Goal: Task Accomplishment & Management: Complete application form

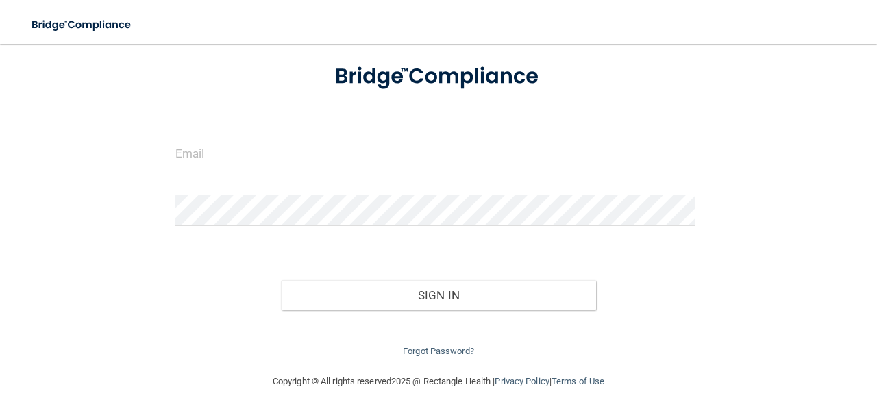
click at [453, 319] on div "Forgot Password?" at bounding box center [438, 334] width 547 height 49
click at [437, 350] on link "Forgot Password?" at bounding box center [438, 351] width 71 height 10
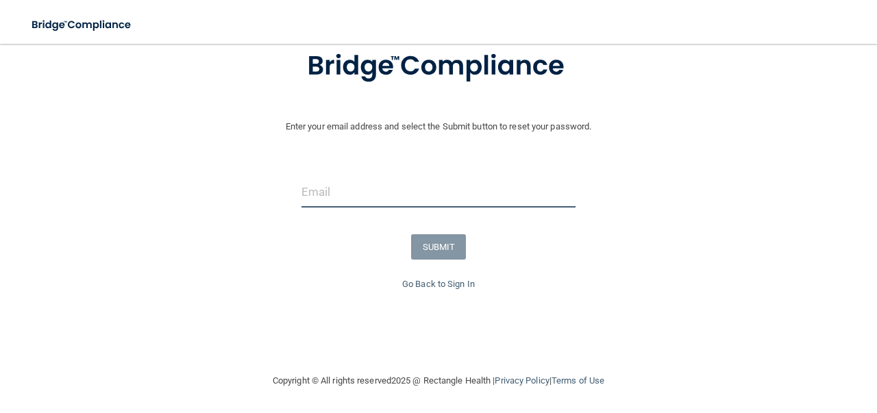
click at [325, 196] on input "email" at bounding box center [438, 192] width 274 height 31
click at [334, 188] on input "email" at bounding box center [438, 192] width 274 height 31
paste input "[PERSON_NAME][EMAIL_ADDRESS][PERSON_NAME][DOMAIN_NAME]"
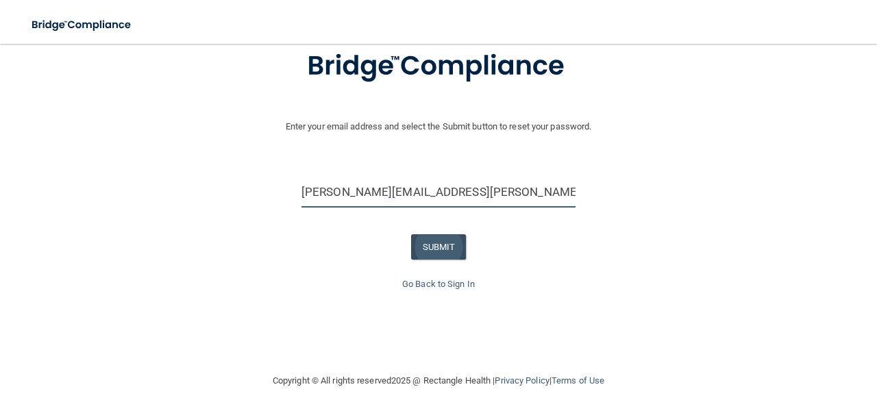
type input "[PERSON_NAME][EMAIL_ADDRESS][PERSON_NAME][DOMAIN_NAME]"
click at [434, 237] on button "SUBMIT" at bounding box center [438, 246] width 55 height 25
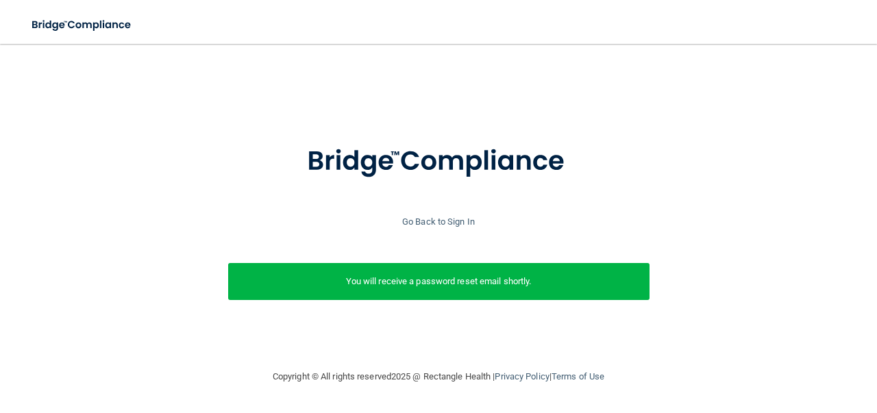
click at [445, 214] on div "Go Back to Sign In" at bounding box center [439, 222] width 884 height 16
click at [446, 219] on link "Go Back to Sign In" at bounding box center [438, 221] width 73 height 10
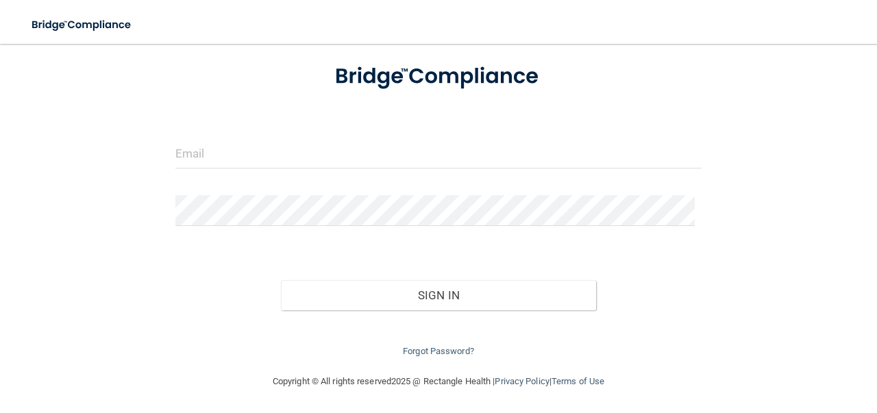
click at [558, 136] on form "Invalid email/password. You don't have permission to access that page. Sign In …" at bounding box center [438, 204] width 526 height 311
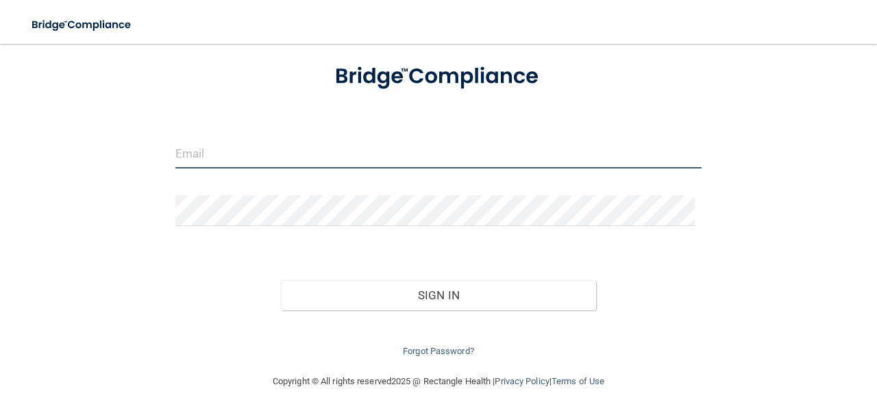
drag, startPoint x: 558, startPoint y: 145, endPoint x: 564, endPoint y: 142, distance: 7.2
click at [558, 145] on input "email" at bounding box center [438, 153] width 526 height 31
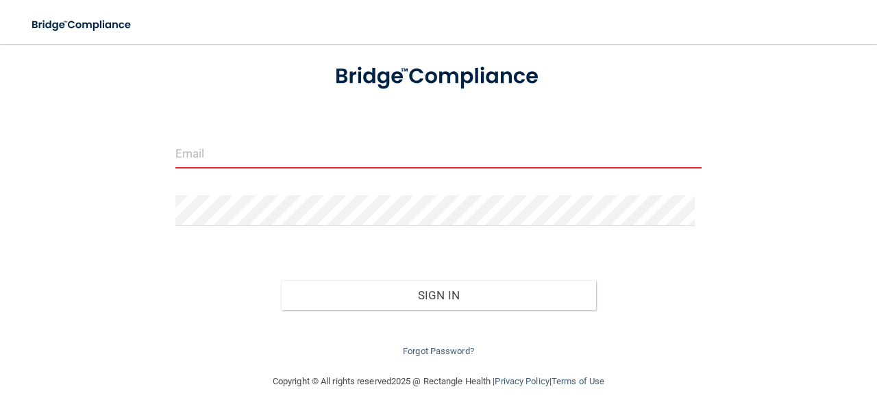
click at [274, 159] on input "email" at bounding box center [438, 153] width 526 height 31
click at [277, 151] on input "email" at bounding box center [438, 153] width 526 height 31
type input "[PERSON_NAME][EMAIL_ADDRESS][PERSON_NAME][DOMAIN_NAME]"
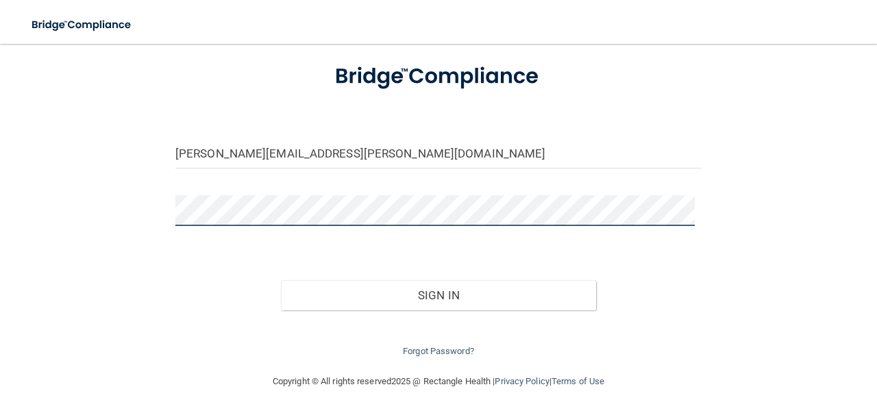
click at [281, 280] on button "Sign In" at bounding box center [439, 295] width 316 height 30
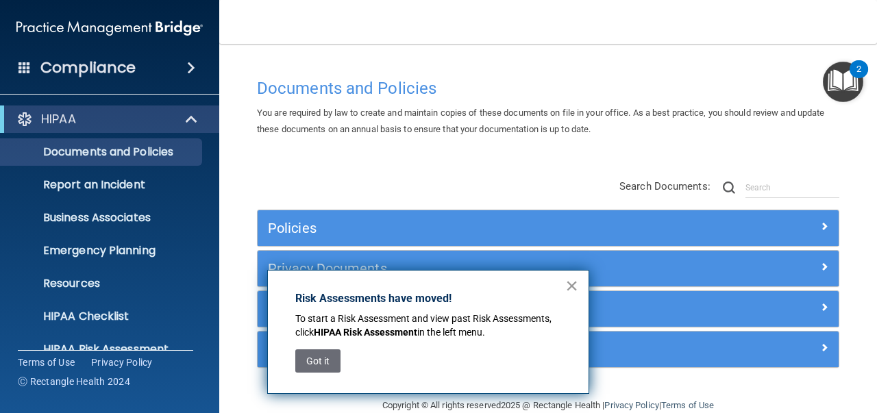
click at [572, 287] on button "×" at bounding box center [571, 286] width 13 height 22
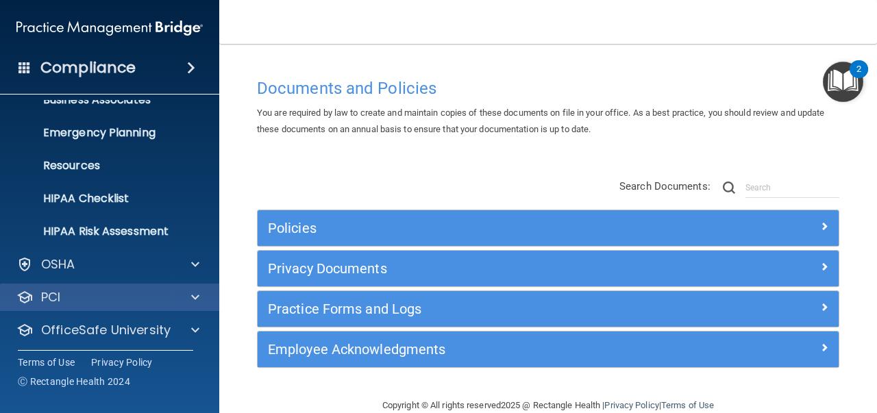
scroll to position [155, 0]
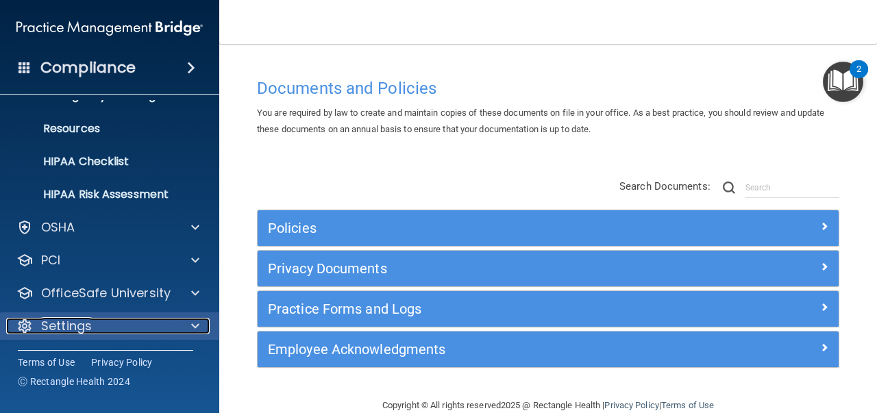
click at [113, 333] on div "Settings" at bounding box center [91, 326] width 170 height 16
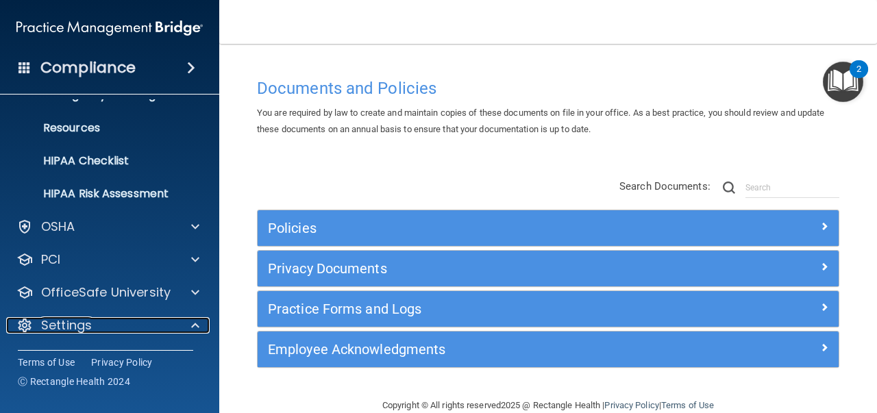
scroll to position [286, 0]
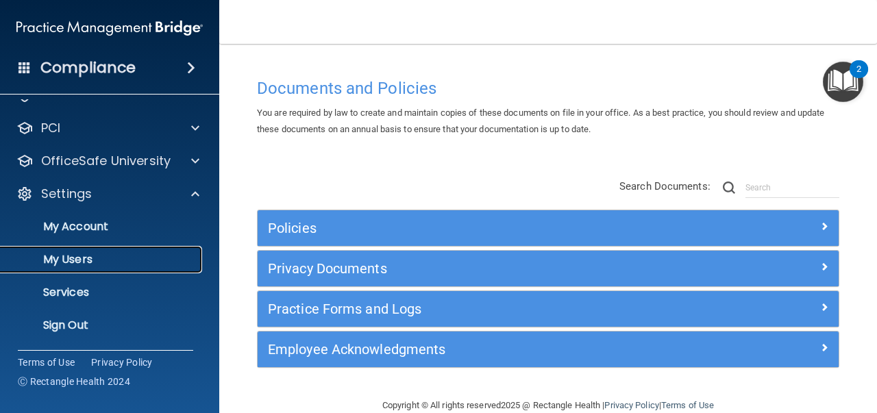
click at [110, 264] on p "My Users" at bounding box center [102, 260] width 187 height 14
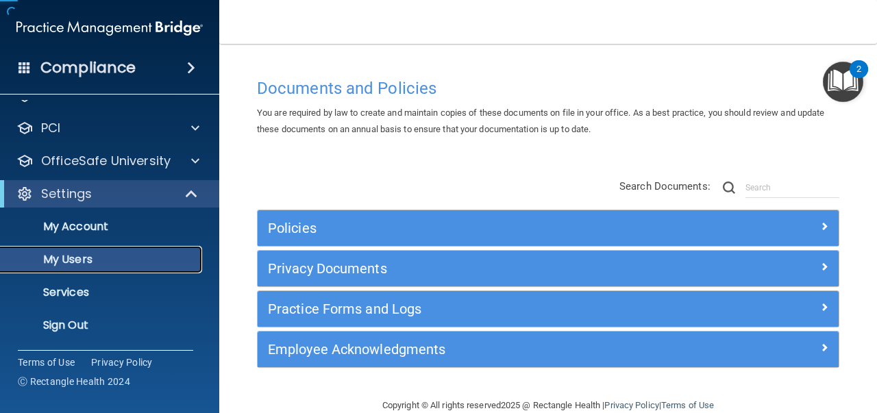
scroll to position [56, 0]
select select "20"
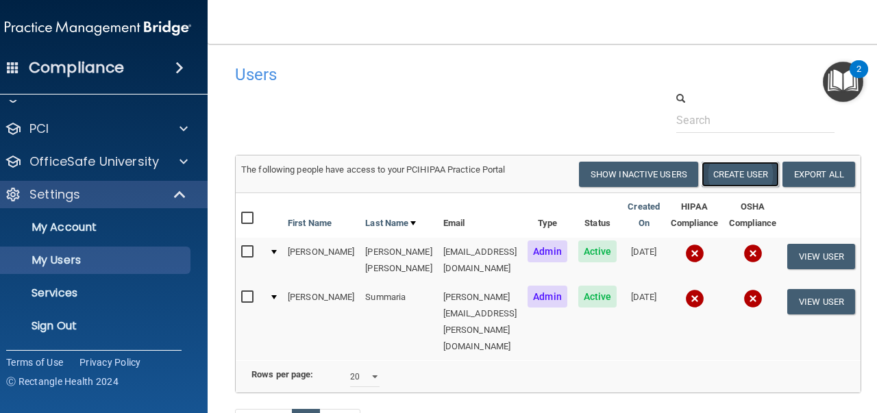
click at [768, 171] on button "Create User" at bounding box center [739, 174] width 77 height 25
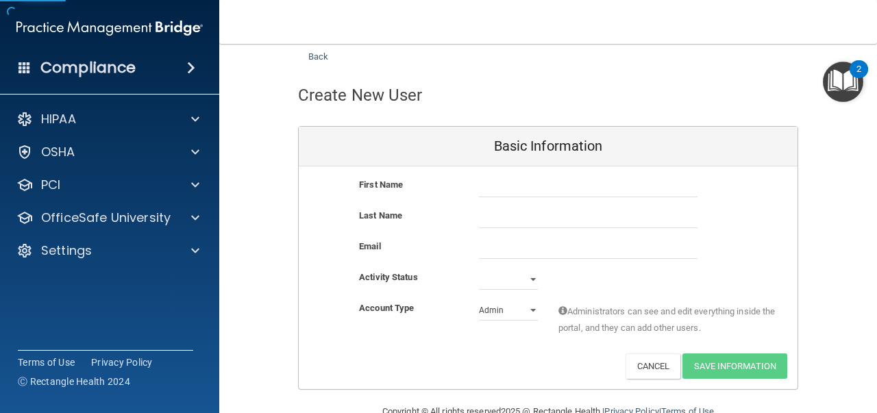
scroll to position [64, 0]
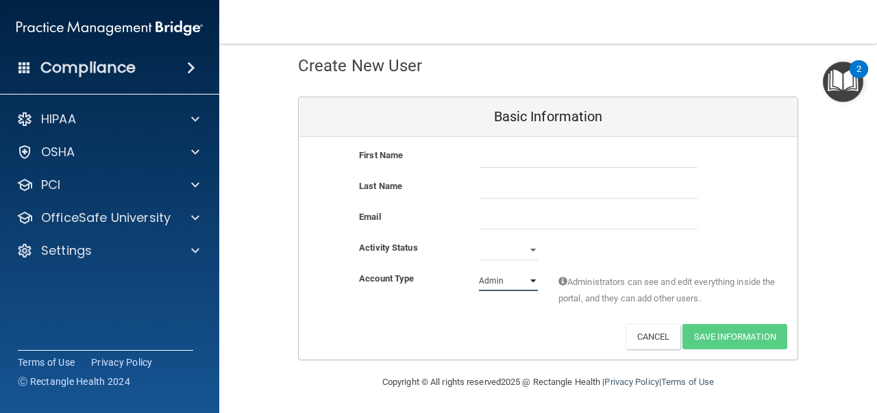
click at [502, 282] on select "Admin Member" at bounding box center [508, 281] width 59 height 21
click at [479, 271] on select "Admin Member" at bounding box center [508, 281] width 59 height 21
click at [499, 280] on select "Admin Member" at bounding box center [508, 281] width 59 height 21
click at [479, 271] on select "Admin Member" at bounding box center [508, 281] width 59 height 21
click at [502, 286] on select "Admin Member" at bounding box center [508, 281] width 59 height 21
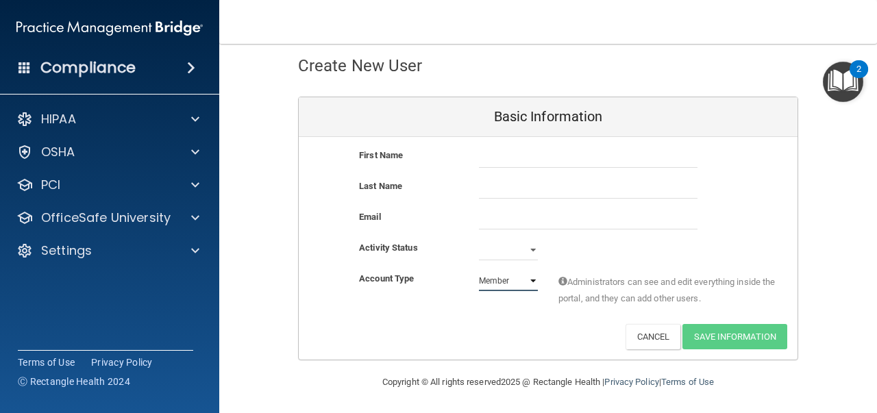
click at [479, 271] on select "Admin Member" at bounding box center [508, 281] width 59 height 21
click at [508, 290] on select "Admin Member" at bounding box center [508, 281] width 59 height 21
select select "practice_admin"
click at [479, 271] on select "Admin Member" at bounding box center [508, 281] width 59 height 21
click at [638, 336] on button "Cancel" at bounding box center [652, 336] width 55 height 25
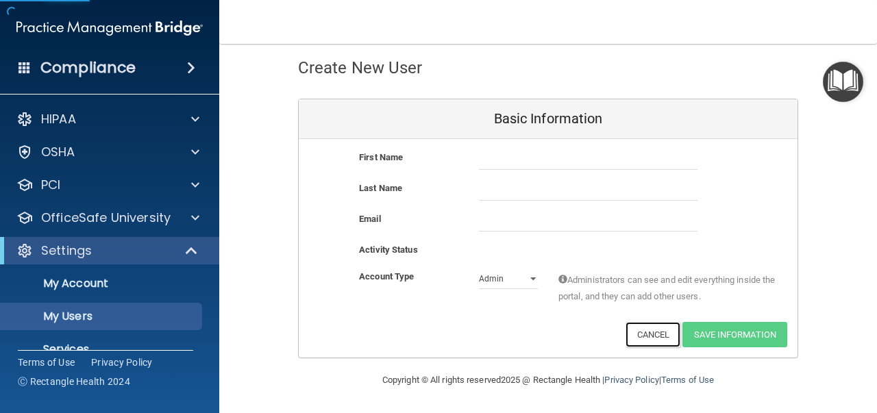
scroll to position [60, 0]
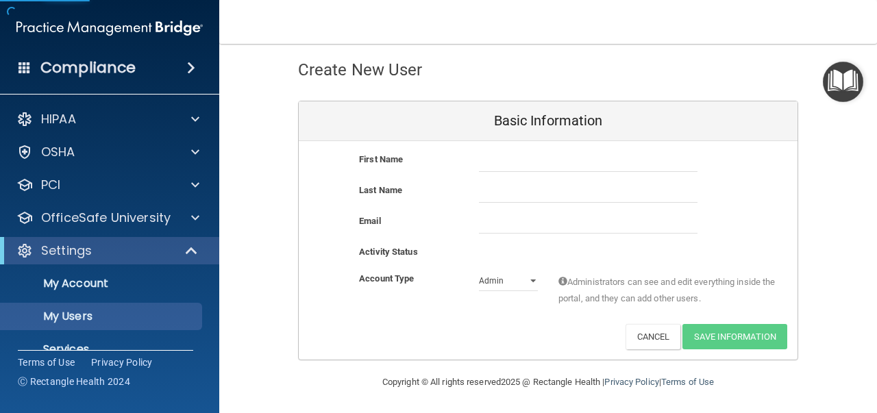
select select "20"
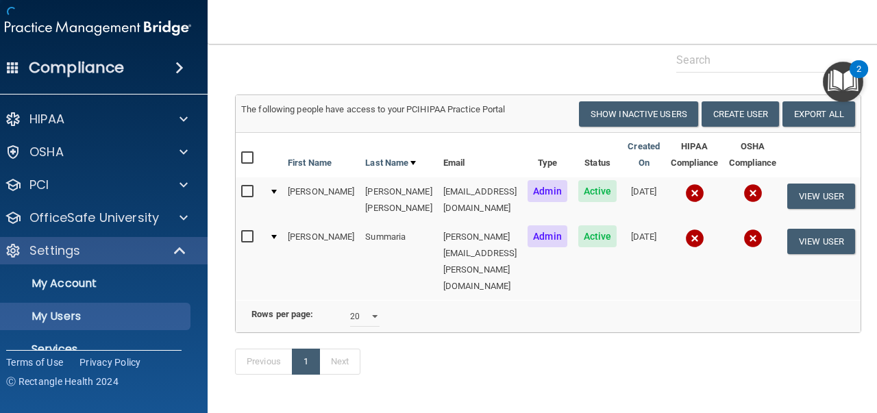
scroll to position [0, 0]
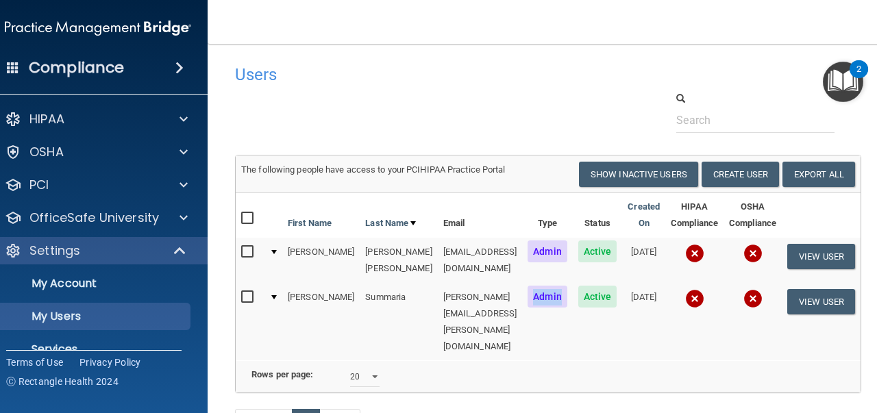
drag, startPoint x: 534, startPoint y: 296, endPoint x: 556, endPoint y: 297, distance: 21.2
click at [556, 297] on span "Admin" at bounding box center [547, 297] width 40 height 22
click at [536, 273] on td "Admin" at bounding box center [547, 260] width 51 height 45
click at [83, 284] on p "My Account" at bounding box center [90, 284] width 187 height 14
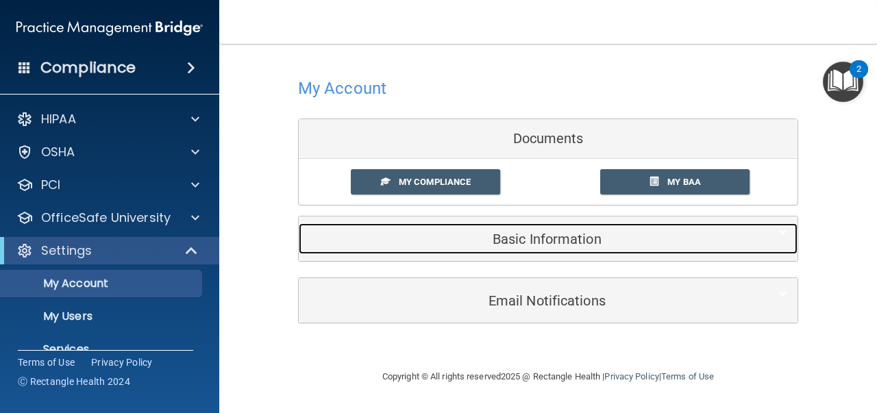
click at [429, 224] on div "Basic Information" at bounding box center [527, 238] width 457 height 31
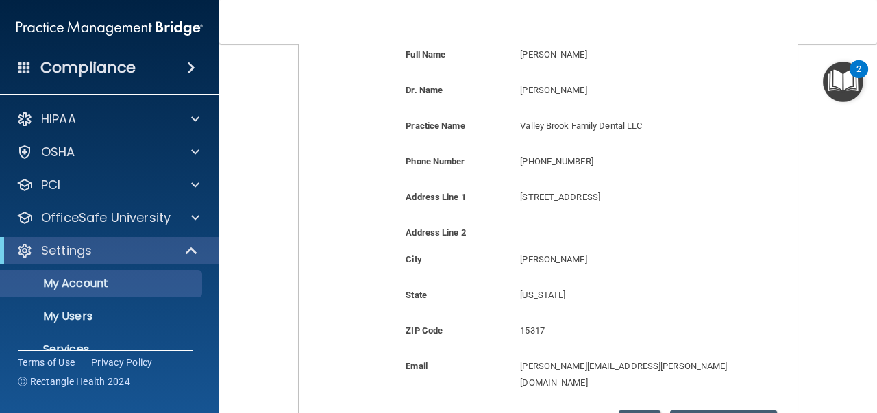
scroll to position [205, 0]
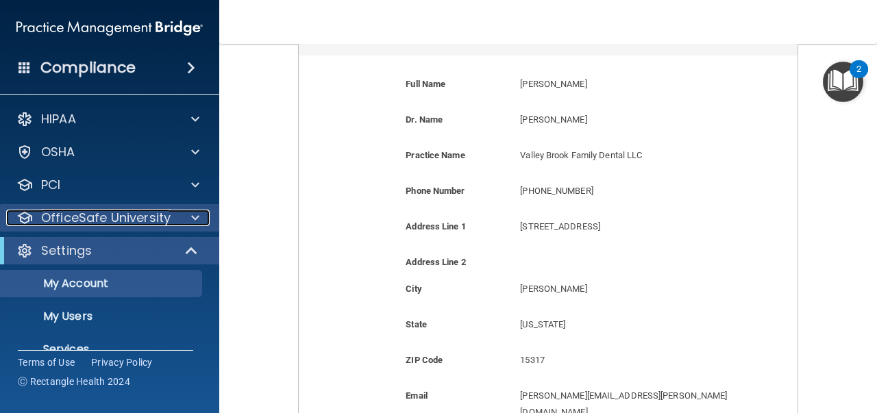
click at [122, 218] on p "OfficeSafe University" at bounding box center [105, 218] width 129 height 16
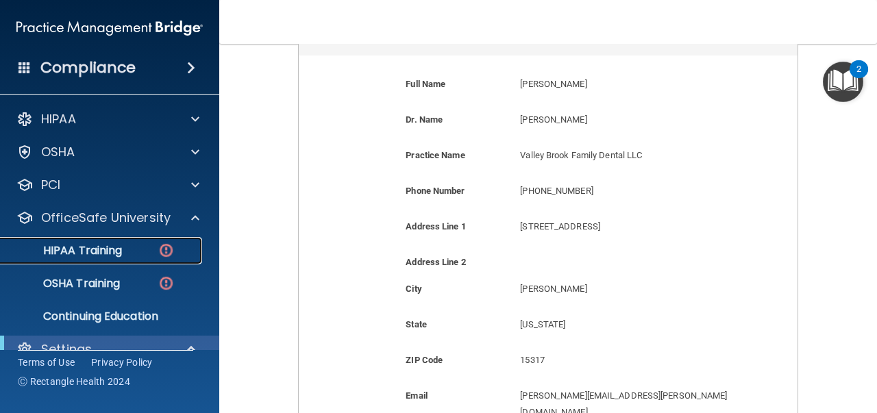
click at [96, 256] on p "HIPAA Training" at bounding box center [65, 251] width 113 height 14
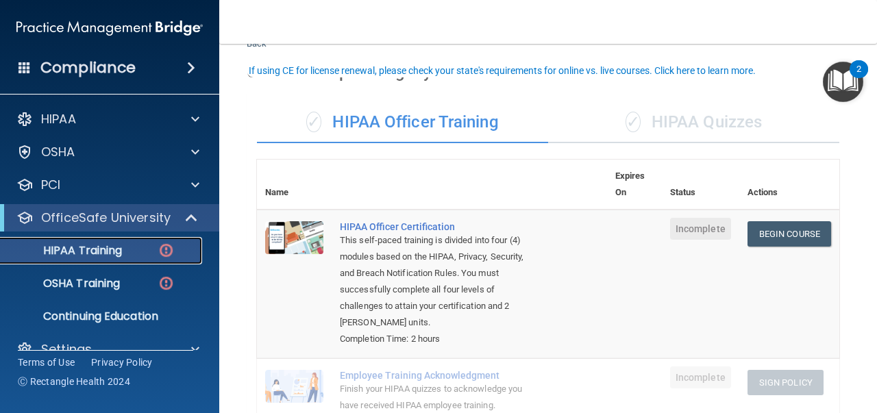
scroll to position [68, 0]
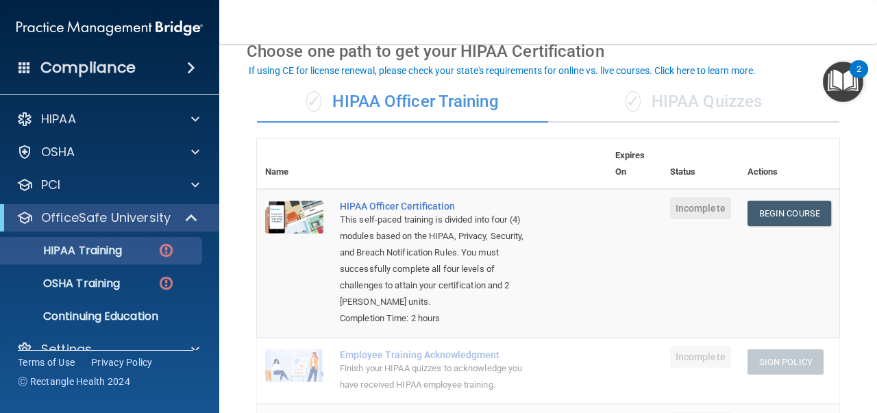
click at [673, 102] on div "✓ HIPAA Quizzes" at bounding box center [693, 102] width 291 height 41
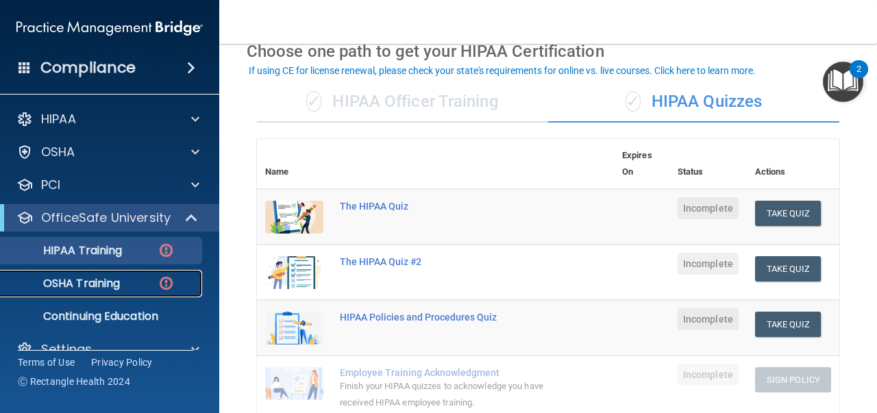
click at [75, 285] on p "OSHA Training" at bounding box center [64, 284] width 111 height 14
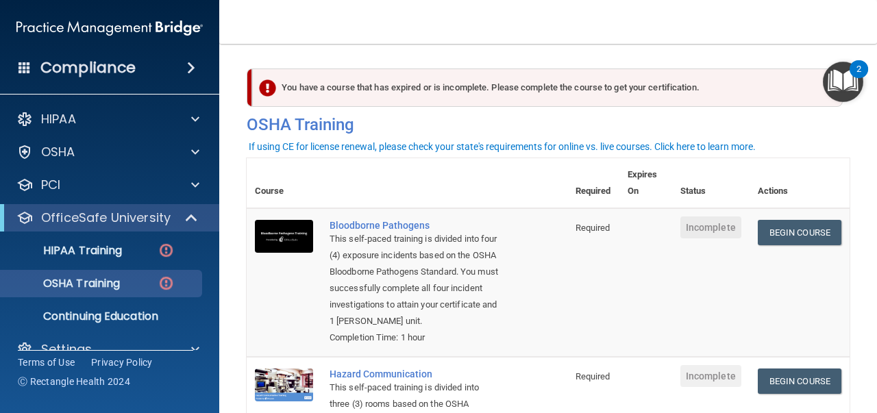
click at [388, 186] on th at bounding box center [444, 183] width 246 height 50
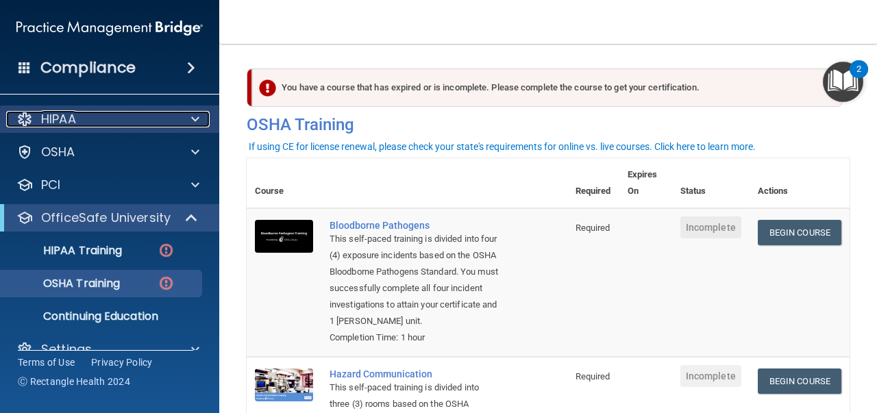
click at [100, 118] on div "HIPAA" at bounding box center [91, 119] width 170 height 16
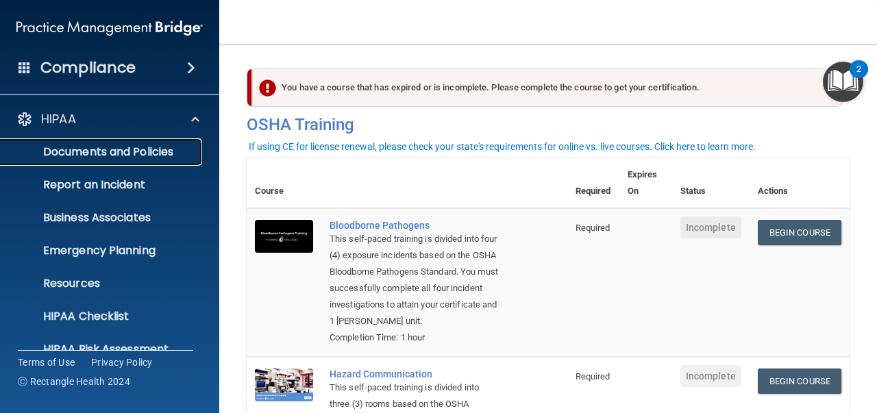
click at [82, 155] on p "Documents and Policies" at bounding box center [102, 152] width 187 height 14
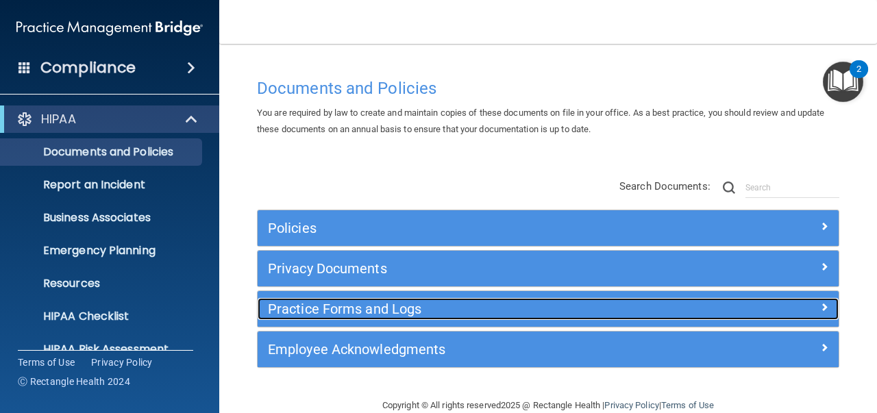
click at [311, 303] on h5 "Practice Forms and Logs" at bounding box center [475, 308] width 415 height 15
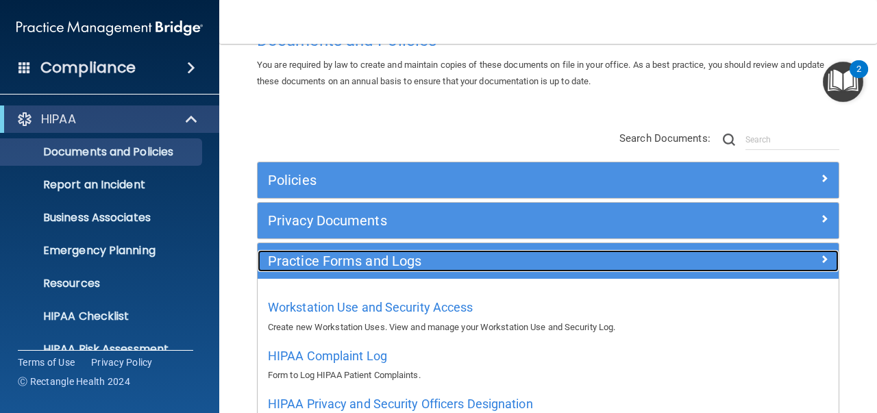
scroll to position [68, 0]
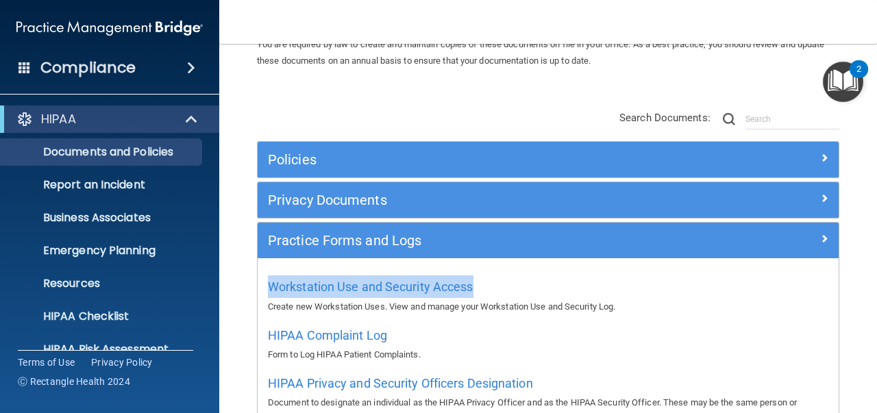
drag, startPoint x: 255, startPoint y: 288, endPoint x: 475, endPoint y: 285, distance: 220.6
click at [475, 285] on div "Policies Select All (Unselect 0) Unselect All Print Selected (0) Acceptable Use…" at bounding box center [548, 322] width 603 height 362
click at [497, 285] on div "Workstation Use and Security Access Create new Workstation Uses. View and manag…" at bounding box center [548, 294] width 560 height 39
click at [514, 284] on div "Workstation Use and Security Access Create new Workstation Uses. View and manag…" at bounding box center [548, 294] width 560 height 39
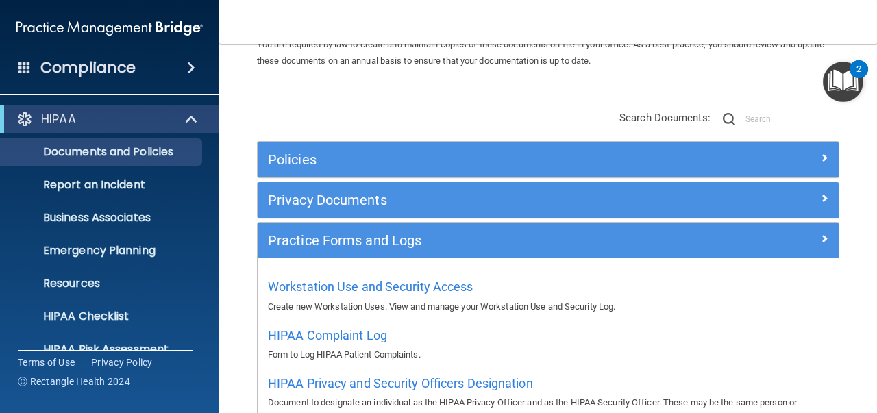
click at [357, 311] on p "Create new Workstation Uses. View and manage your Workstation Use and Security …" at bounding box center [548, 307] width 560 height 16
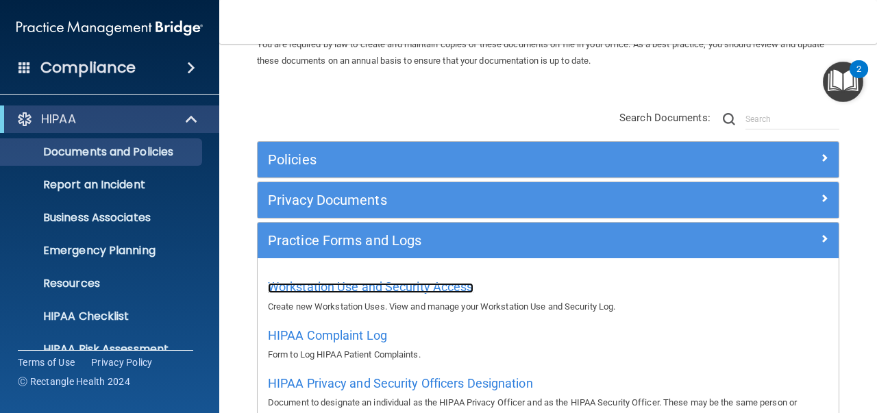
click at [414, 288] on span "Workstation Use and Security Access" at bounding box center [370, 286] width 205 height 14
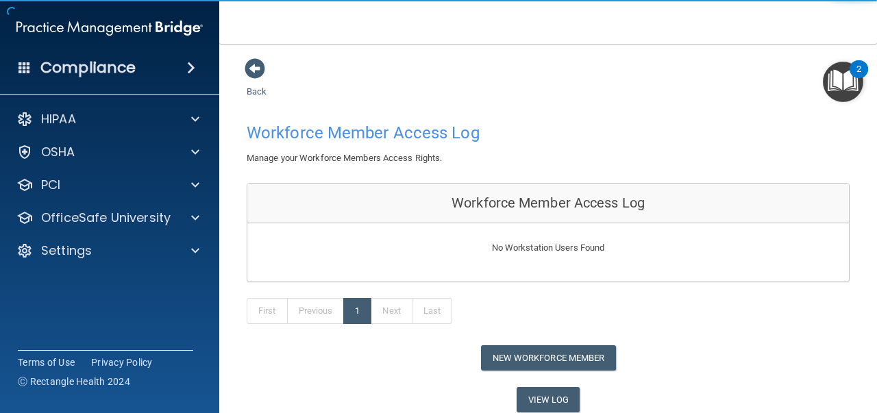
scroll to position [51, 0]
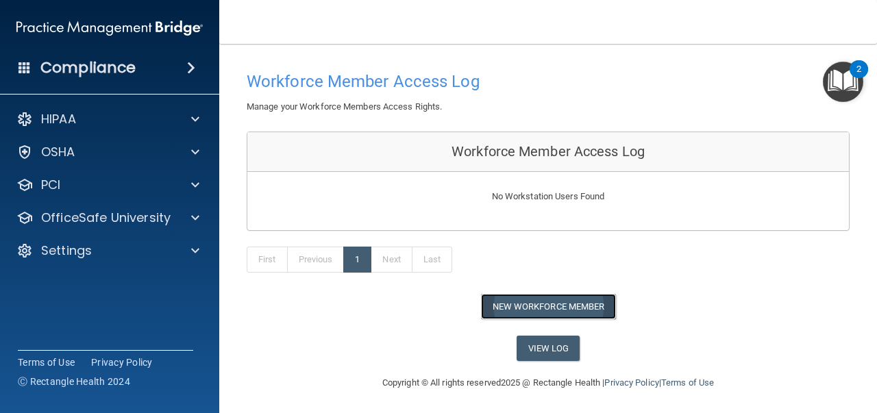
click at [542, 307] on button "New Workforce Member" at bounding box center [548, 306] width 135 height 25
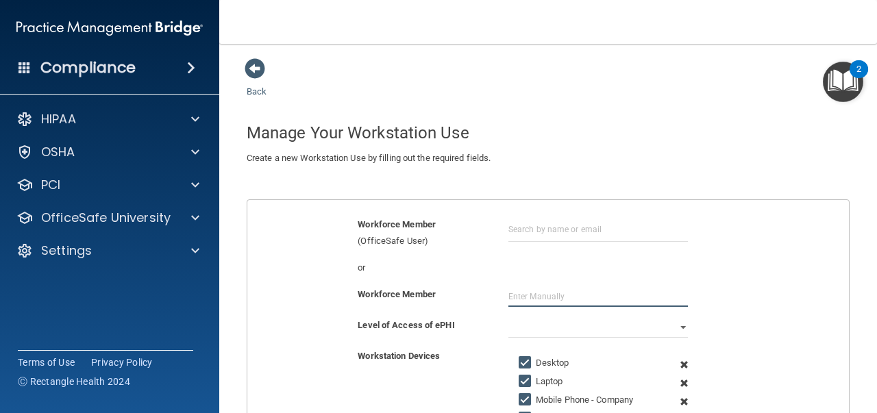
click at [527, 291] on input "text" at bounding box center [598, 296] width 180 height 21
type input "[PERSON_NAME]"
click at [676, 325] on select "Full Limited None" at bounding box center [598, 327] width 180 height 21
click at [508, 317] on select "Full Limited None" at bounding box center [598, 327] width 180 height 21
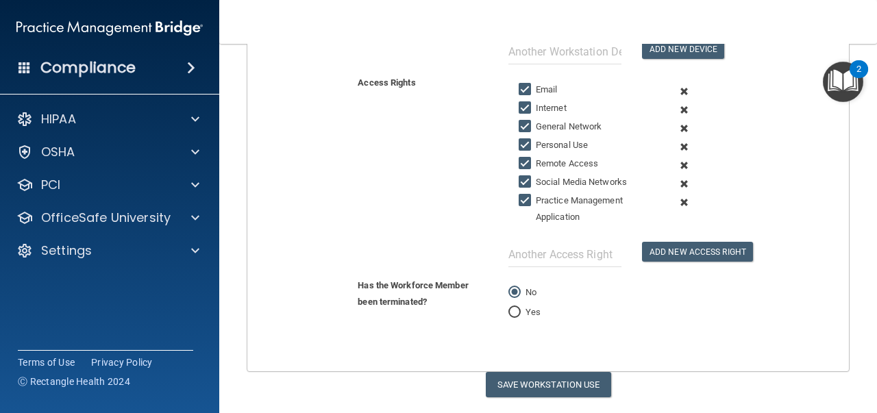
scroll to position [438, 0]
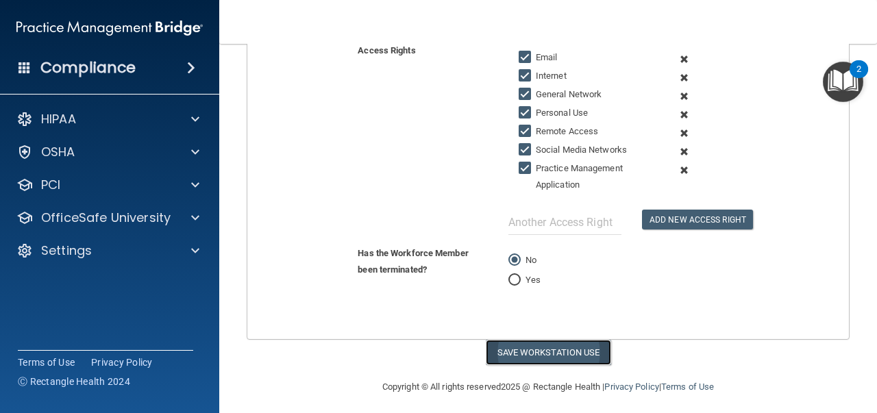
click at [548, 342] on button "Save Workstation Use" at bounding box center [548, 352] width 125 height 25
select select "? string:Full ?"
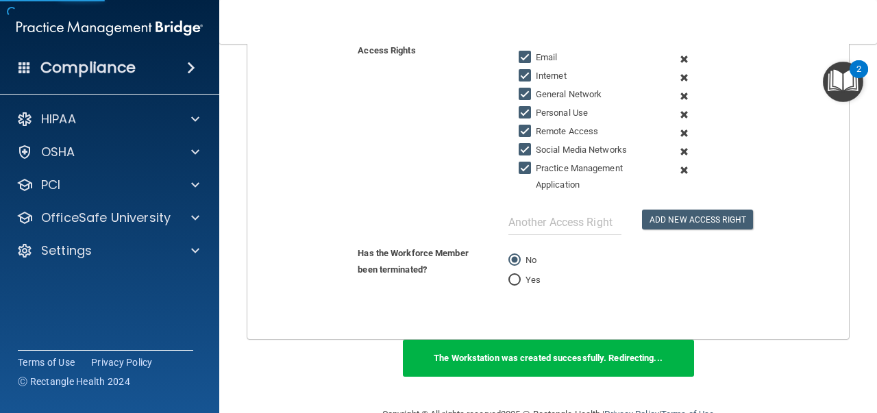
scroll to position [176, 0]
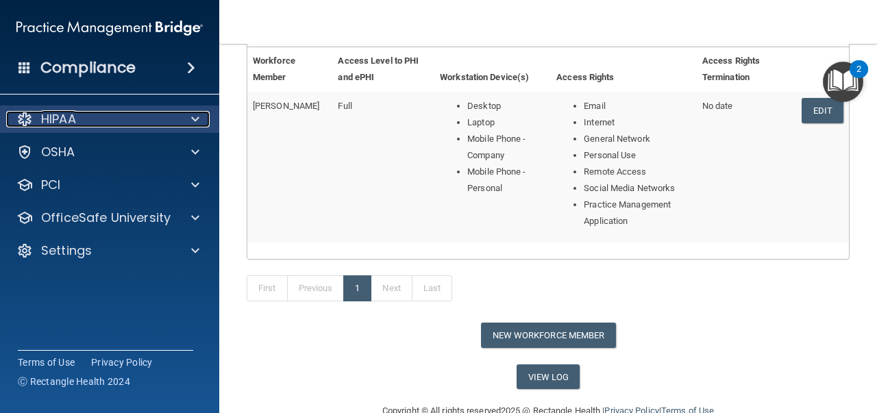
click at [147, 112] on div "HIPAA" at bounding box center [91, 119] width 170 height 16
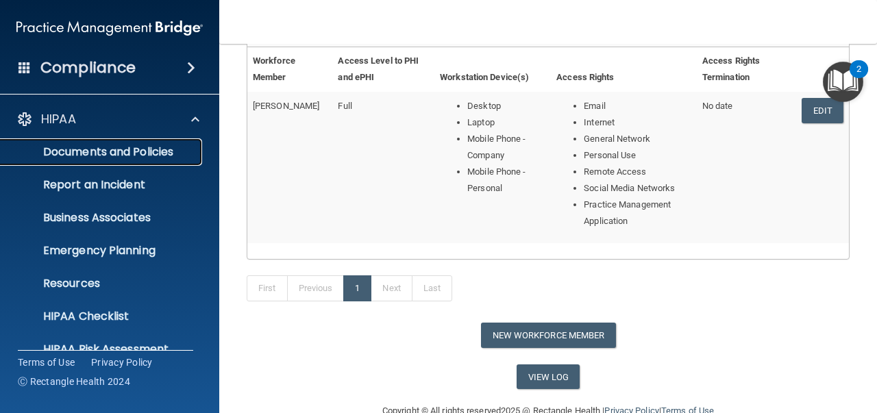
click at [133, 156] on p "Documents and Policies" at bounding box center [102, 152] width 187 height 14
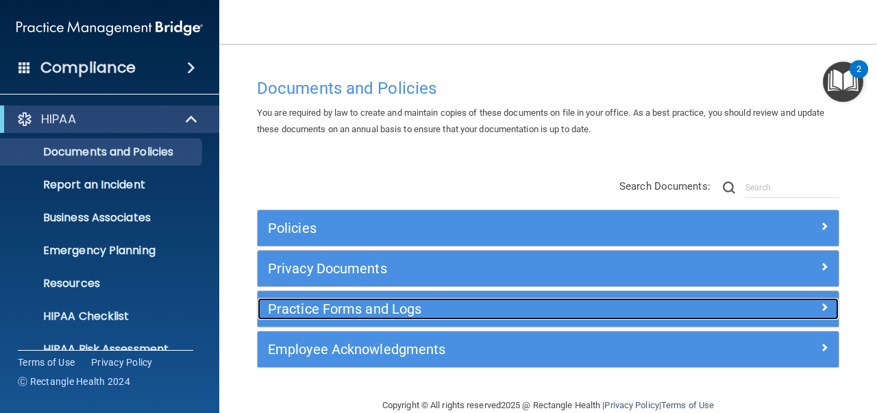
click at [349, 307] on h5 "Practice Forms and Logs" at bounding box center [475, 308] width 415 height 15
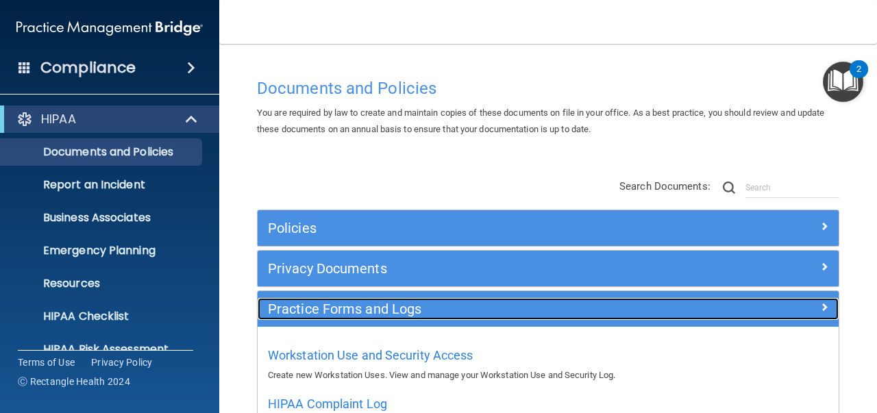
scroll to position [137, 0]
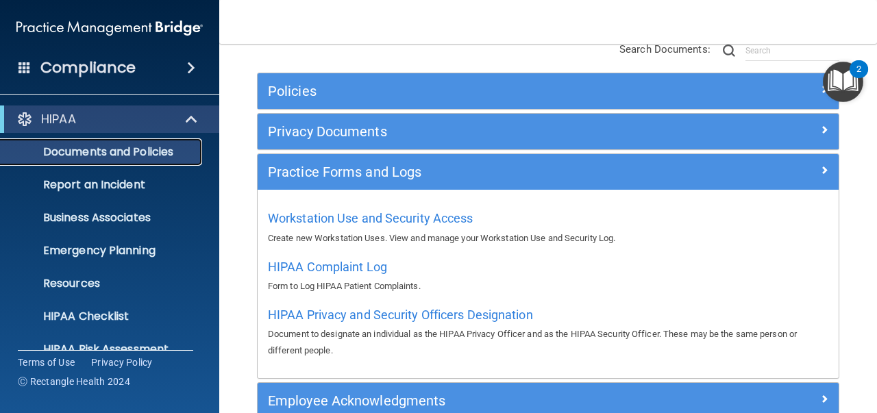
click at [188, 149] on p "Documents and Policies" at bounding box center [102, 152] width 187 height 14
click at [161, 153] on p "Documents and Policies" at bounding box center [102, 152] width 187 height 14
click at [337, 221] on span "Workstation Use and Security Access" at bounding box center [370, 218] width 205 height 14
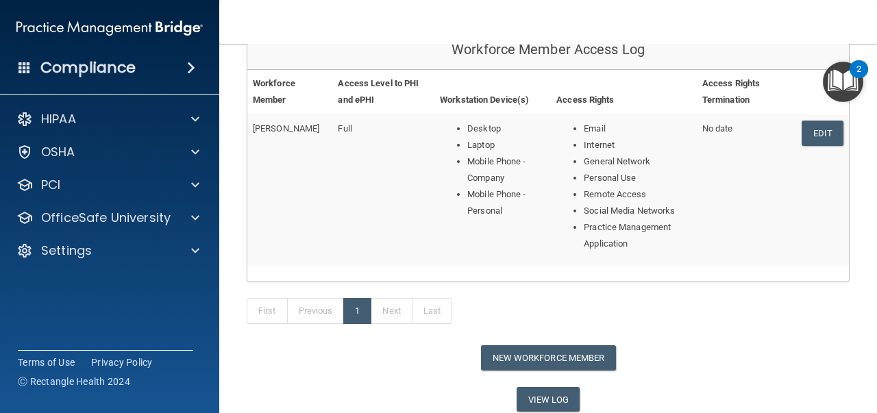
scroll to position [136, 0]
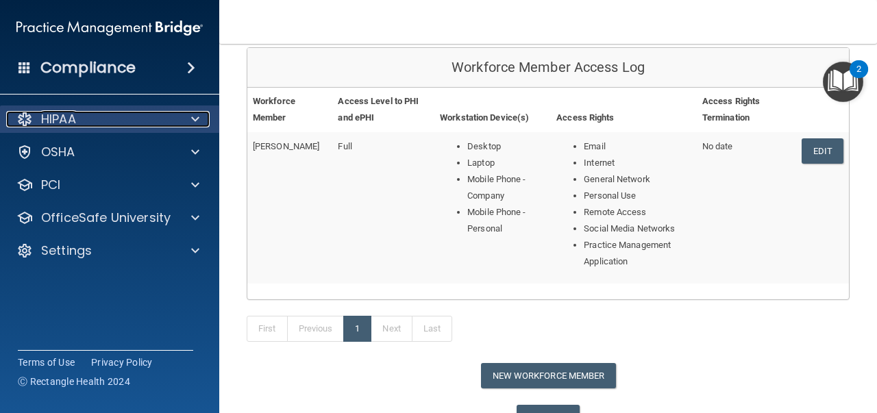
click at [188, 126] on div at bounding box center [193, 119] width 34 height 16
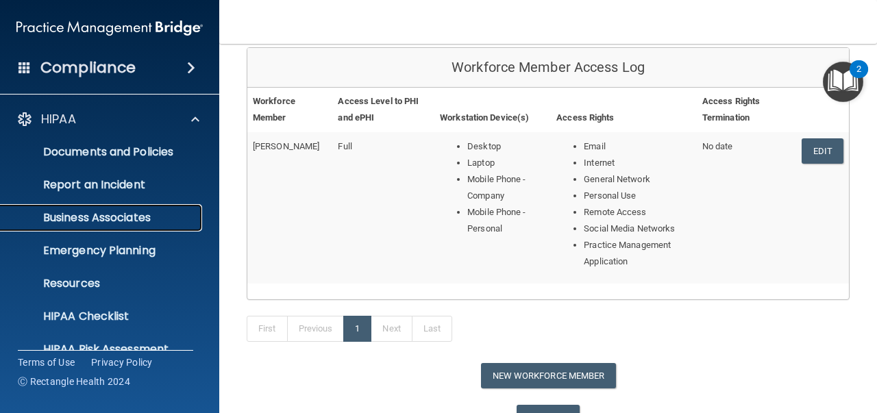
click at [100, 215] on p "Business Associates" at bounding box center [102, 218] width 187 height 14
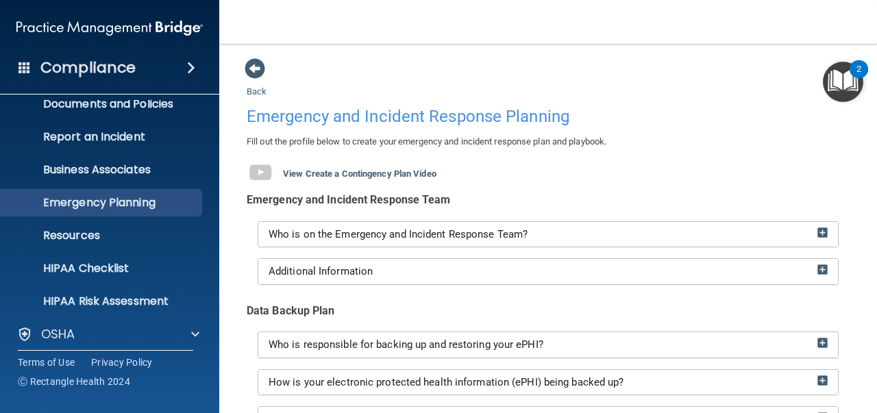
scroll to position [68, 0]
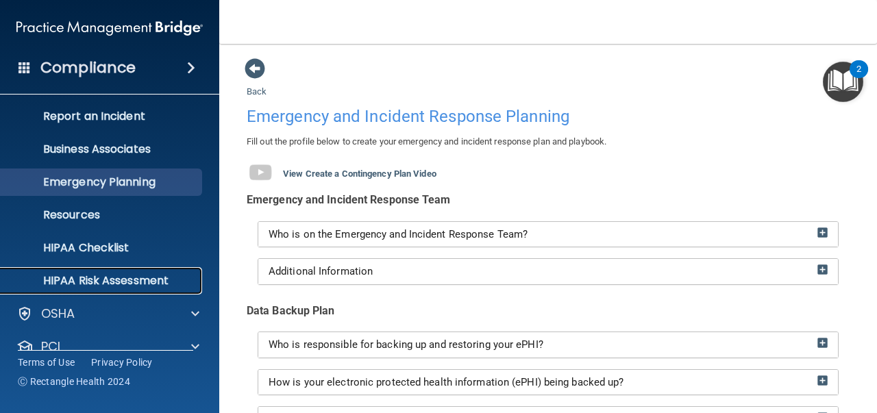
click at [148, 282] on p "HIPAA Risk Assessment" at bounding box center [102, 281] width 187 height 14
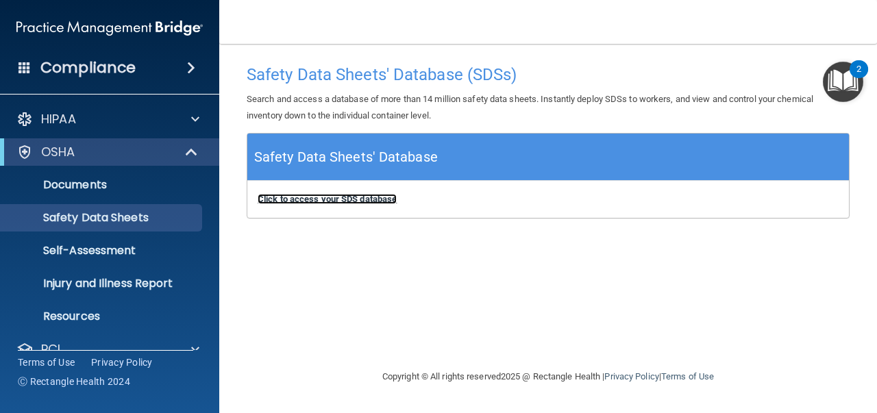
click at [305, 201] on b "Click to access your SDS database" at bounding box center [327, 199] width 139 height 10
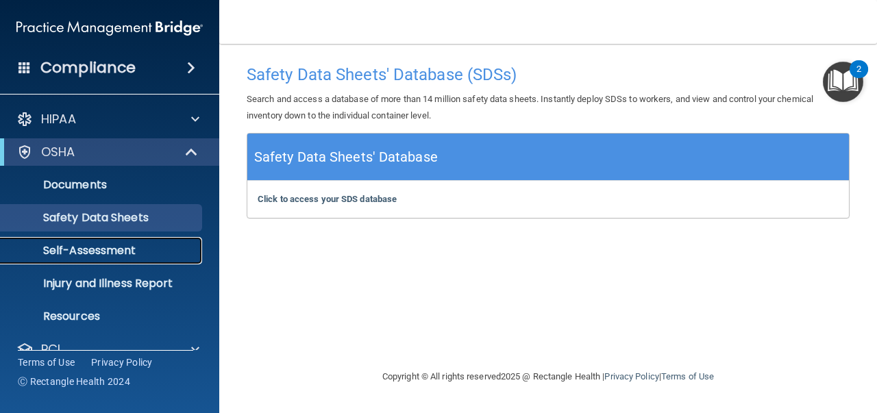
click at [142, 254] on p "Self-Assessment" at bounding box center [102, 251] width 187 height 14
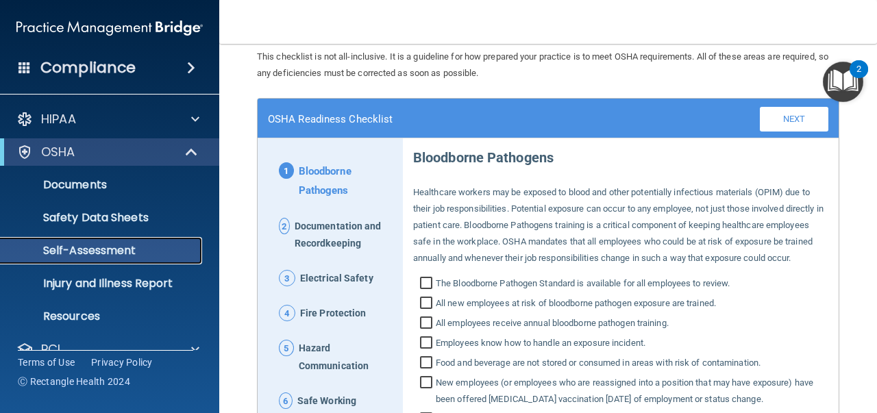
scroll to position [137, 0]
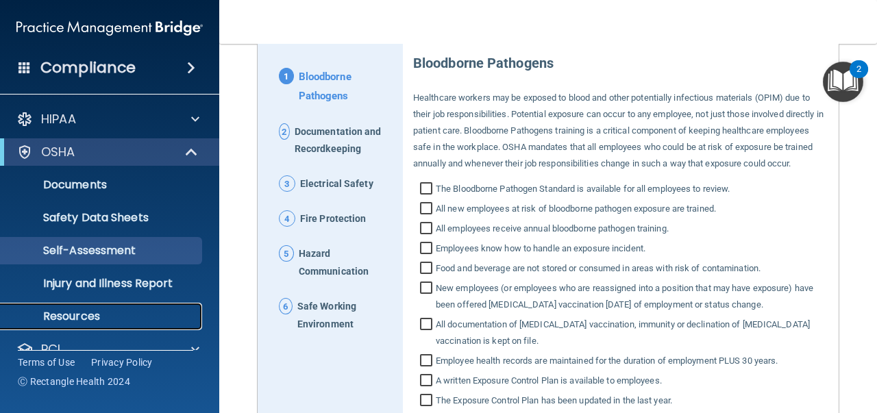
click at [130, 314] on p "Resources" at bounding box center [102, 317] width 187 height 14
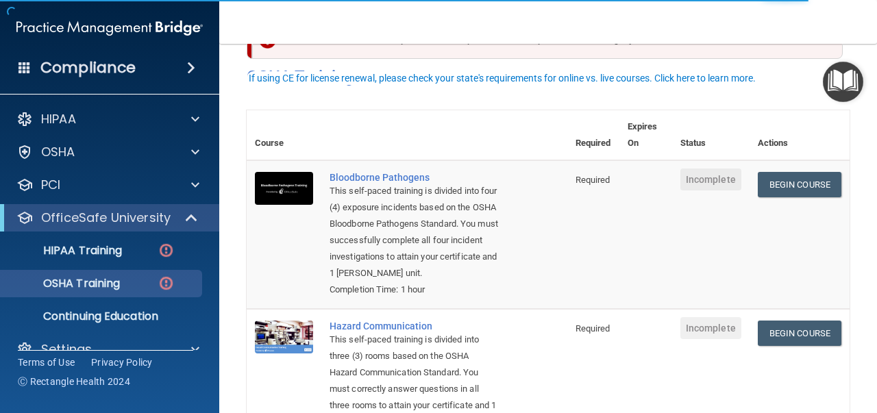
scroll to position [68, 0]
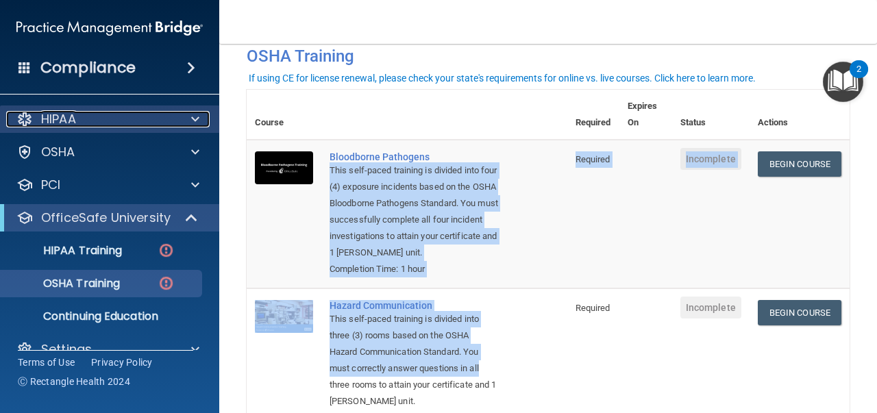
click at [192, 121] on span at bounding box center [195, 119] width 8 height 16
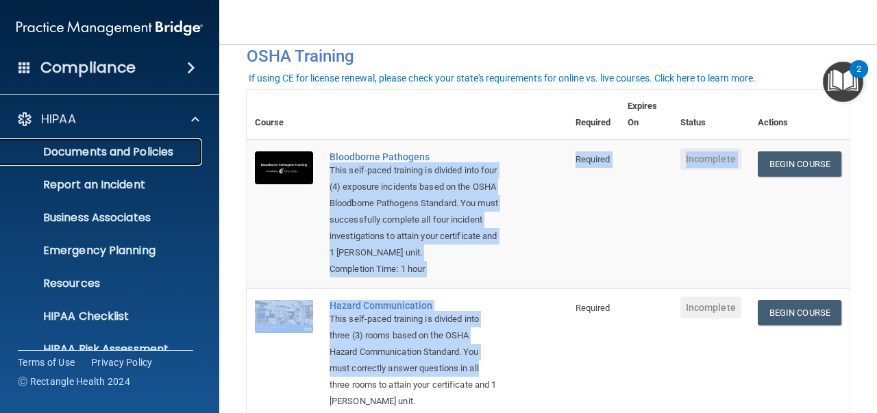
click at [160, 155] on p "Documents and Policies" at bounding box center [102, 152] width 187 height 14
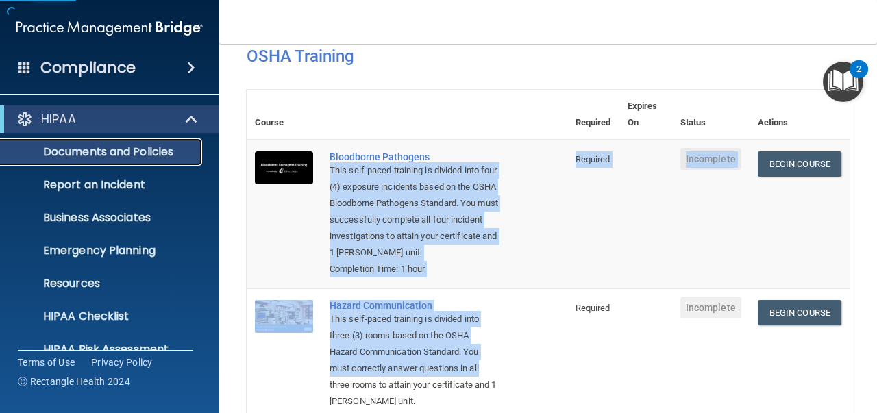
scroll to position [23, 0]
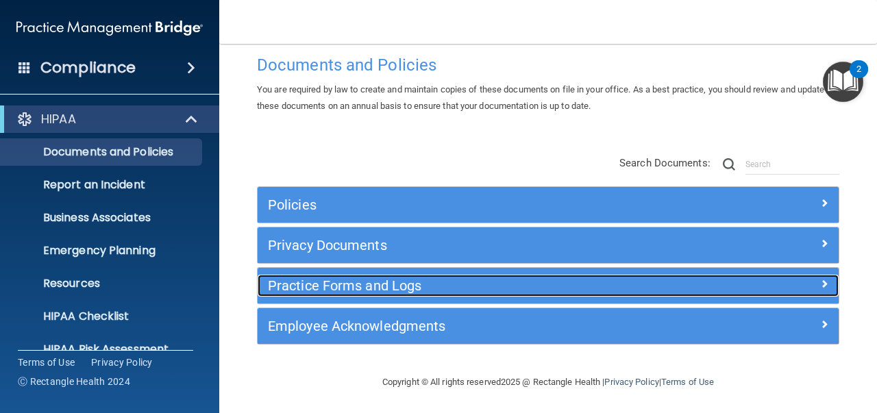
click at [820, 279] on span at bounding box center [824, 283] width 8 height 16
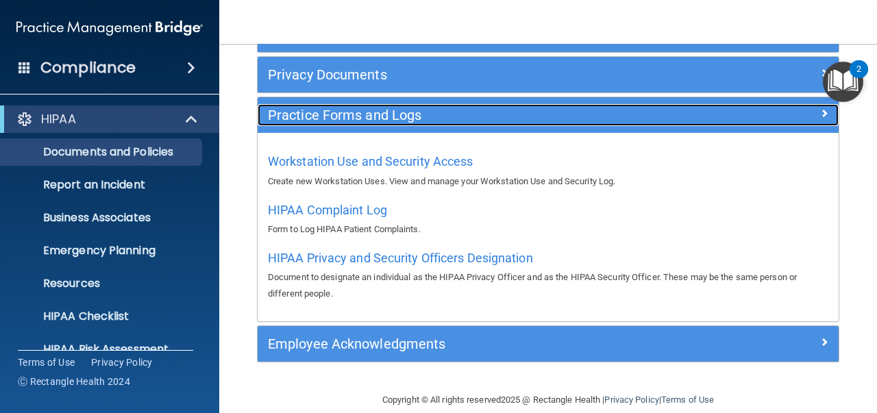
scroll to position [211, 0]
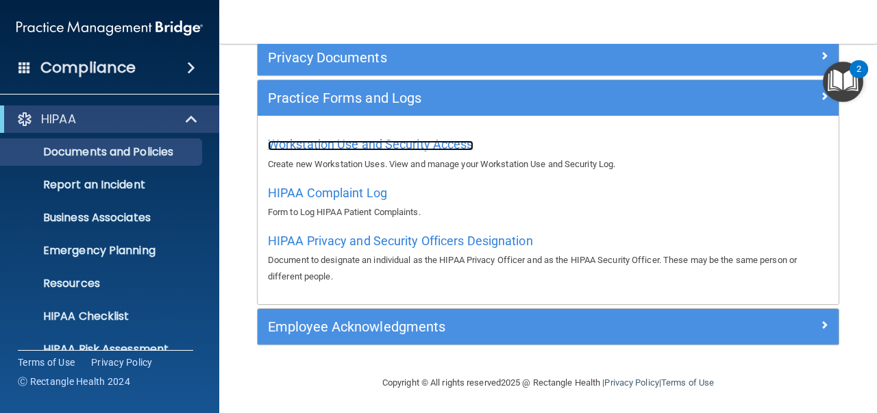
click at [378, 139] on span "Workstation Use and Security Access" at bounding box center [370, 144] width 205 height 14
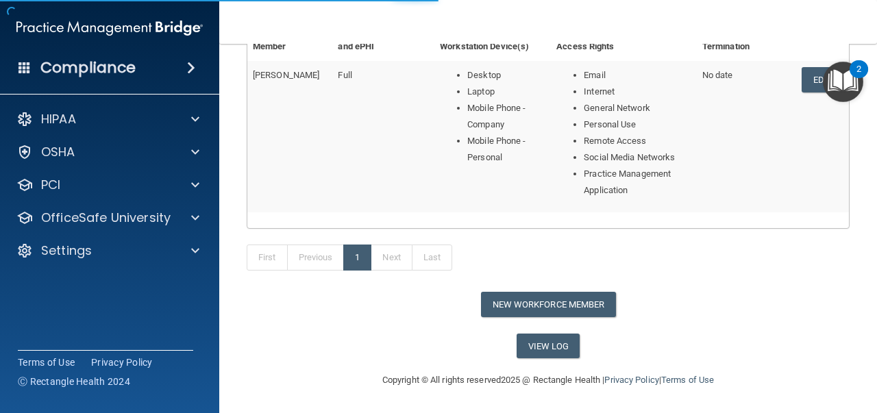
scroll to position [204, 0]
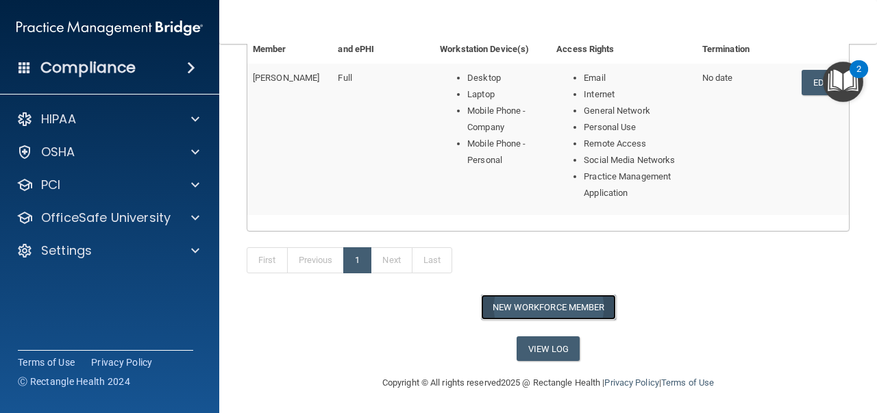
click at [555, 300] on button "New Workforce Member" at bounding box center [548, 307] width 135 height 25
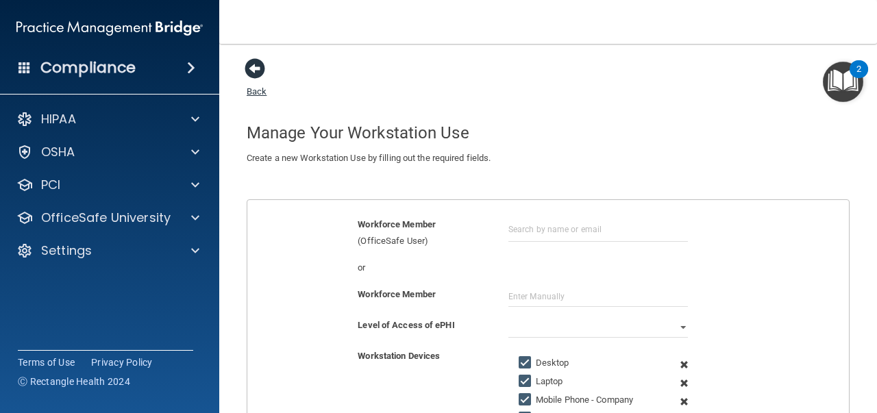
click at [251, 64] on span at bounding box center [255, 68] width 21 height 21
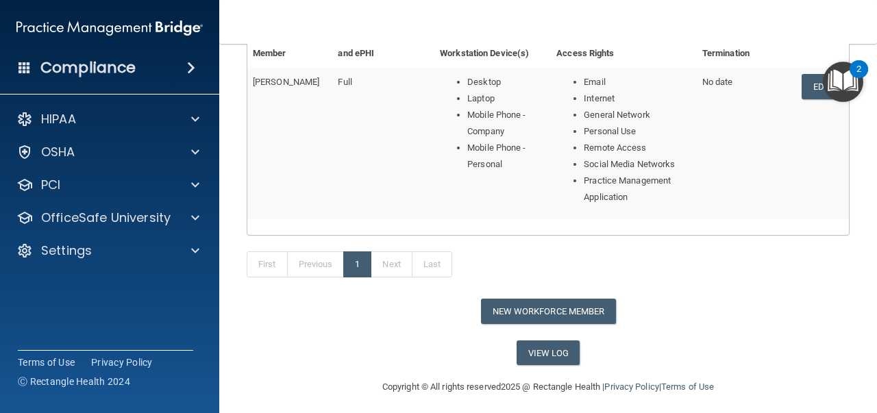
scroll to position [204, 0]
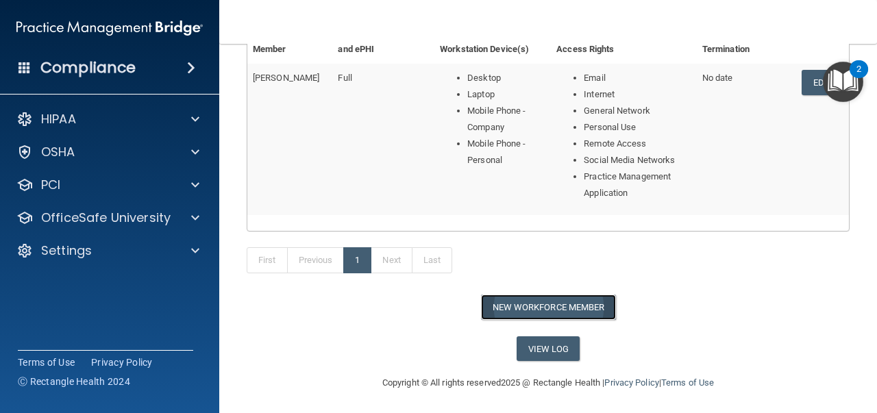
click at [539, 302] on button "New Workforce Member" at bounding box center [548, 307] width 135 height 25
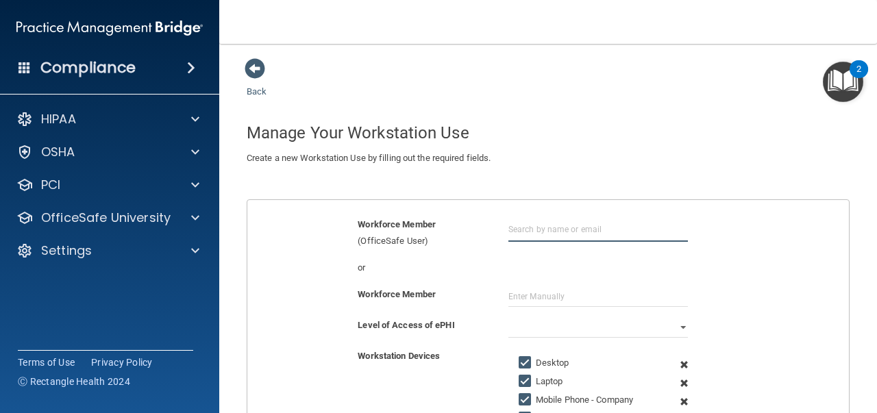
click at [521, 227] on input "text" at bounding box center [598, 228] width 180 height 25
click at [529, 300] on input "text" at bounding box center [598, 296] width 180 height 21
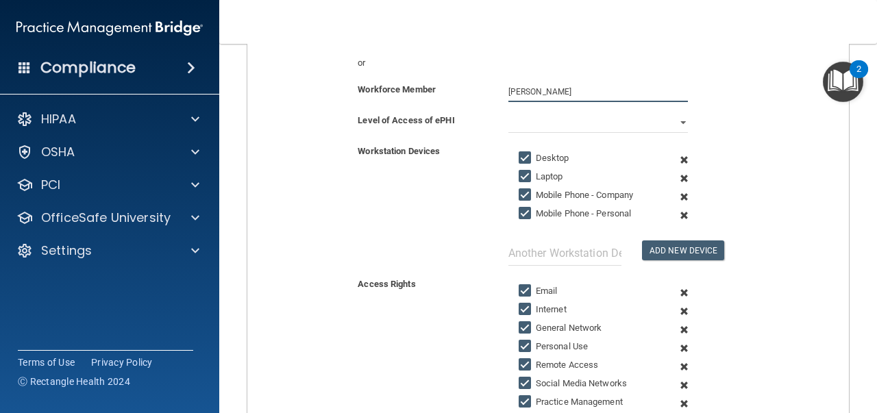
scroll to position [205, 0]
type input "Amy Bioni"
click at [520, 193] on input "Mobile Phone - Company" at bounding box center [527, 194] width 16 height 11
checkbox input "false"
click at [519, 175] on input "Laptop" at bounding box center [527, 176] width 16 height 11
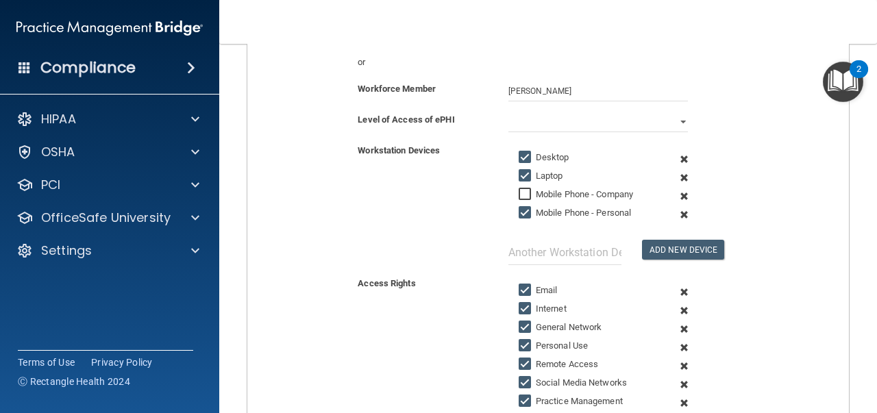
checkbox input "false"
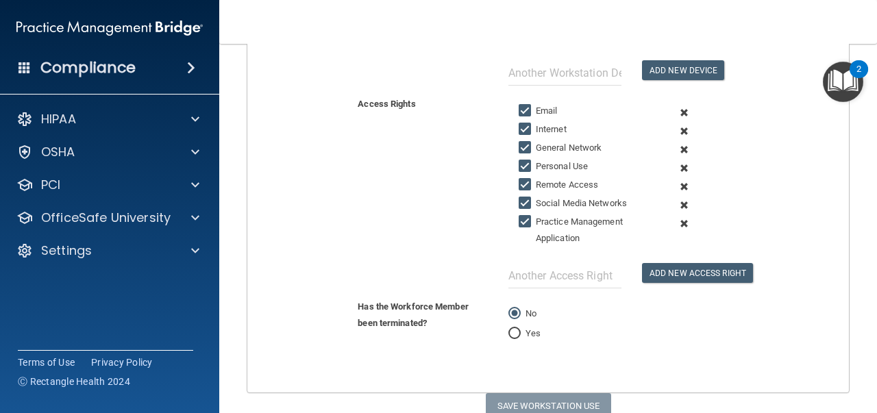
scroll to position [438, 0]
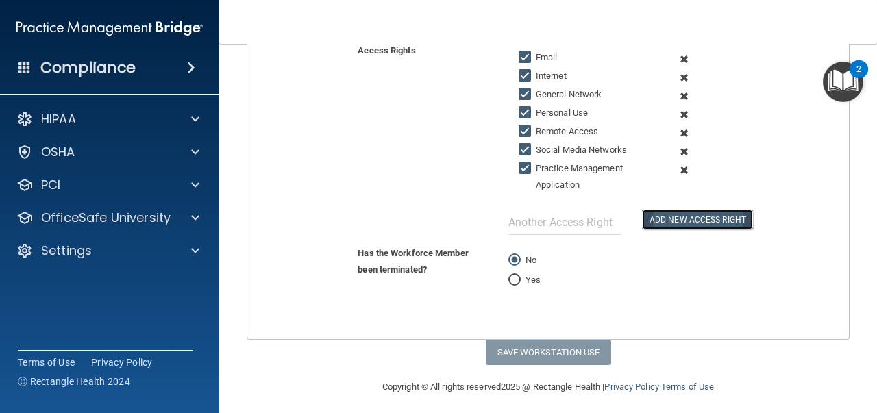
click at [707, 211] on button "Add New Access Right" at bounding box center [697, 220] width 111 height 20
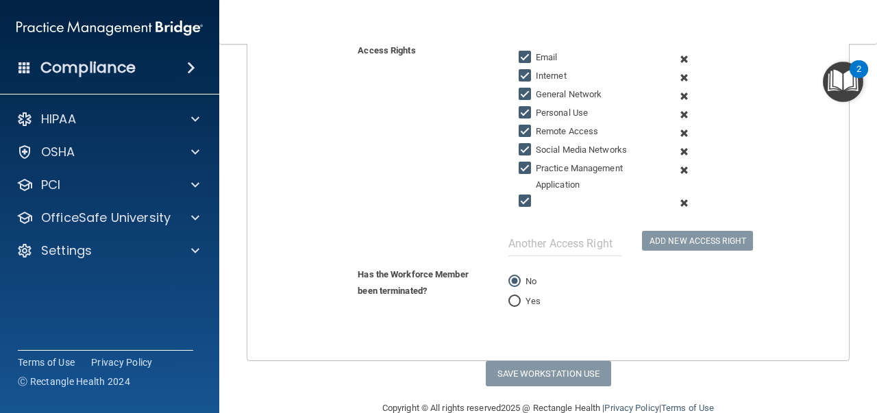
click at [675, 194] on span at bounding box center [684, 203] width 31 height 18
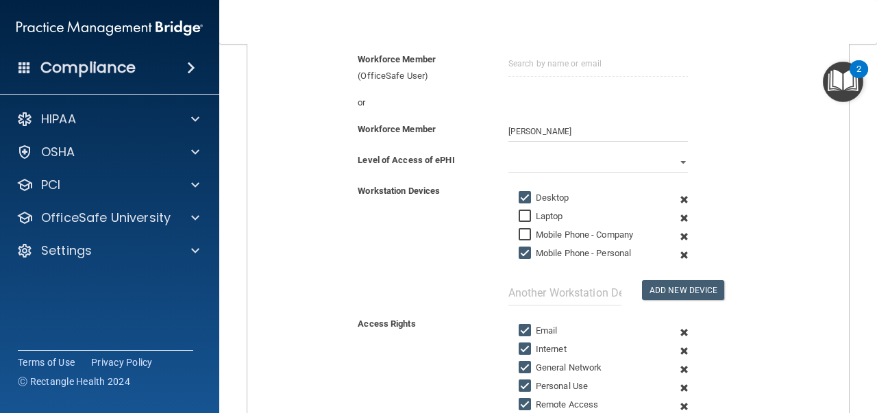
scroll to position [164, 0]
click at [675, 162] on select "Full Limited None" at bounding box center [598, 163] width 180 height 21
click at [508, 153] on select "Full Limited None" at bounding box center [598, 163] width 180 height 21
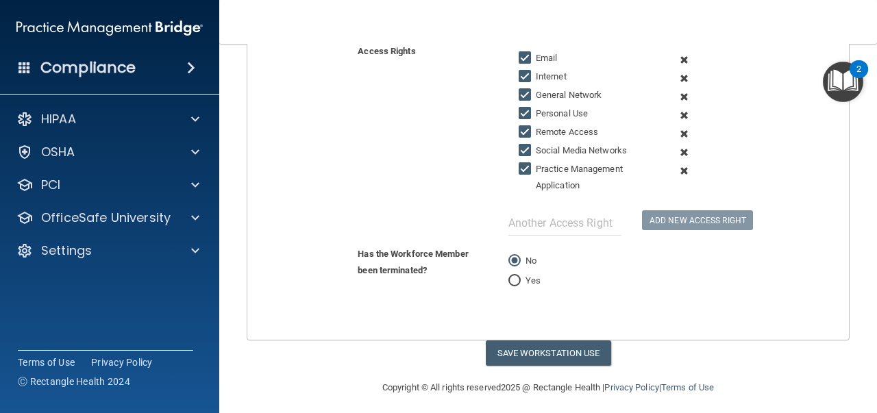
scroll to position [438, 0]
click at [536, 343] on button "Save Workstation Use" at bounding box center [548, 352] width 125 height 25
select select "? string:Limited ?"
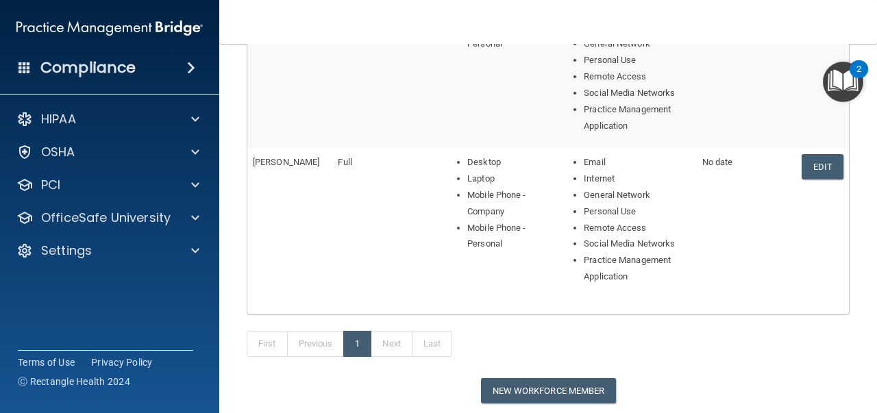
scroll to position [273, 0]
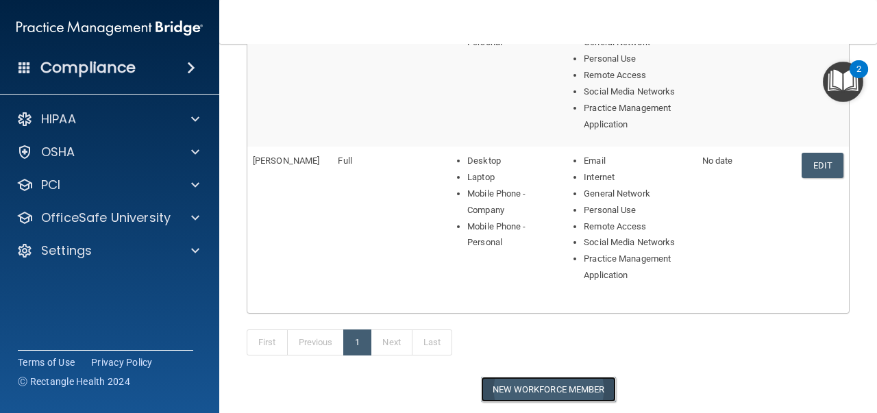
click at [536, 384] on button "New Workforce Member" at bounding box center [548, 389] width 135 height 25
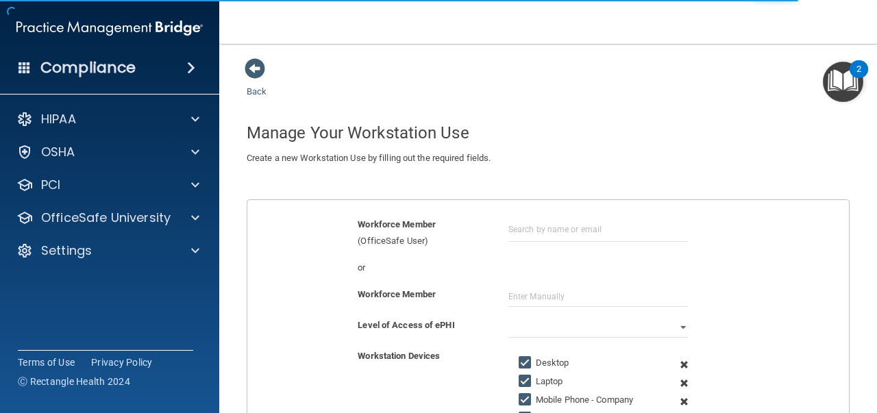
click at [526, 282] on div "or" at bounding box center [548, 273] width 622 height 27
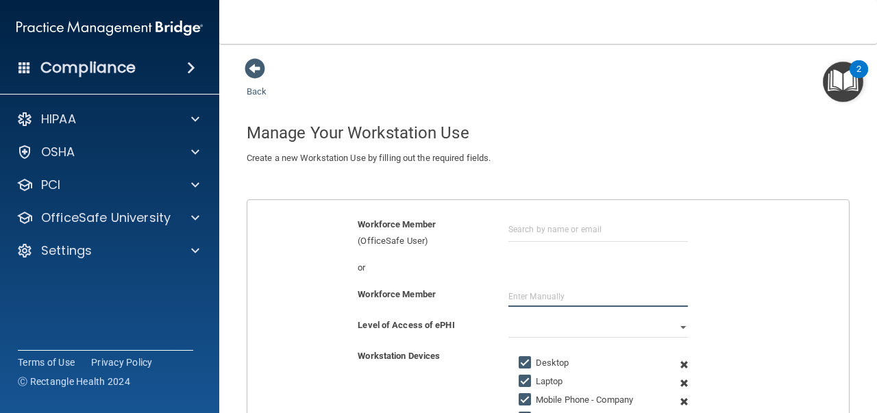
click at [525, 292] on input "text" at bounding box center [598, 296] width 180 height 21
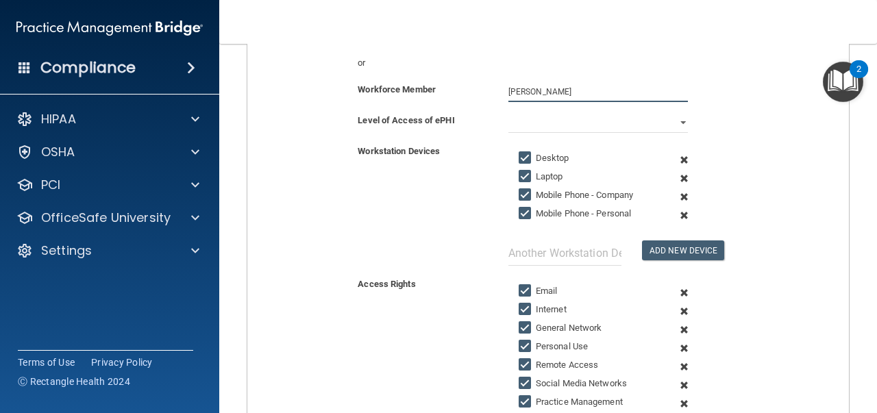
scroll to position [205, 0]
type input "Paige Ott"
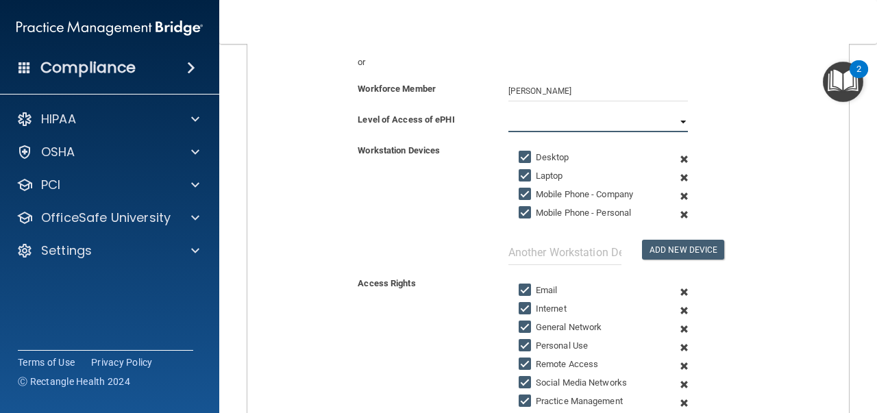
click at [674, 119] on select "Full Limited None" at bounding box center [598, 122] width 180 height 21
select select "1"
click at [508, 112] on select "Full Limited None" at bounding box center [598, 122] width 180 height 21
click at [519, 190] on input "Mobile Phone - Company" at bounding box center [527, 194] width 16 height 11
checkbox input "false"
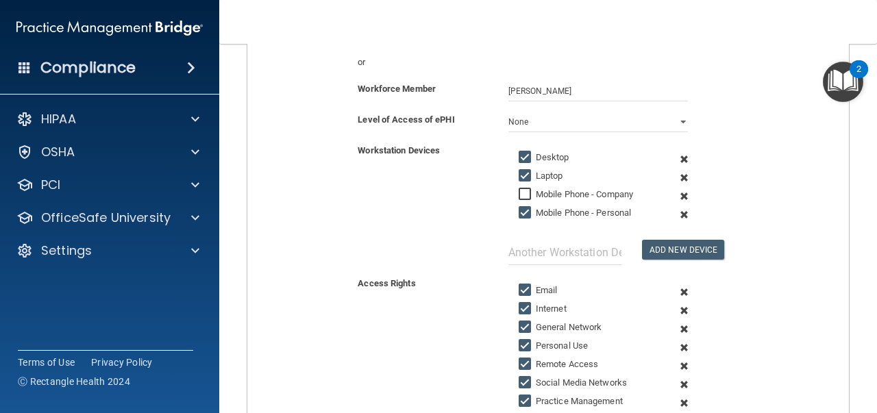
click at [519, 174] on input "Laptop" at bounding box center [527, 176] width 16 height 11
checkbox input "false"
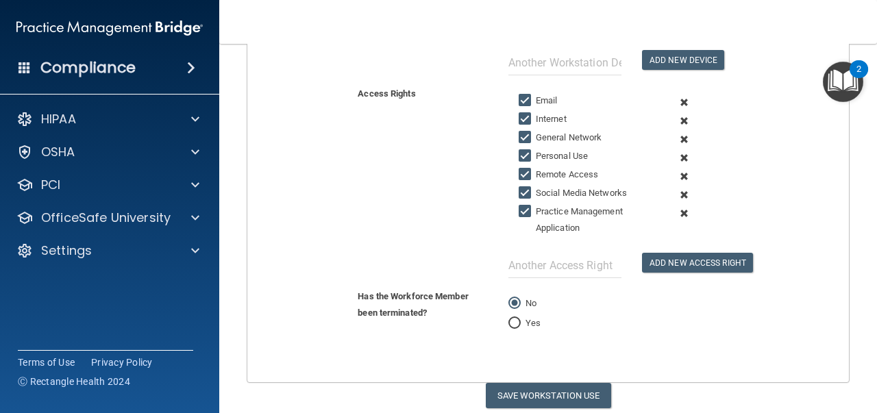
scroll to position [438, 0]
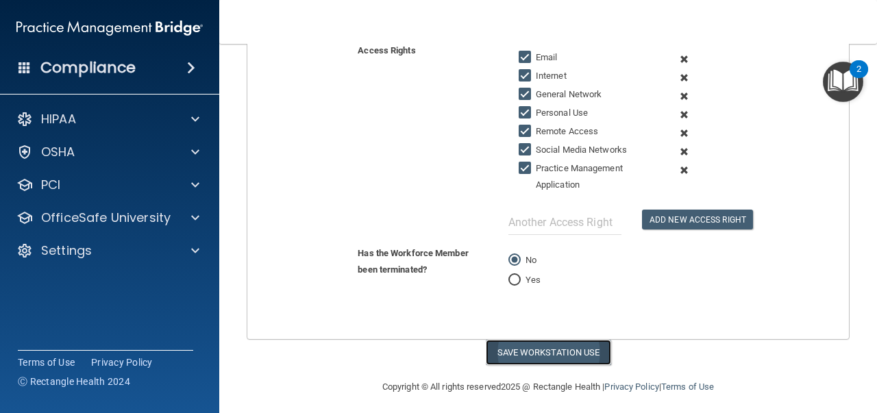
click at [541, 343] on button "Save Workstation Use" at bounding box center [548, 352] width 125 height 25
select select "? string:Limited ?"
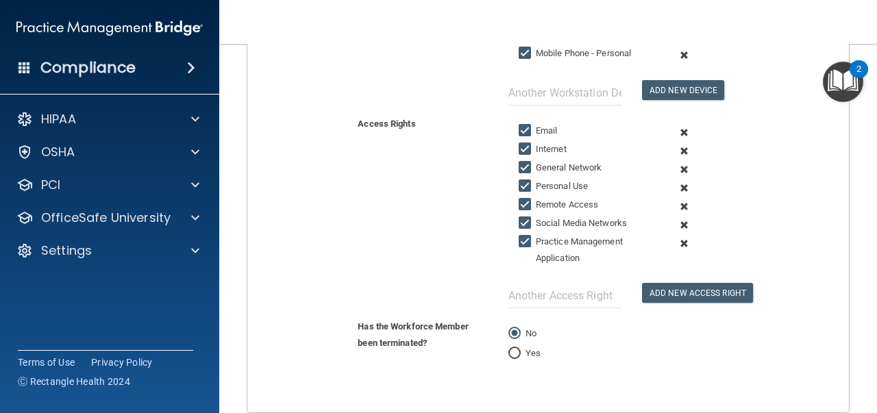
scroll to position [466, 0]
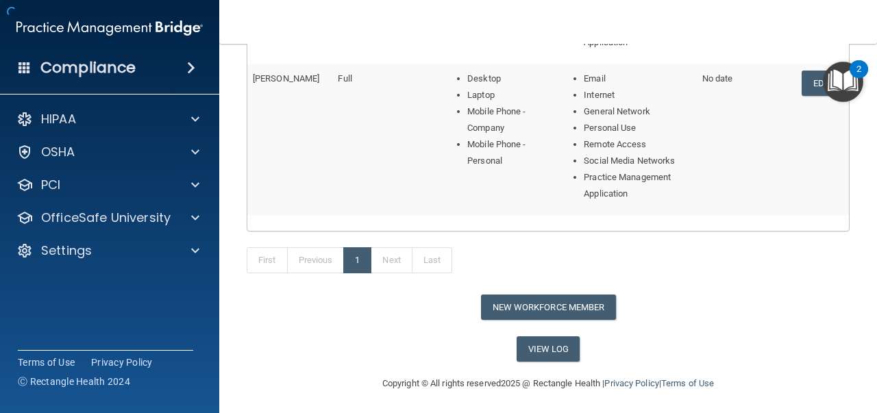
click at [686, 184] on td "Email Internet General Network Personal Use Remote Access Social Media Networks…" at bounding box center [624, 139] width 146 height 151
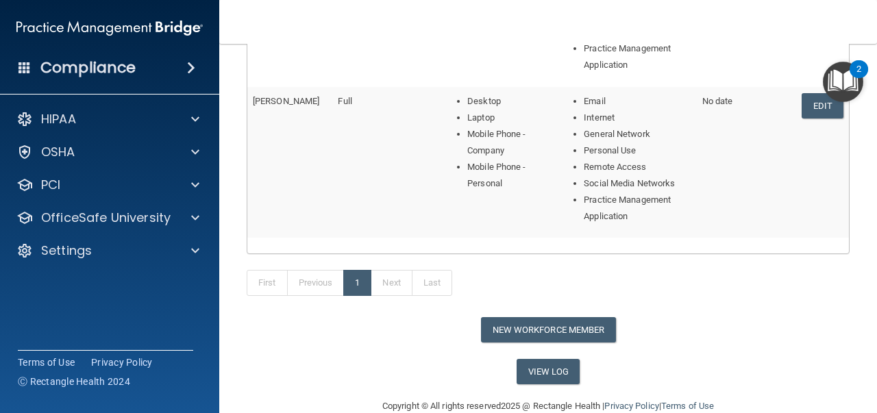
scroll to position [506, 0]
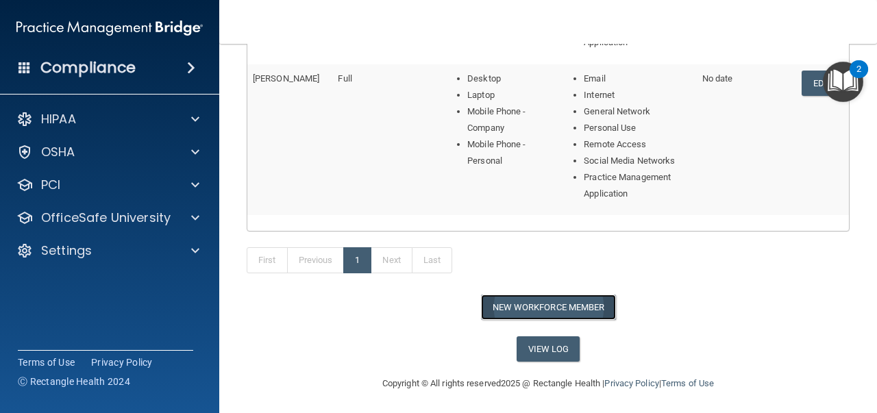
click at [552, 302] on button "New Workforce Member" at bounding box center [548, 307] width 135 height 25
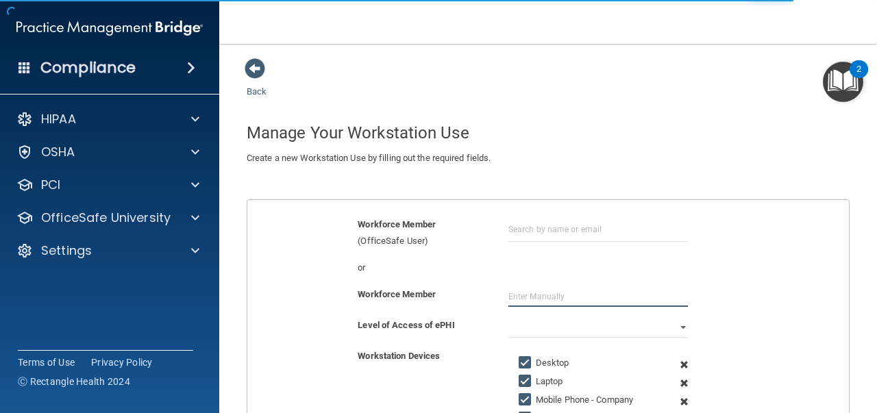
click at [534, 298] on input "text" at bounding box center [598, 296] width 180 height 21
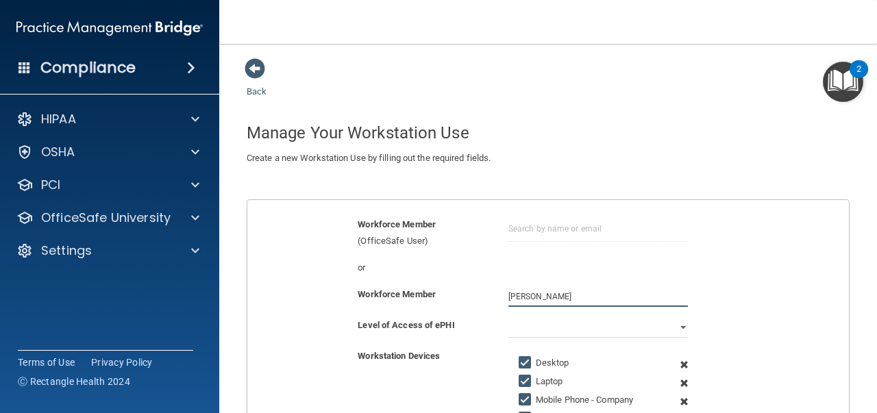
type input "Sharon Shapiro"
click at [675, 326] on select "Full Limited None" at bounding box center [598, 327] width 180 height 21
select select "1"
click at [508, 317] on select "Full Limited None" at bounding box center [598, 327] width 180 height 21
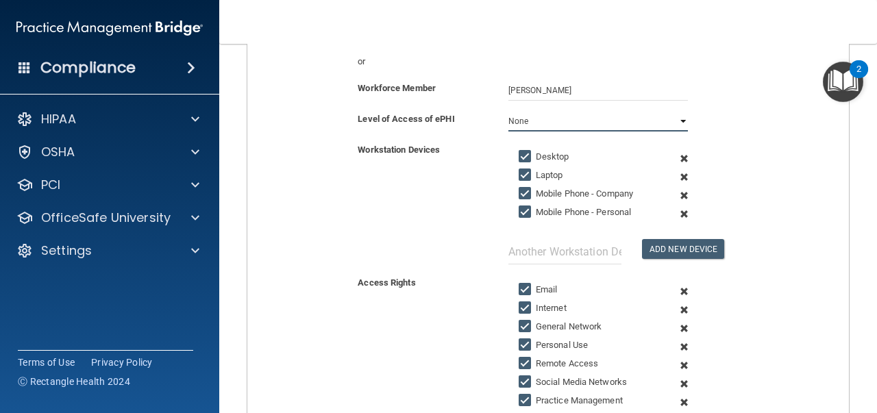
scroll to position [205, 0]
click at [519, 172] on input "Laptop" at bounding box center [527, 176] width 16 height 11
checkbox input "false"
drag, startPoint x: 517, startPoint y: 192, endPoint x: 495, endPoint y: 215, distance: 31.5
click at [498, 215] on div "Desktop Laptop Mobile Phone - Company Mobile Phone - Personal Add New Device" at bounding box center [598, 203] width 201 height 123
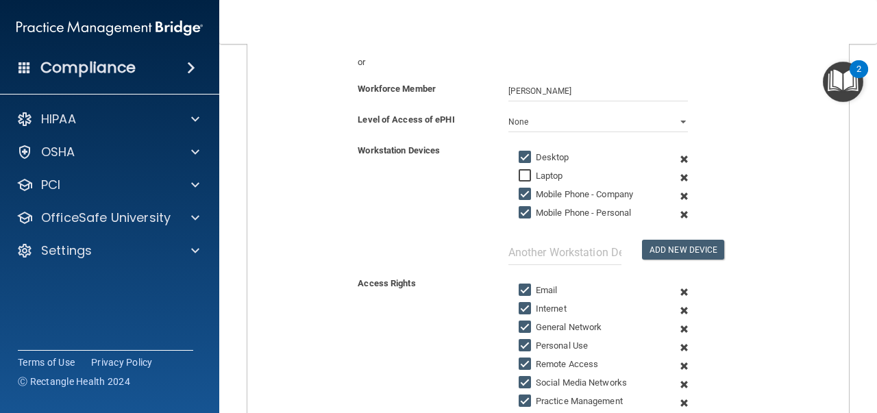
click at [524, 192] on input "Mobile Phone - Company" at bounding box center [527, 194] width 16 height 11
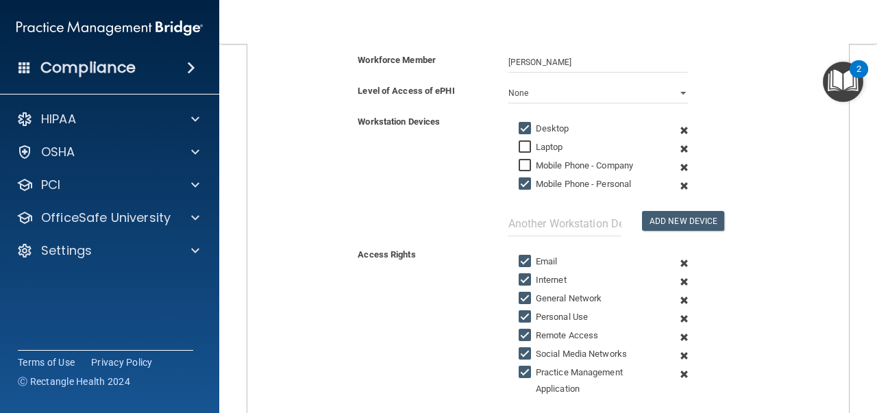
scroll to position [234, 0]
click at [521, 165] on input "Mobile Phone - Company" at bounding box center [527, 166] width 16 height 11
checkbox input "true"
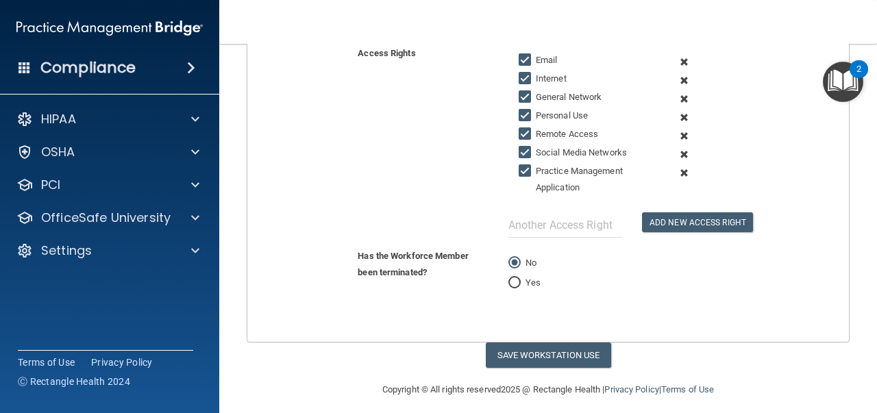
scroll to position [438, 0]
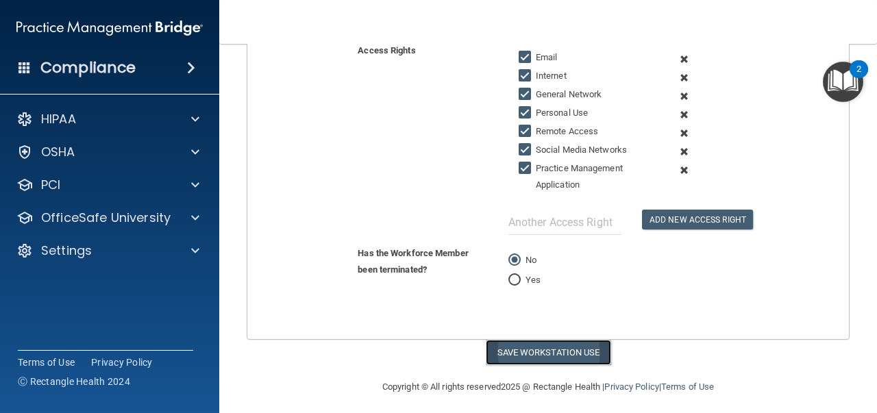
click at [549, 341] on button "Save Workstation Use" at bounding box center [548, 352] width 125 height 25
select select "? string:Limited ?"
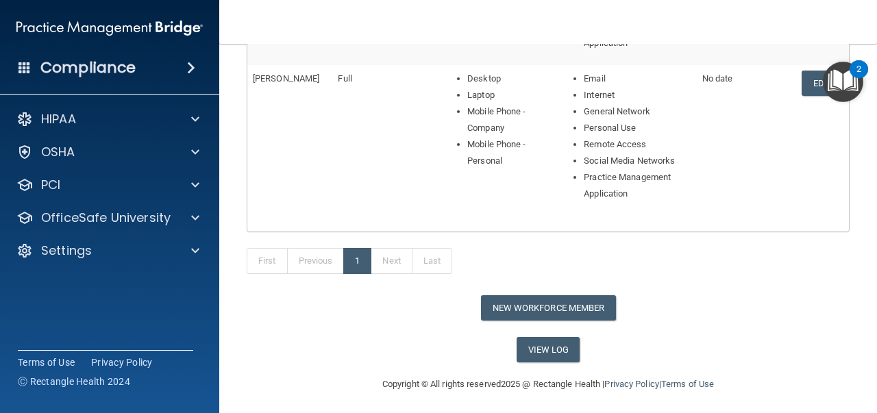
scroll to position [656, 0]
click at [550, 309] on button "New Workforce Member" at bounding box center [548, 307] width 135 height 25
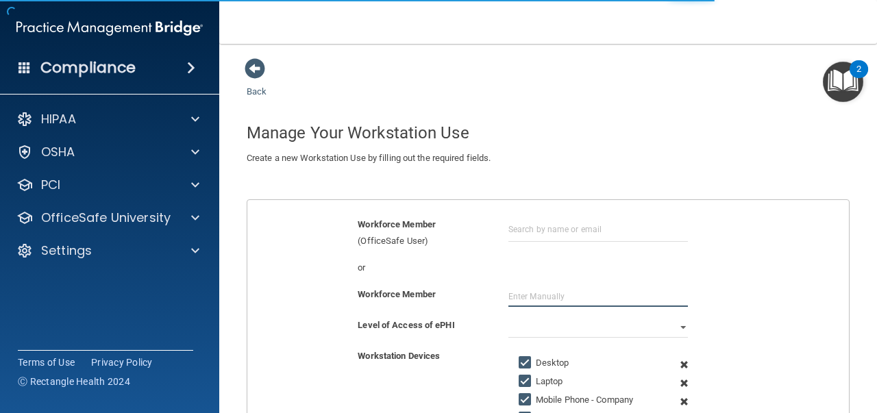
click at [535, 299] on input "text" at bounding box center [598, 296] width 180 height 21
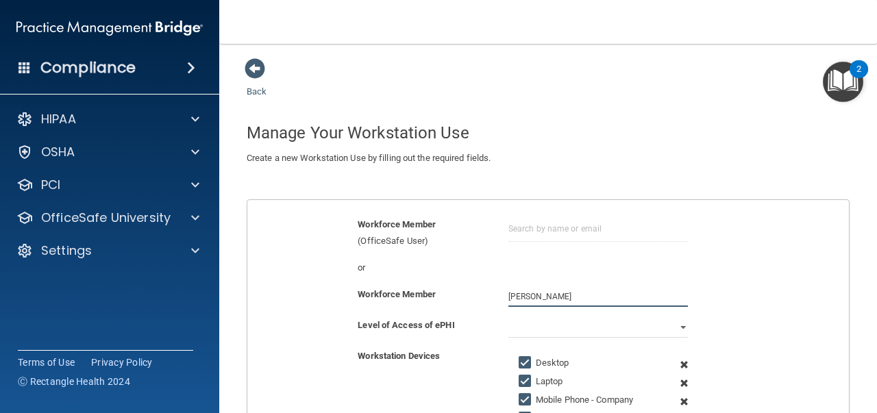
type input "Cathy Bernhardt"
click at [519, 377] on input "Laptop" at bounding box center [527, 381] width 16 height 11
checkbox input "false"
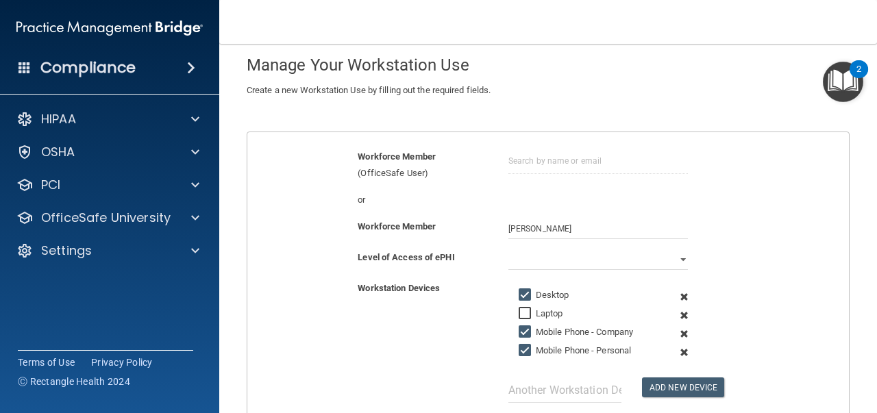
scroll to position [68, 0]
click at [524, 226] on input "Cathy Bernhardt" at bounding box center [598, 228] width 180 height 21
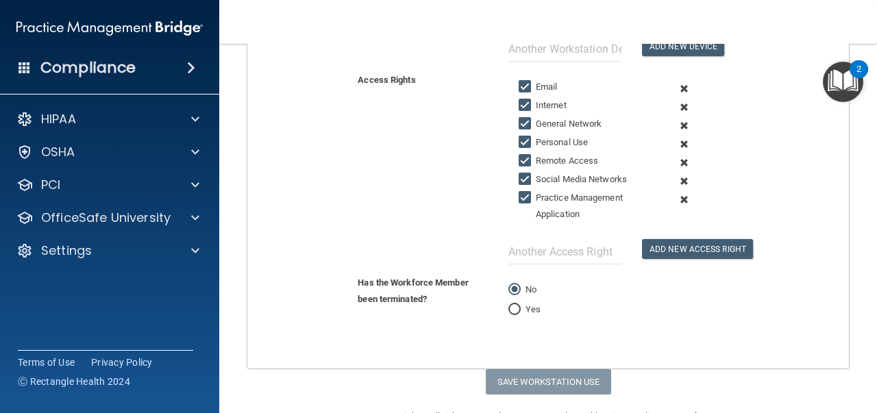
scroll to position [410, 0]
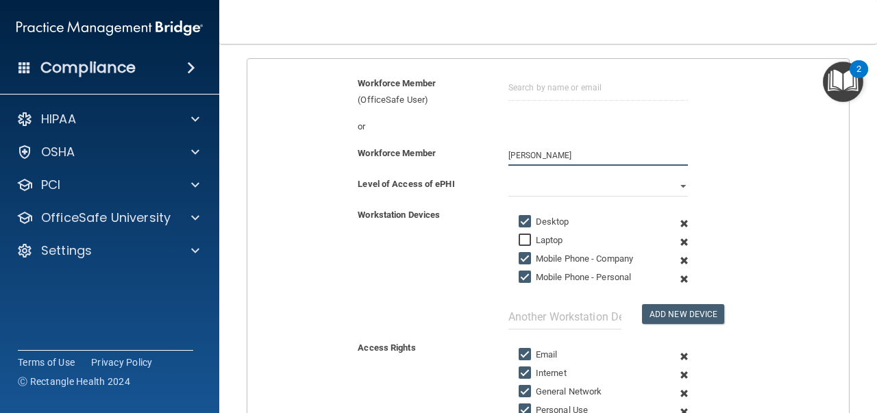
type input "Kathleen Bernhardt"
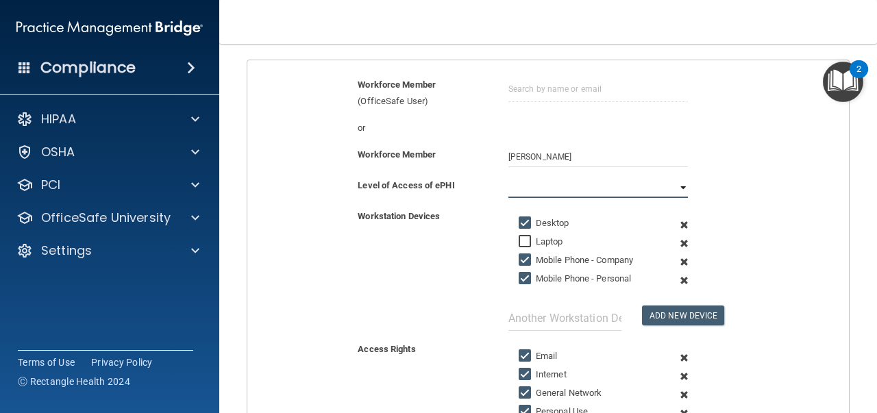
click at [673, 181] on select "Full Limited None" at bounding box center [598, 187] width 180 height 21
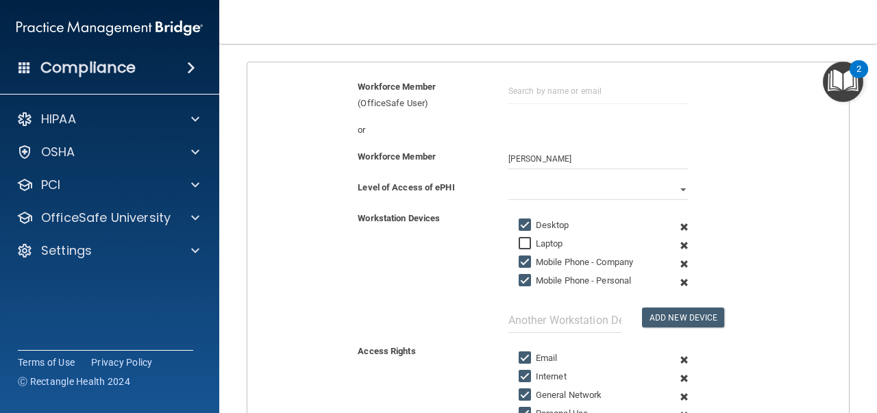
click at [523, 261] on input "Mobile Phone - Company" at bounding box center [527, 262] width 16 height 11
checkbox input "false"
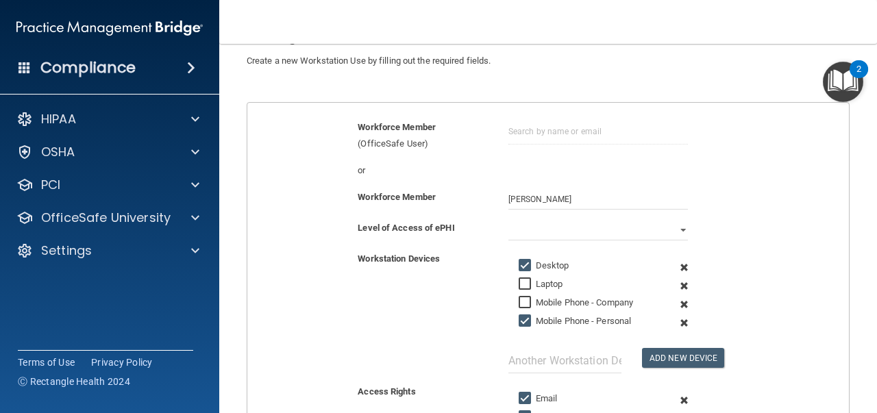
scroll to position [97, 0]
click at [673, 231] on select "Full Limited None" at bounding box center [598, 231] width 180 height 21
click at [673, 227] on select "Full Limited None" at bounding box center [598, 231] width 180 height 21
click at [508, 221] on select "Full Limited None" at bounding box center [598, 231] width 180 height 21
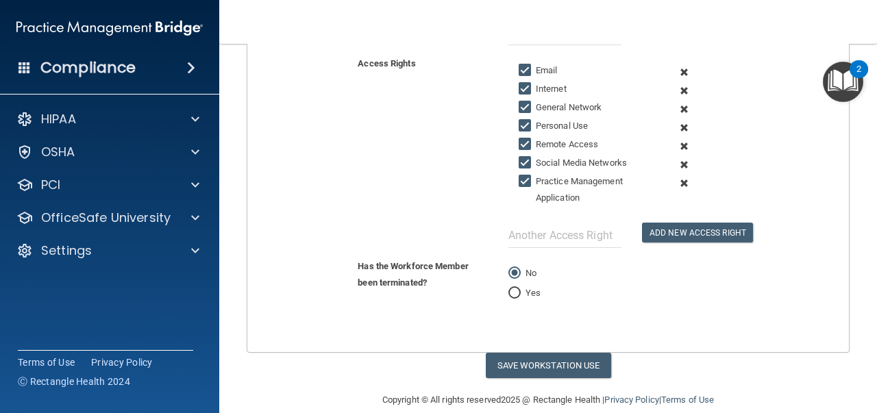
scroll to position [438, 0]
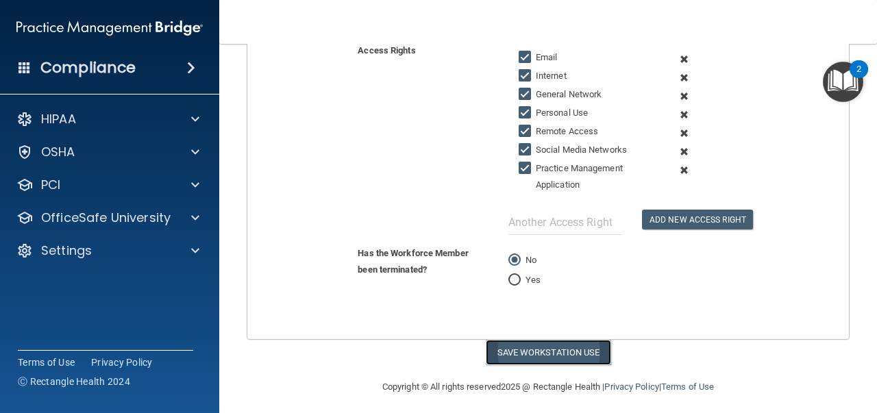
click at [540, 349] on button "Save Workstation Use" at bounding box center [548, 352] width 125 height 25
select select "? string:Limited ?"
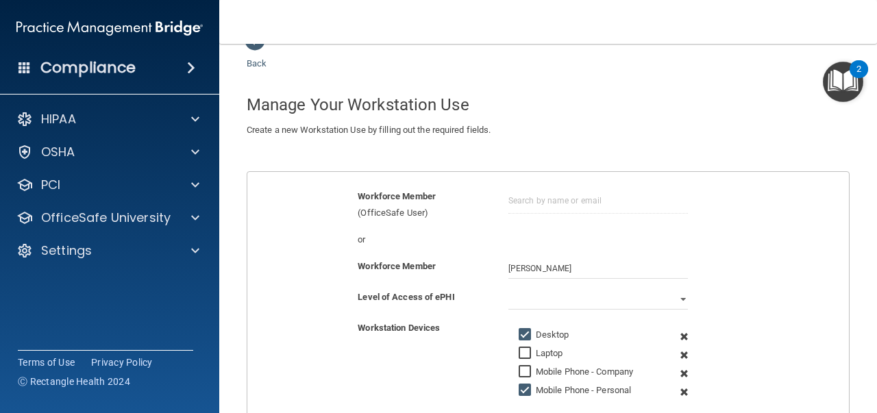
scroll to position [27, 0]
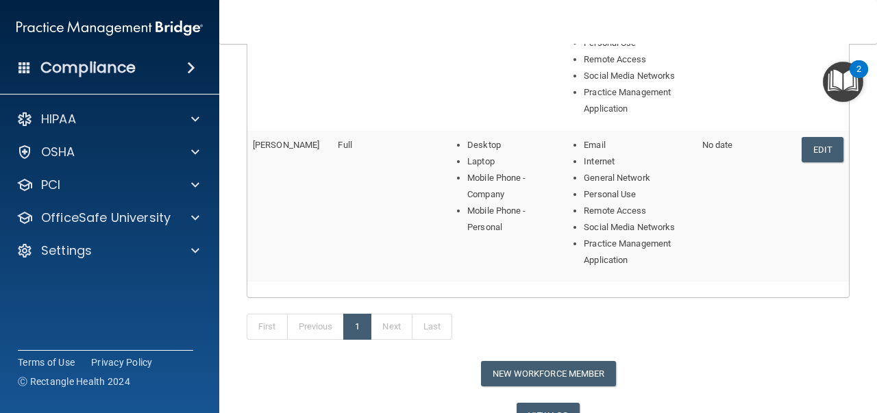
scroll to position [807, 0]
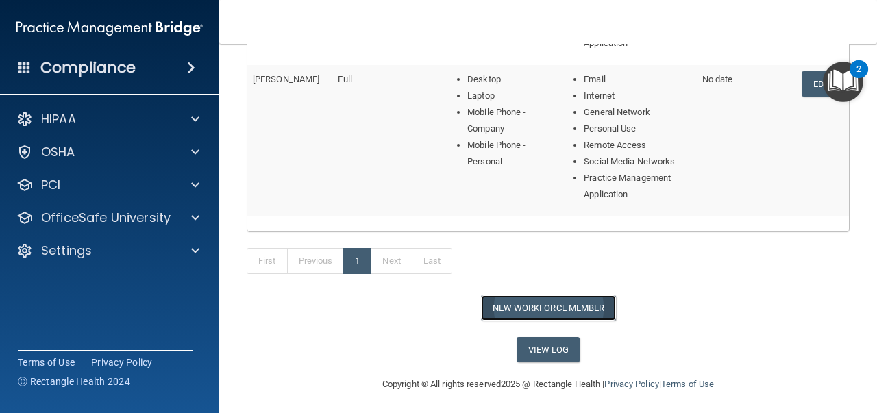
click at [549, 303] on button "New Workforce Member" at bounding box center [548, 307] width 135 height 25
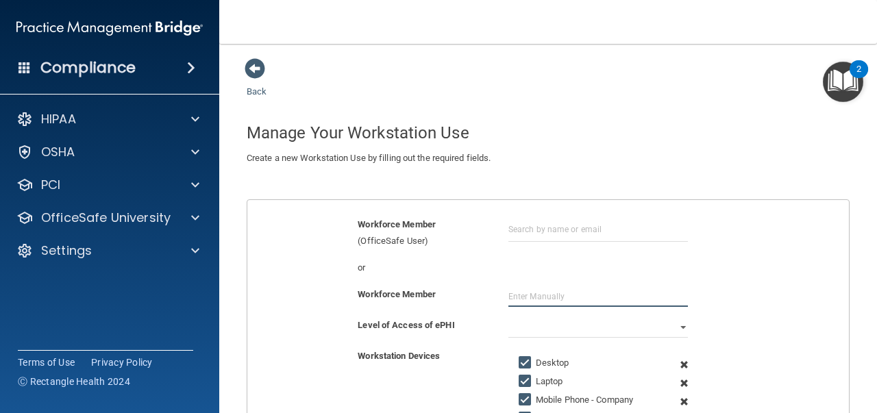
click at [520, 299] on input "text" at bounding box center [598, 296] width 180 height 21
type input "Faye Blum"
click at [677, 324] on select "Full Limited None" at bounding box center [598, 327] width 180 height 21
select select "1"
click at [508, 317] on select "Full Limited None" at bounding box center [598, 327] width 180 height 21
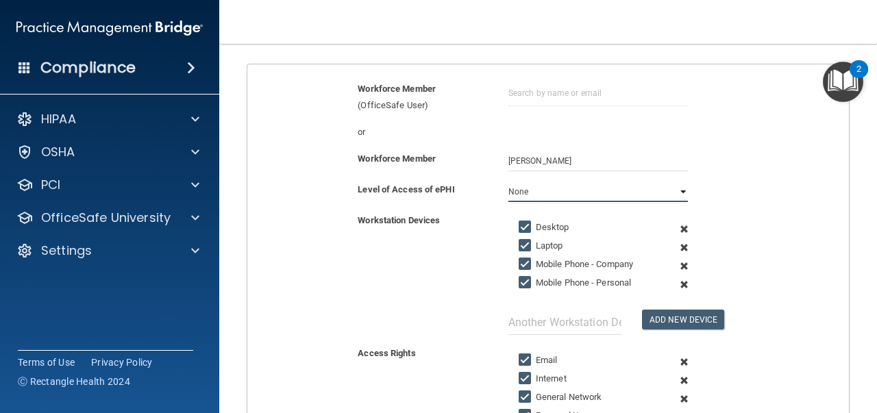
scroll to position [136, 0]
click at [519, 242] on input "Laptop" at bounding box center [527, 245] width 16 height 11
checkbox input "false"
click at [519, 258] on input "Mobile Phone - Company" at bounding box center [527, 263] width 16 height 11
checkbox input "false"
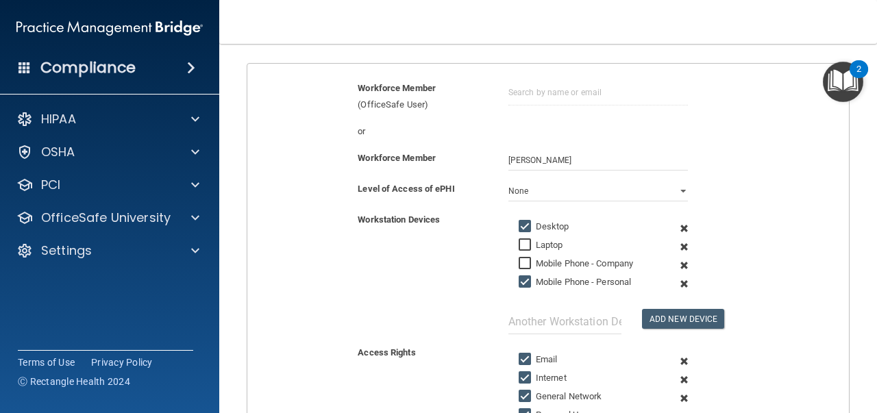
click at [519, 277] on input "Mobile Phone - Personal" at bounding box center [527, 282] width 16 height 11
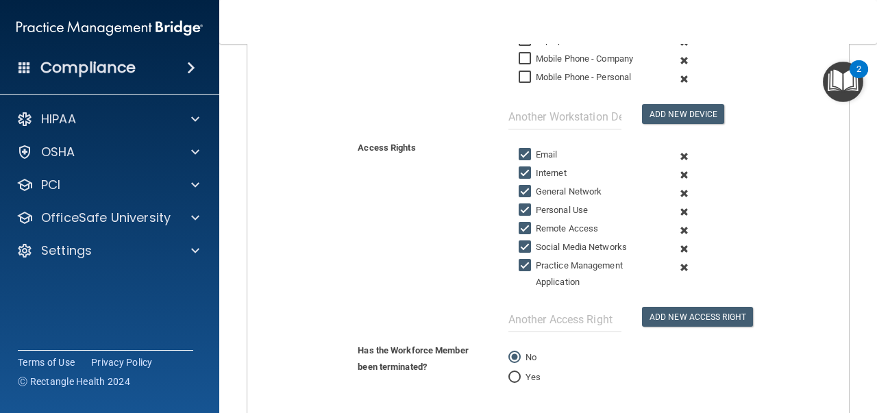
scroll to position [342, 0]
click at [522, 77] on input "Mobile Phone - Personal" at bounding box center [527, 76] width 16 height 11
checkbox input "true"
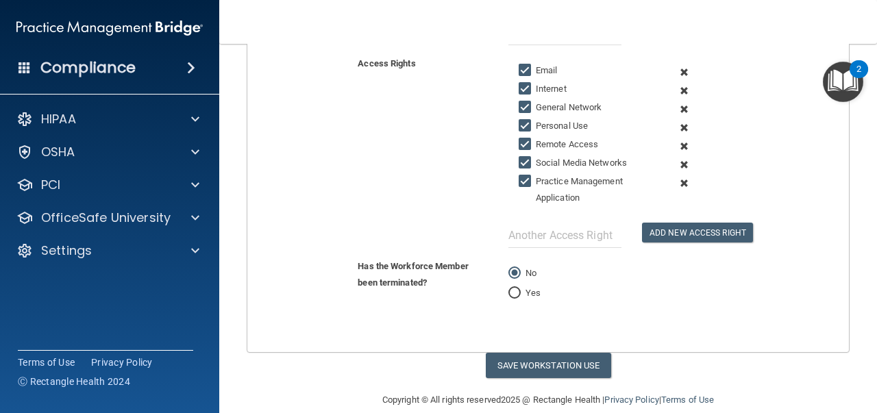
scroll to position [438, 0]
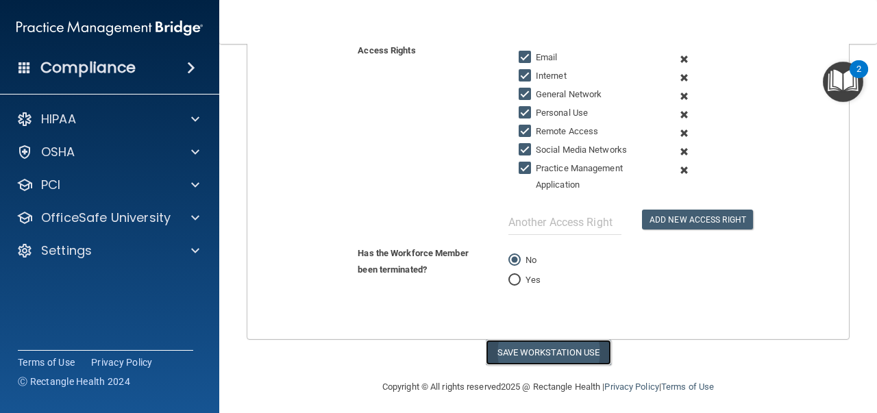
click at [525, 342] on button "Save Workstation Use" at bounding box center [548, 352] width 125 height 25
select select "? string:Limited ?"
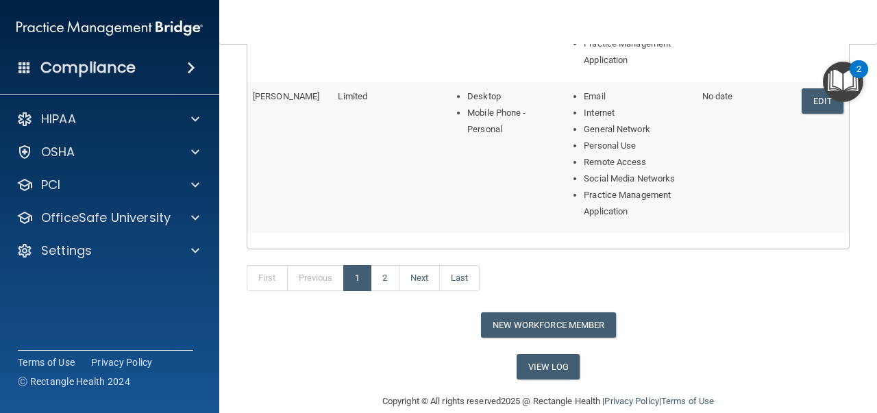
scroll to position [807, 0]
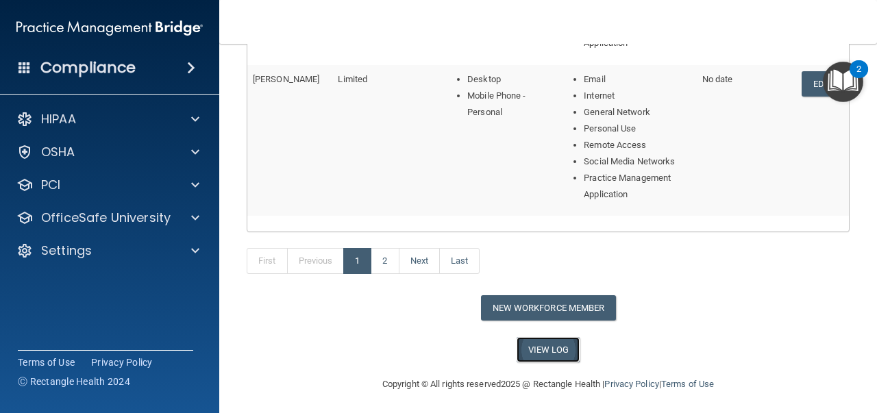
click at [533, 345] on link "View Log" at bounding box center [548, 349] width 64 height 25
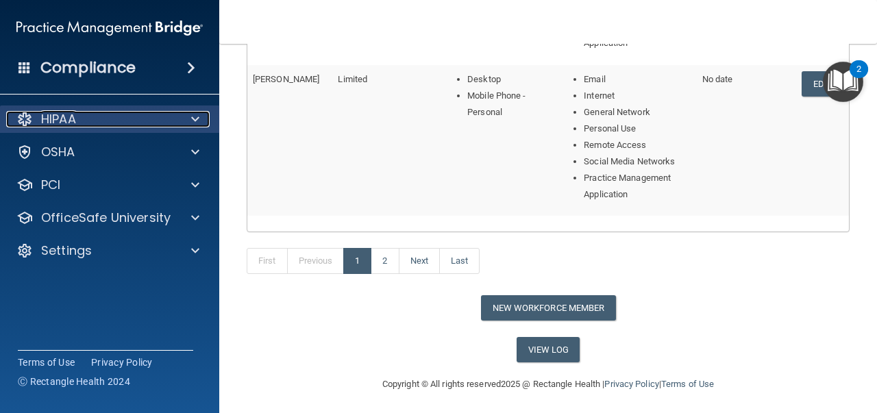
click at [105, 121] on div "HIPAA" at bounding box center [91, 119] width 170 height 16
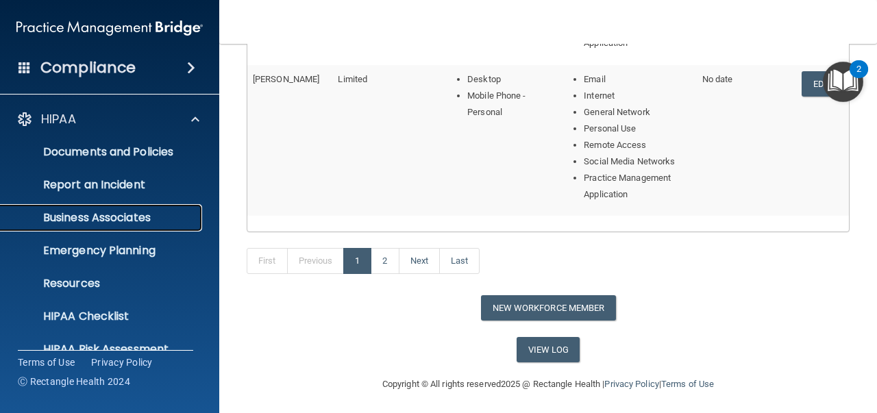
click at [103, 215] on p "Business Associates" at bounding box center [102, 218] width 187 height 14
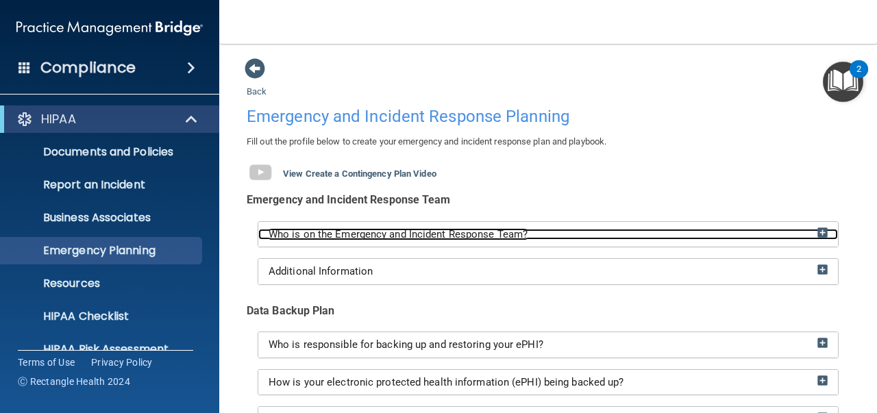
click at [817, 232] on img at bounding box center [822, 232] width 10 height 10
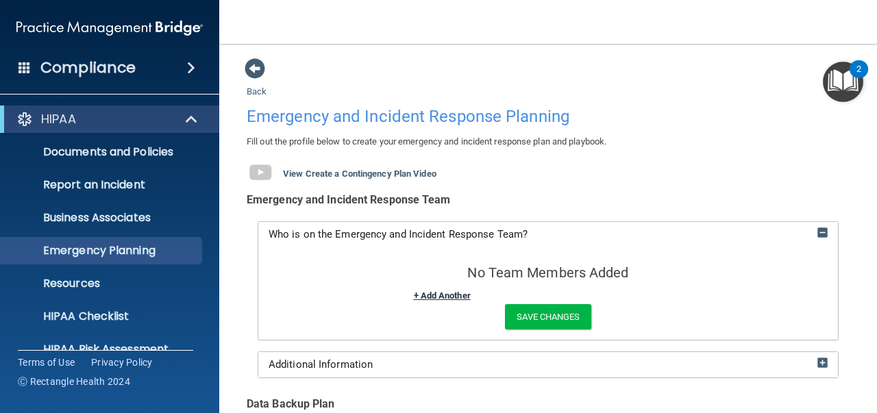
click at [414, 293] on link "+ Add Another" at bounding box center [442, 295] width 57 height 10
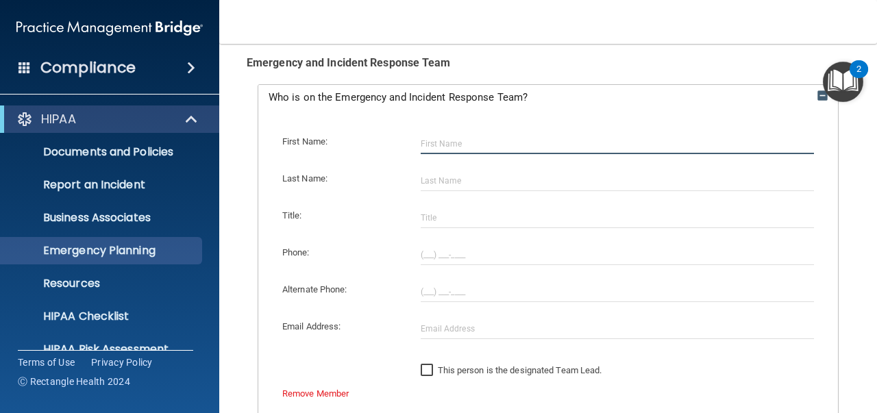
scroll to position [137, 0]
click at [432, 146] on input "text" at bounding box center [618, 144] width 394 height 21
type input "[PERSON_NAME]"
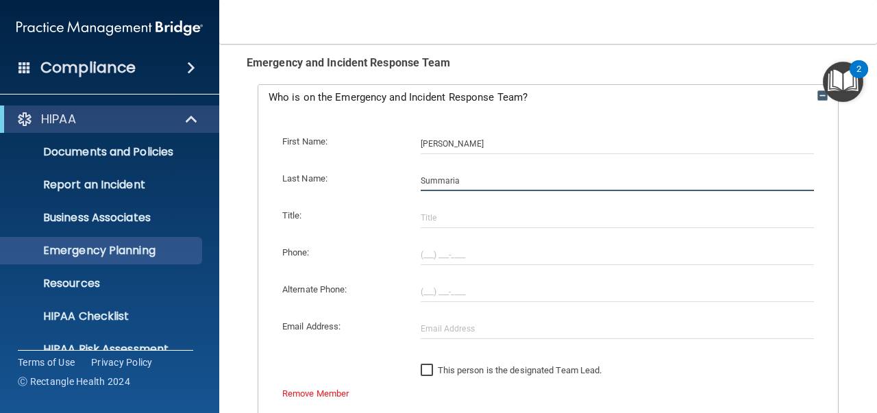
type input "Summaria"
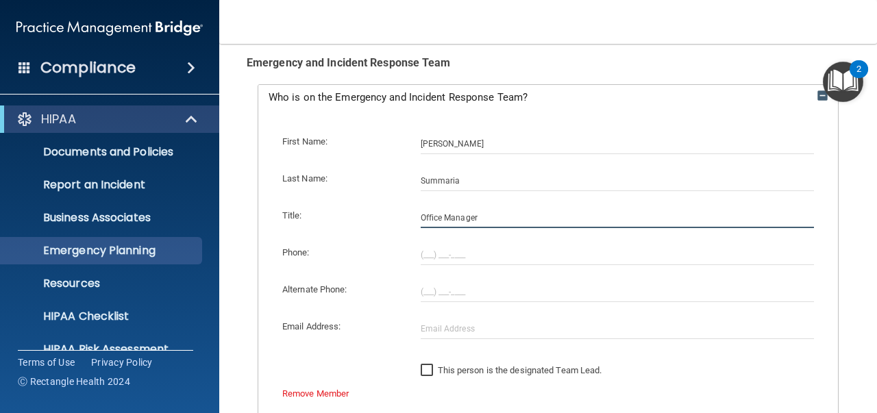
type input "Office Manager"
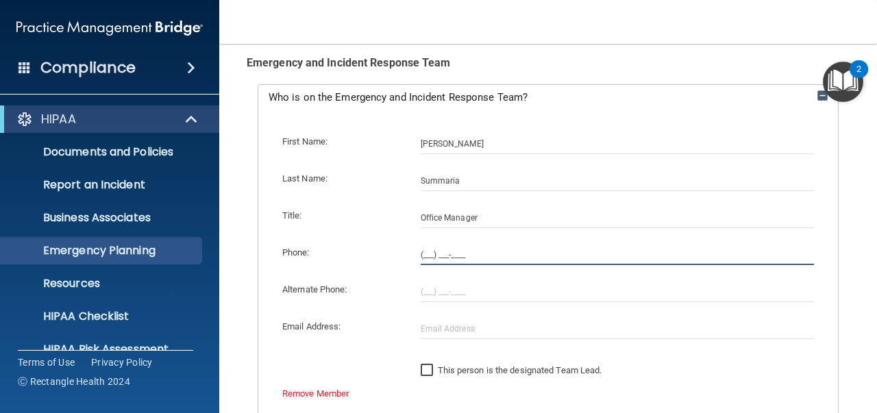
click at [421, 252] on input "(___) ___-____" at bounding box center [618, 255] width 394 height 21
type input "[PHONE_NUMBER]"
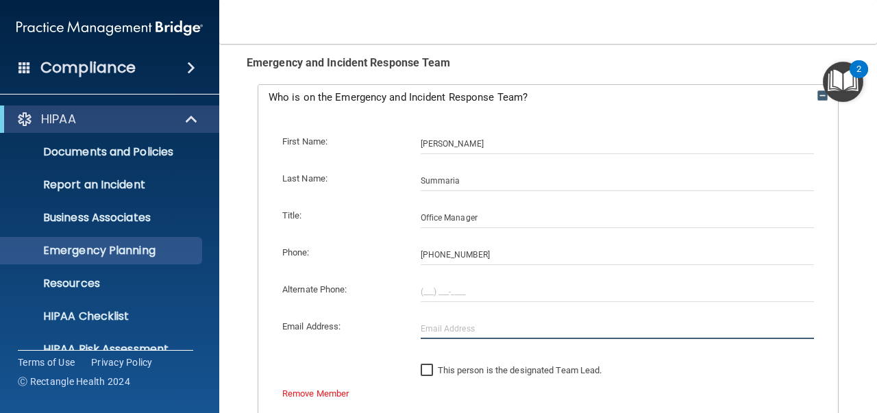
click at [425, 329] on input "text" at bounding box center [618, 329] width 394 height 21
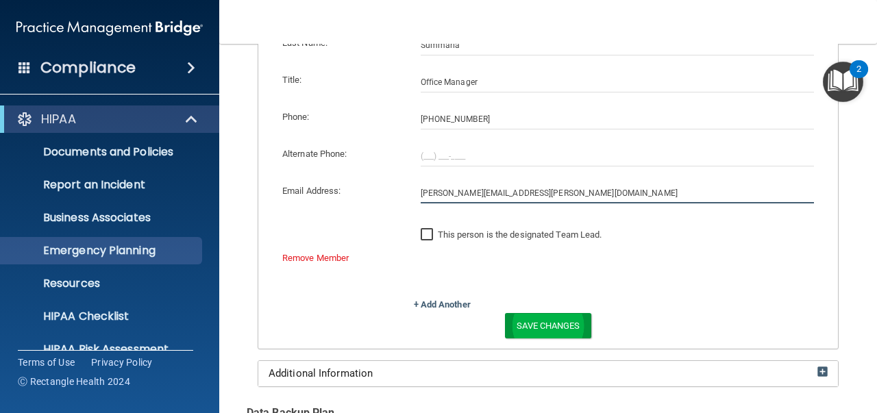
scroll to position [273, 0]
type input "[PERSON_NAME][EMAIL_ADDRESS][PERSON_NAME][DOMAIN_NAME]"
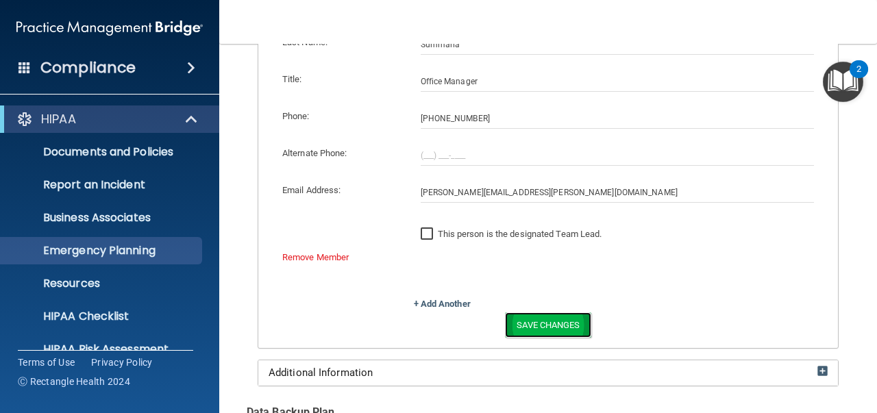
click at [538, 322] on button "Save Changes" at bounding box center [548, 324] width 86 height 25
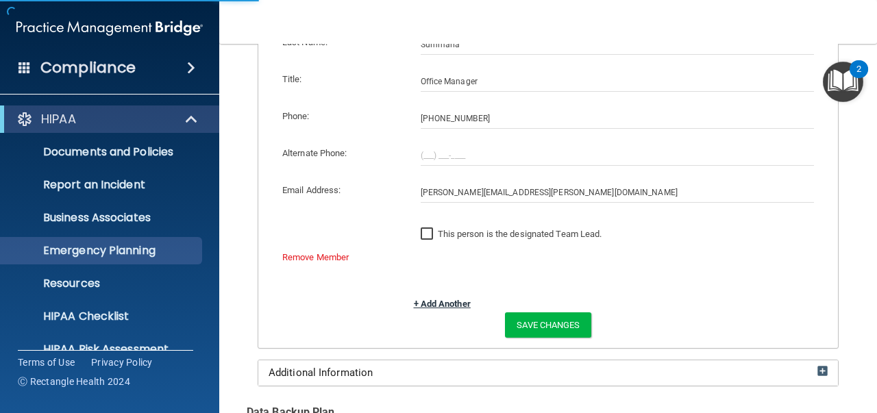
click at [416, 300] on link "+ Add Another" at bounding box center [442, 304] width 57 height 10
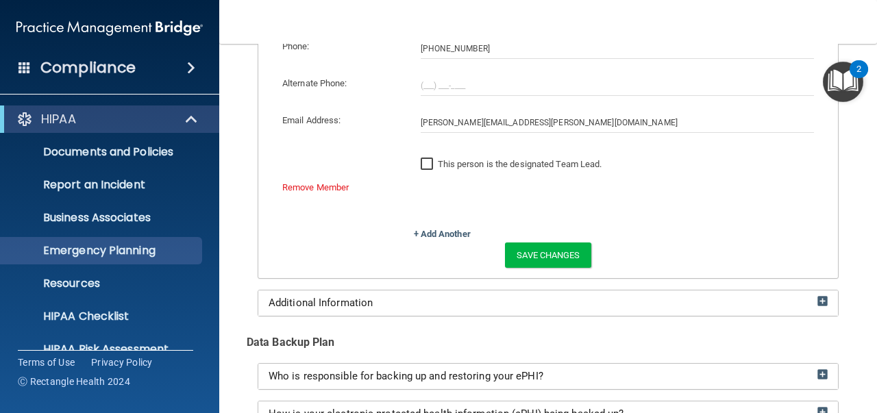
scroll to position [342, 0]
click at [414, 235] on link "+ Add Another" at bounding box center [442, 234] width 57 height 10
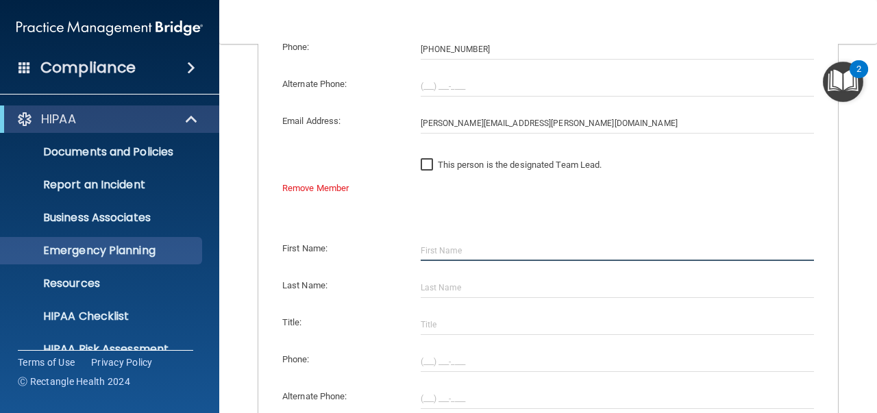
click at [426, 247] on input "text" at bounding box center [618, 250] width 394 height 21
type input "[PERSON_NAME]"
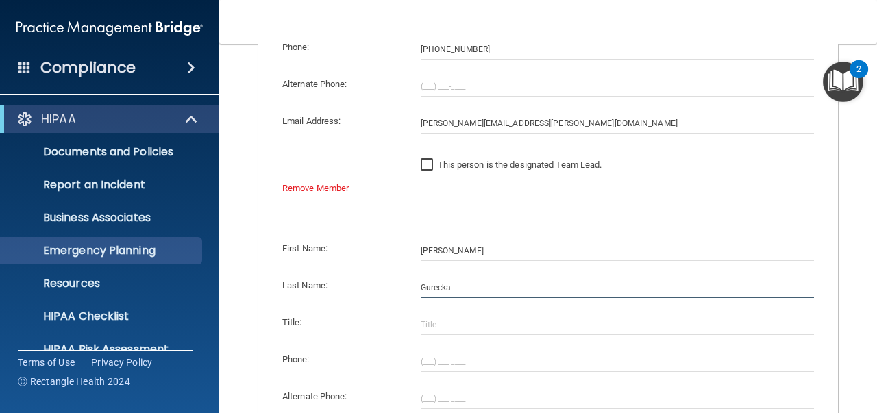
type input "Gurecka"
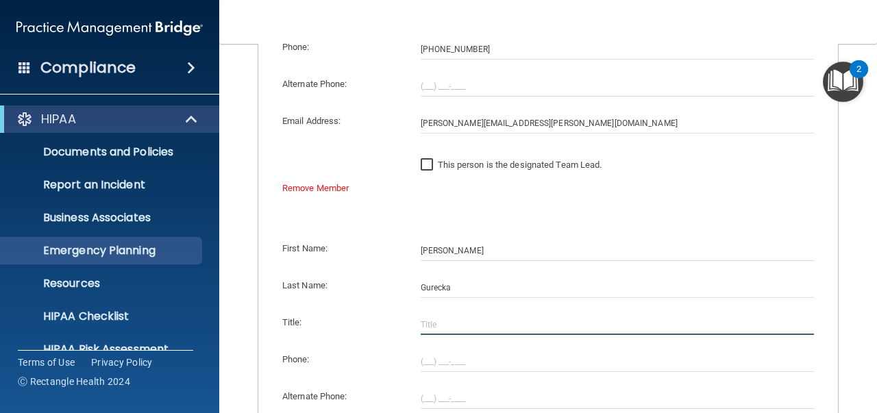
click at [432, 324] on input "text" at bounding box center [618, 324] width 394 height 21
type input "Dr."
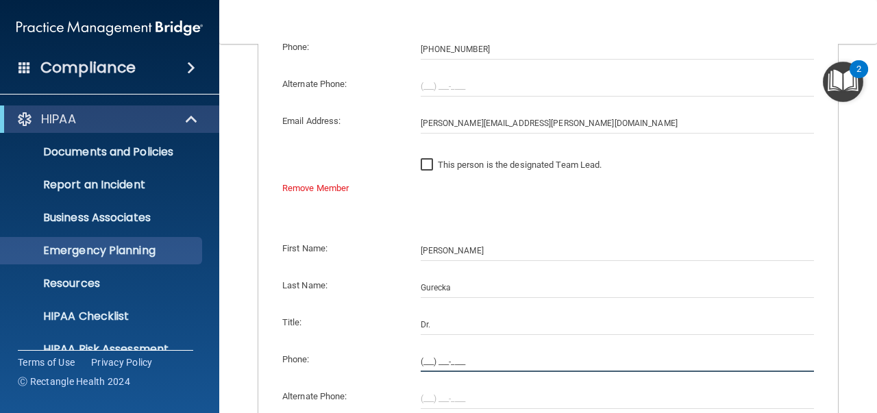
click at [421, 362] on input "(___) ___-____" at bounding box center [618, 361] width 394 height 21
type input "[PHONE_NUMBER]"
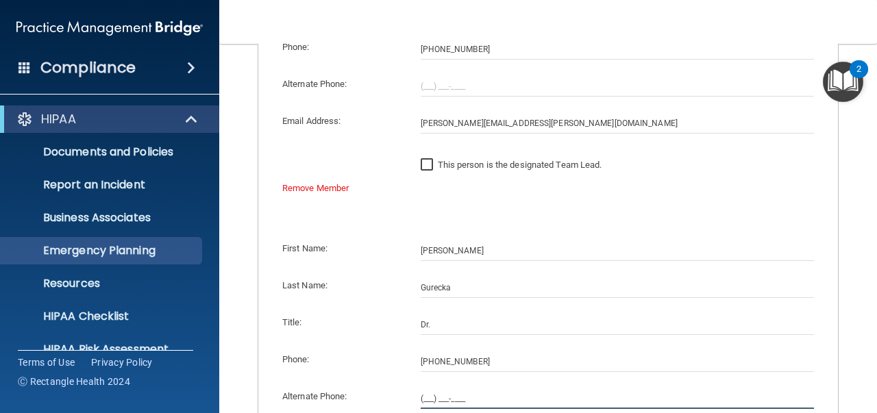
click at [421, 399] on input "(___) ___-____" at bounding box center [618, 398] width 394 height 21
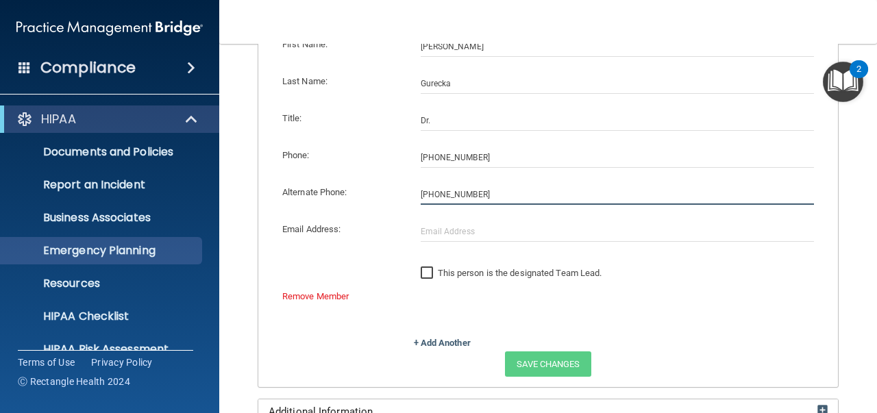
scroll to position [547, 0]
type input "[PHONE_NUMBER]"
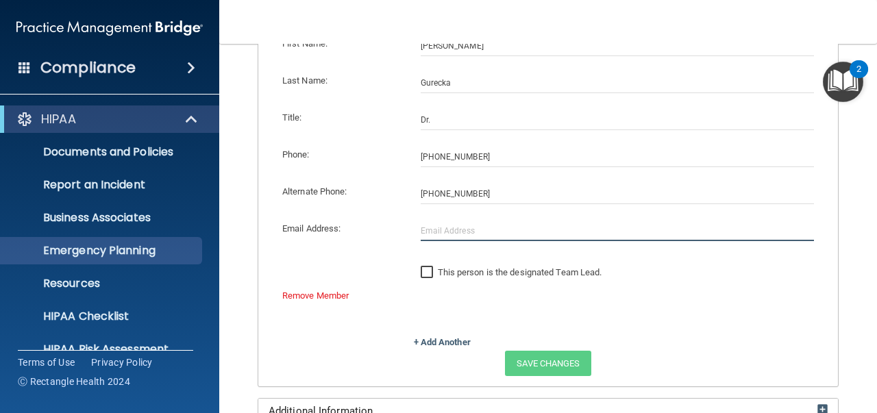
click at [446, 234] on input "text" at bounding box center [618, 231] width 394 height 21
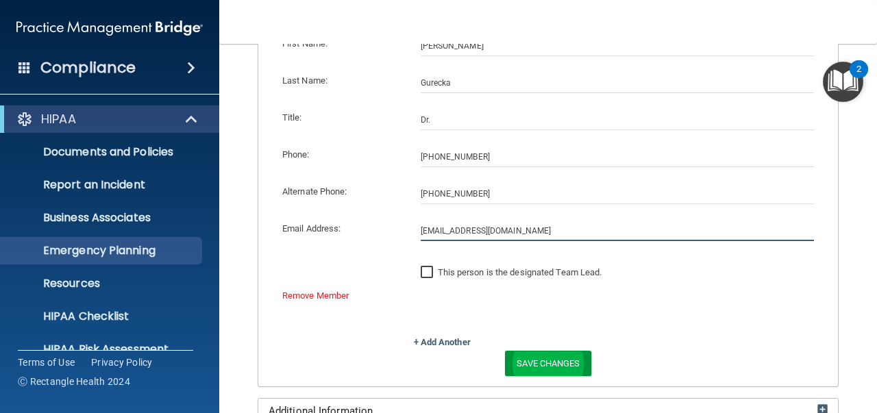
type input "[EMAIL_ADDRESS][DOMAIN_NAME]"
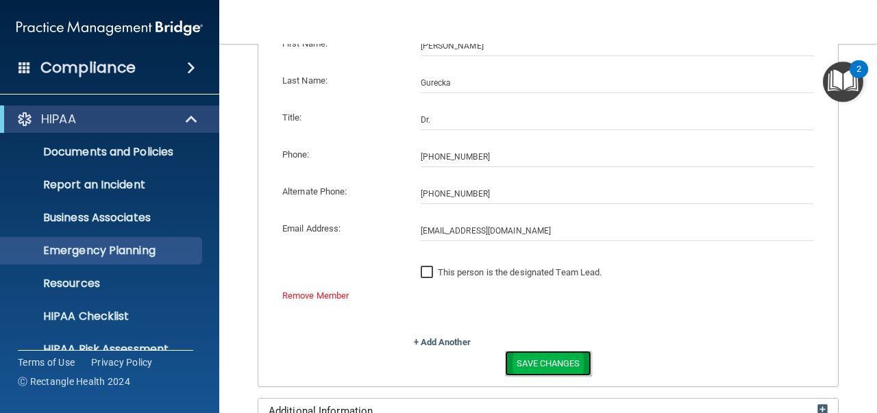
click at [534, 363] on button "Save Changes" at bounding box center [548, 363] width 86 height 25
click at [428, 271] on input "This person is the designated Team Lead." at bounding box center [429, 272] width 16 height 11
checkbox input "true"
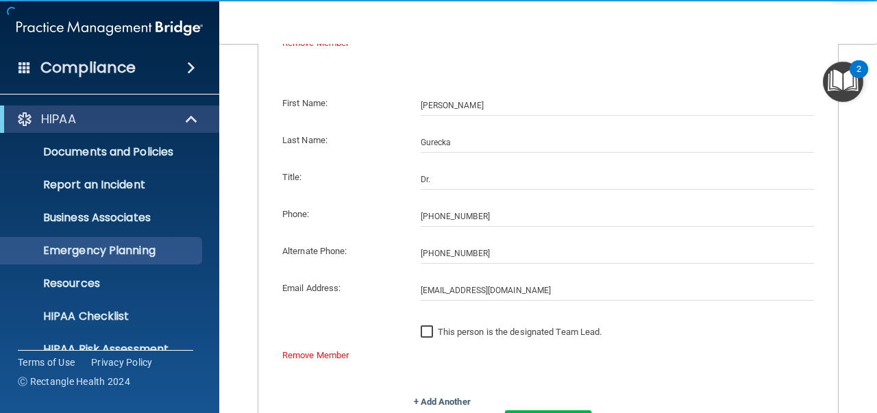
scroll to position [607, 0]
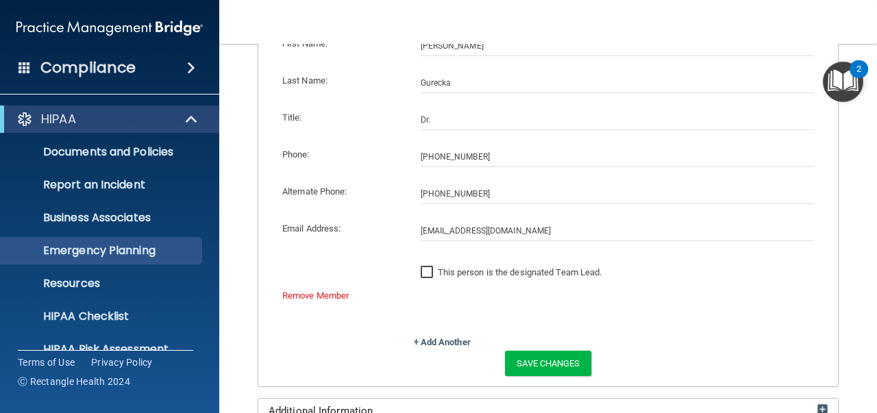
click at [426, 271] on input "This person is the designated Team Lead." at bounding box center [429, 272] width 16 height 11
checkbox input "true"
click at [541, 366] on button "Save Changes" at bounding box center [548, 363] width 86 height 25
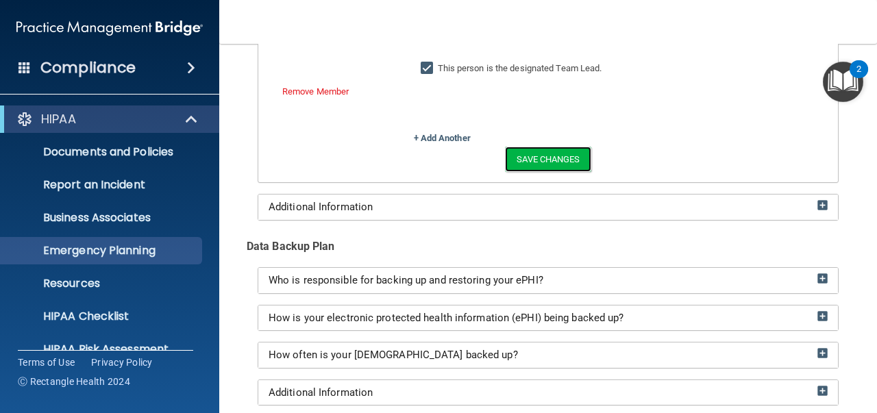
scroll to position [752, 0]
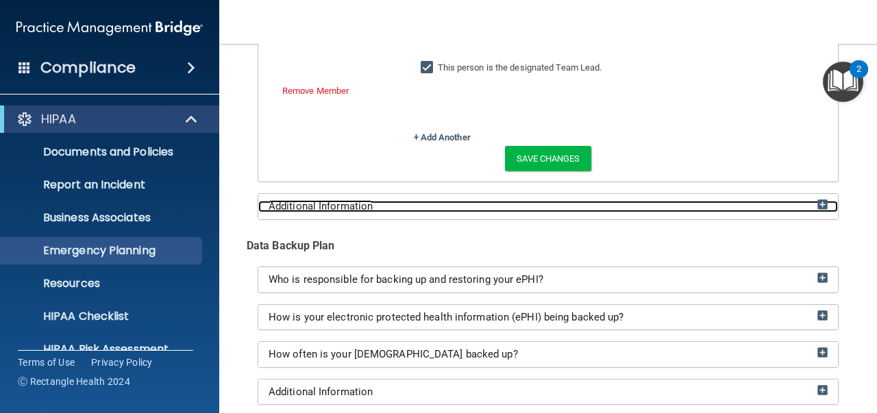
click at [817, 204] on img at bounding box center [822, 204] width 10 height 10
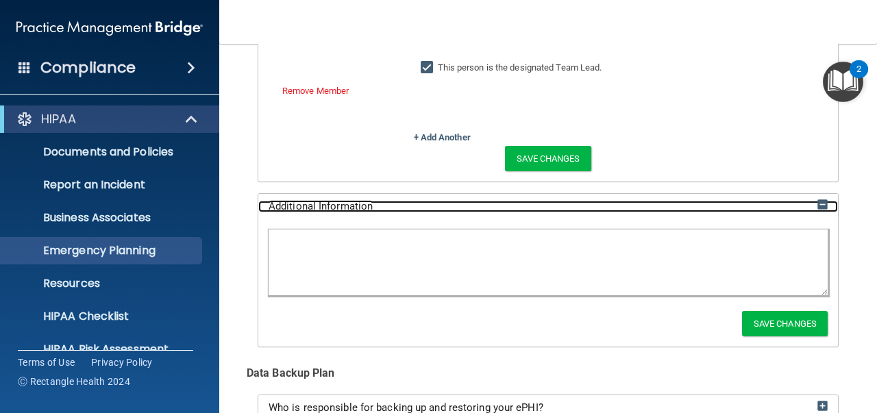
click at [817, 204] on img at bounding box center [822, 204] width 10 height 10
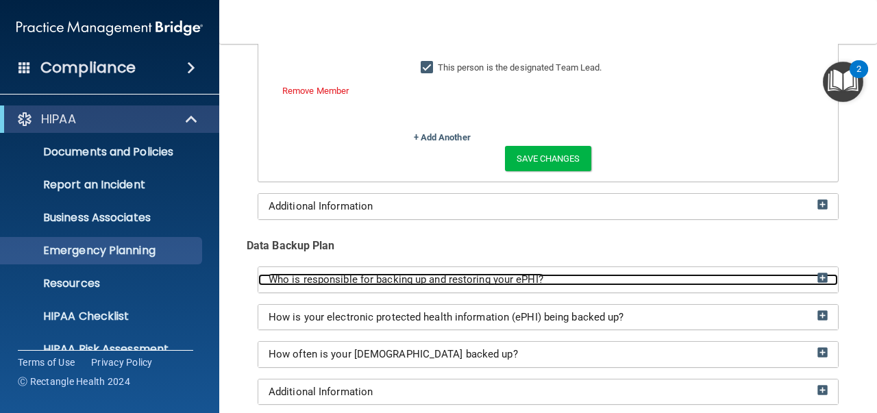
click at [817, 275] on img at bounding box center [822, 278] width 10 height 10
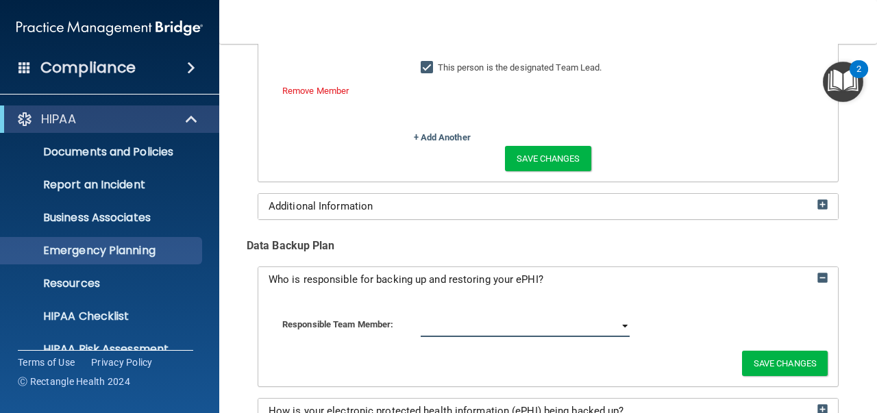
click at [619, 324] on select "[PERSON_NAME] [PERSON_NAME]" at bounding box center [526, 326] width 210 height 21
select select "1"
click at [421, 316] on select "[PERSON_NAME] [PERSON_NAME]" at bounding box center [526, 326] width 210 height 21
click at [749, 358] on button "Save Changes" at bounding box center [785, 363] width 86 height 25
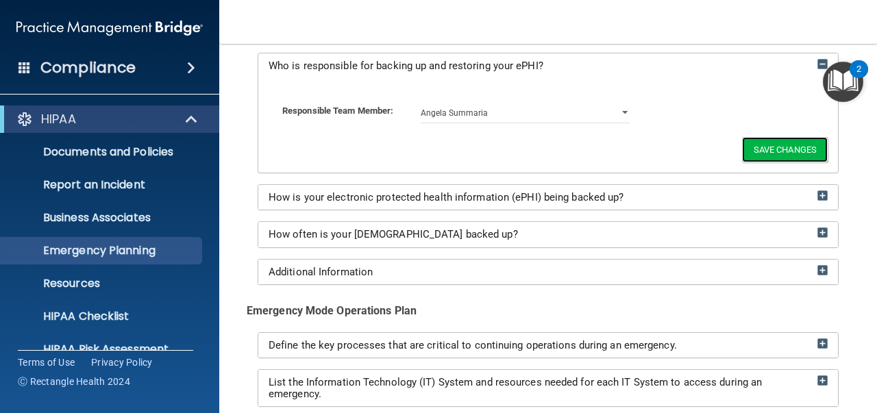
scroll to position [1026, 0]
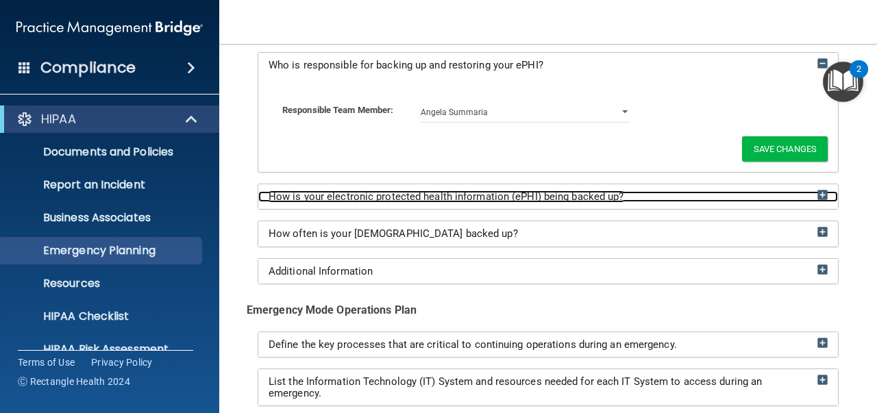
click at [817, 192] on img at bounding box center [822, 195] width 10 height 10
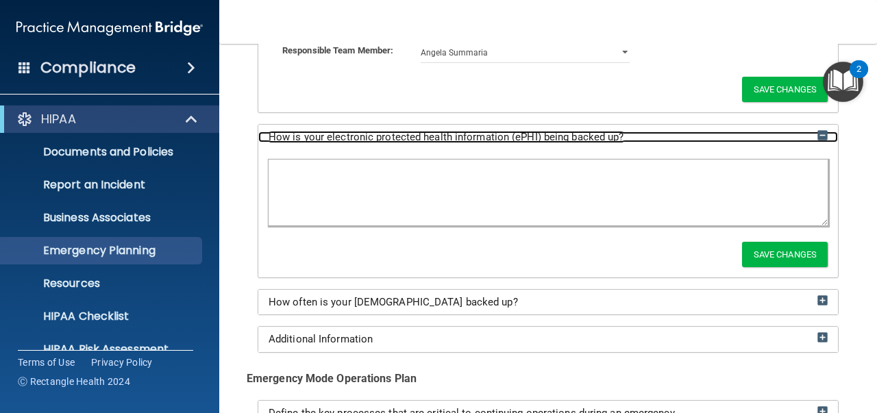
scroll to position [966, 0]
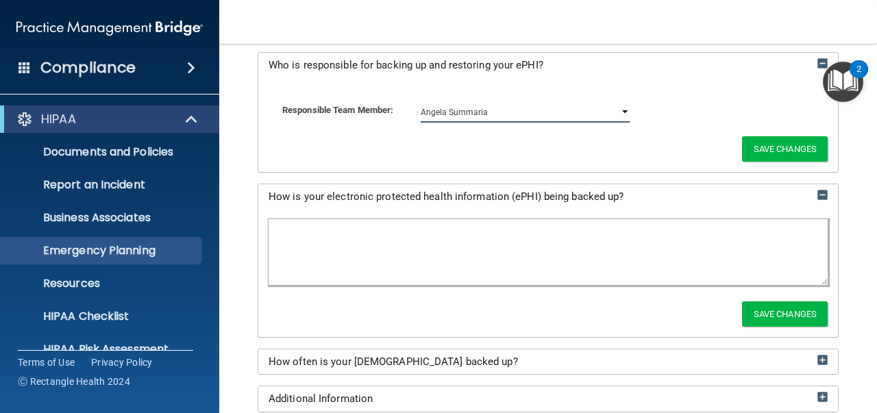
click at [618, 110] on select "[PERSON_NAME] [PERSON_NAME]" at bounding box center [526, 112] width 210 height 21
click at [421, 102] on select "[PERSON_NAME] [PERSON_NAME]" at bounding box center [526, 112] width 210 height 21
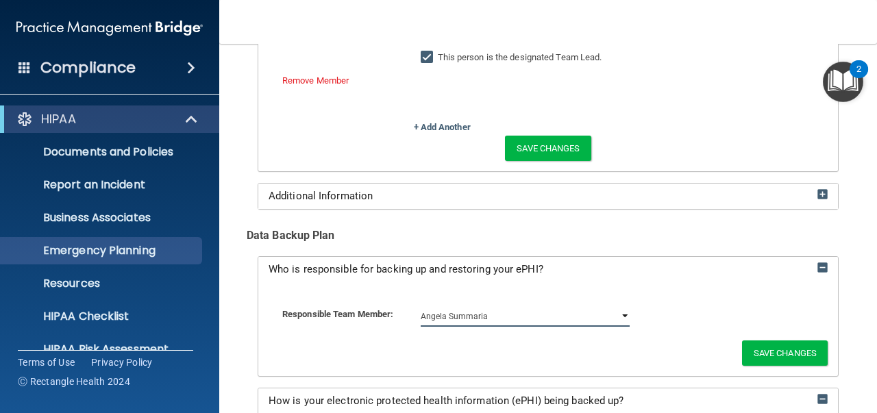
scroll to position [762, 0]
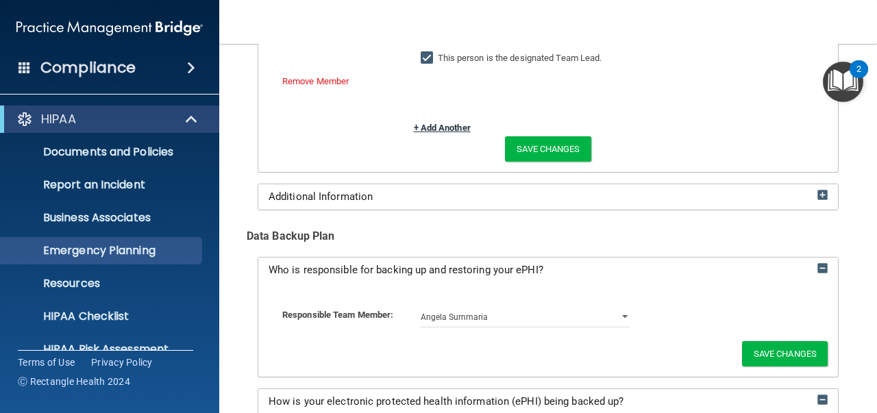
click at [414, 123] on link "+ Add Another" at bounding box center [442, 128] width 57 height 10
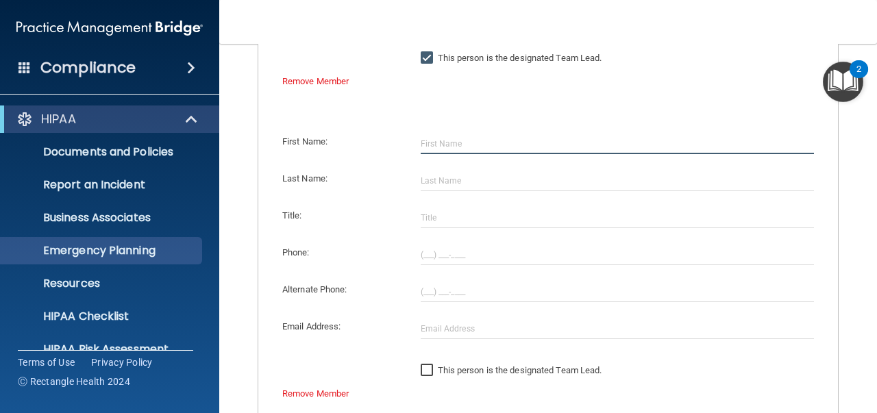
click at [427, 145] on input "text" at bounding box center [618, 144] width 394 height 21
type input "mark"
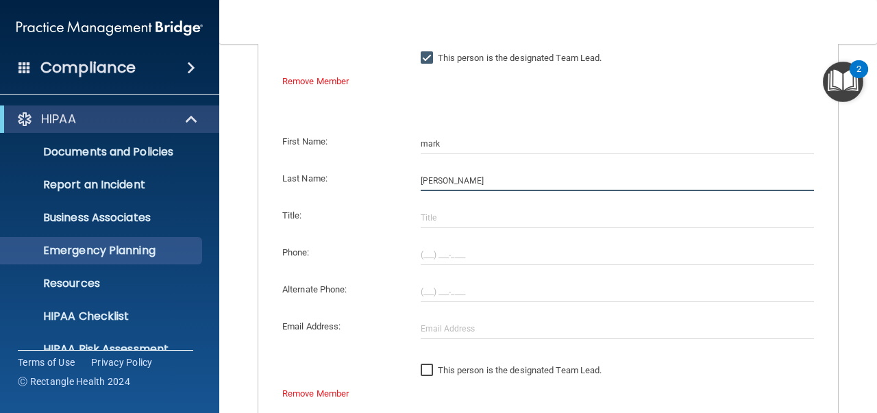
type input "[PERSON_NAME]"
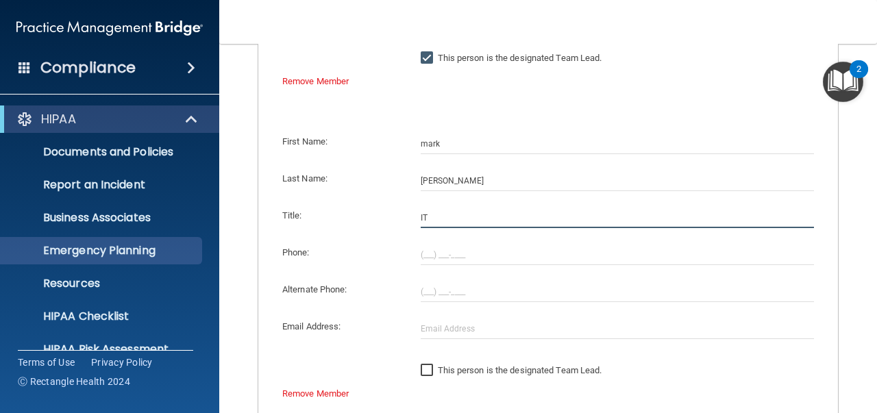
type input "IT"
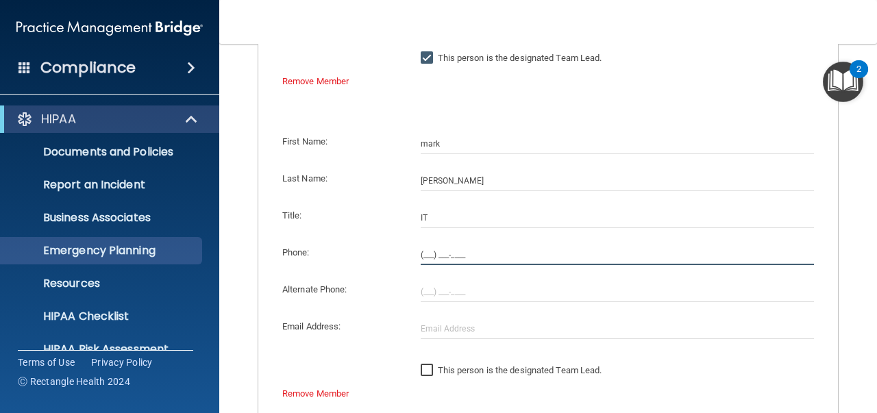
click at [421, 254] on input "(___) ___-____" at bounding box center [618, 255] width 394 height 21
type input "[PHONE_NUMBER]"
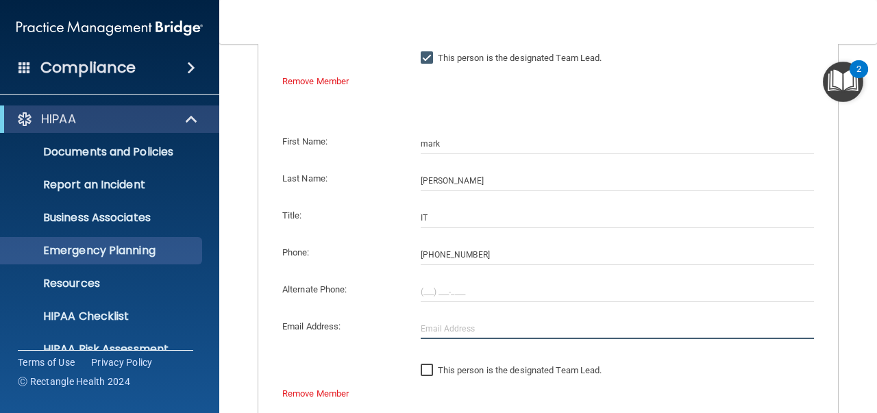
click at [432, 321] on input "text" at bounding box center [618, 329] width 394 height 21
type input "[EMAIL_ADDRESS][DOMAIN_NAME]"
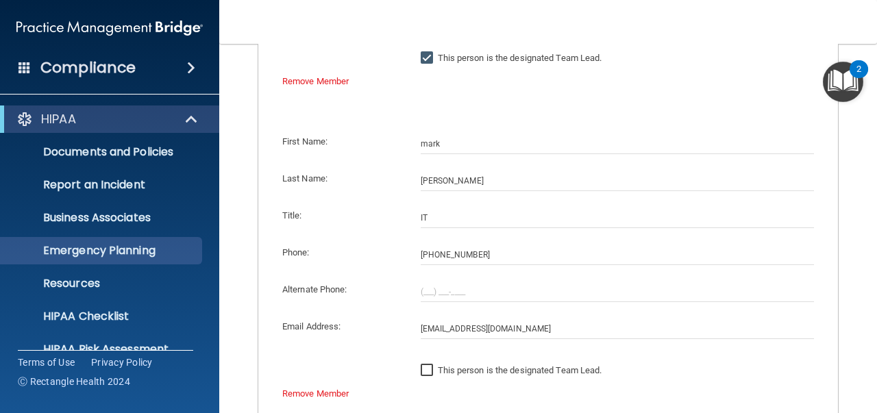
click at [434, 369] on label "This person is the designated Team Lead." at bounding box center [512, 370] width 182 height 16
click at [434, 369] on input "This person is the designated Team Lead." at bounding box center [429, 370] width 16 height 11
checkbox input "true"
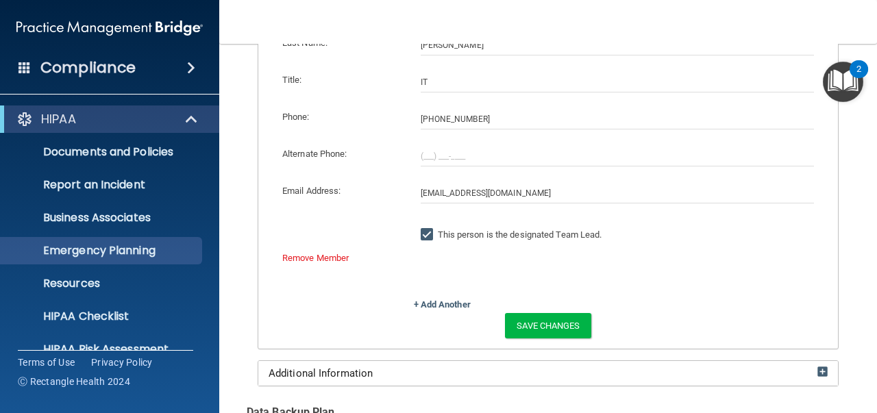
scroll to position [898, 0]
click at [545, 325] on button "Save Changes" at bounding box center [548, 324] width 86 height 25
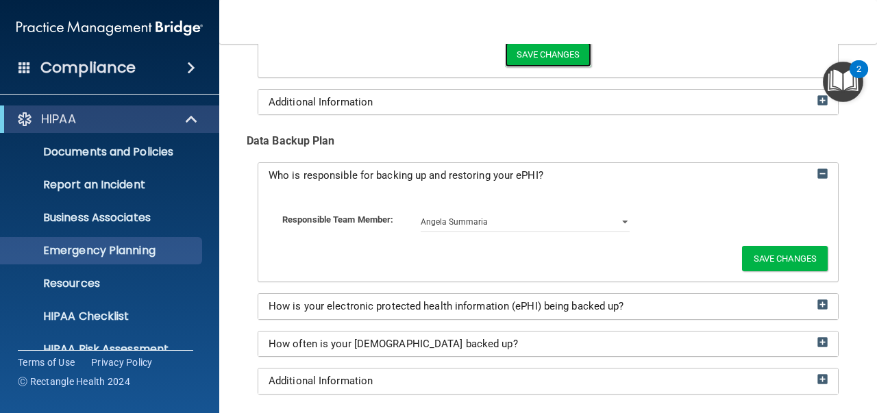
scroll to position [1171, 0]
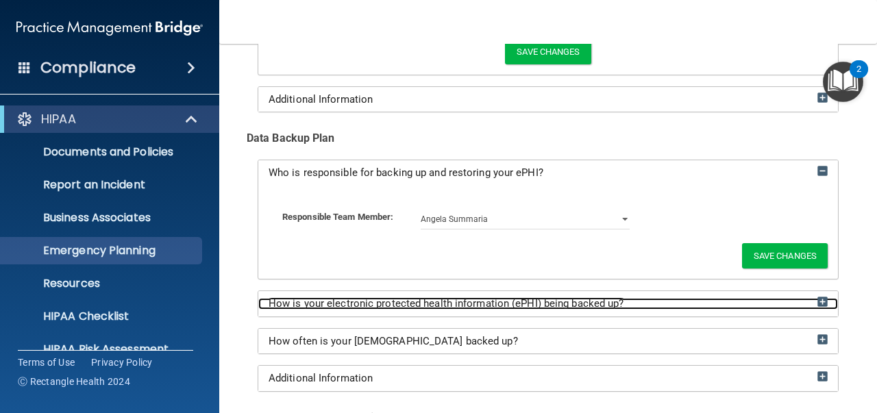
click at [817, 297] on img at bounding box center [822, 302] width 10 height 10
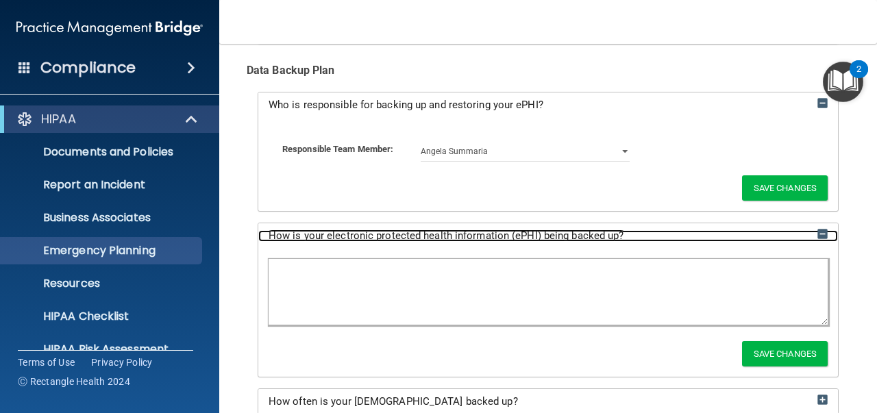
scroll to position [1240, 0]
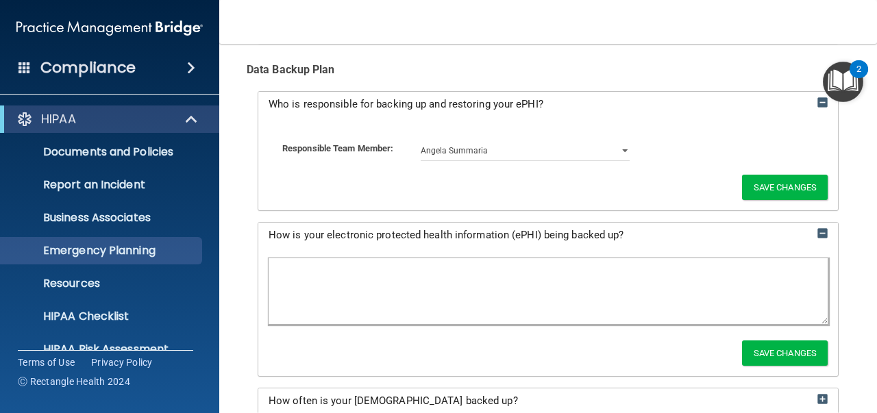
click at [274, 274] on textarea at bounding box center [548, 291] width 559 height 66
click at [295, 263] on textarea "1. extrenal hard drives, switched out daily" at bounding box center [548, 291] width 559 height 66
click at [297, 266] on textarea "1. extrenal hard drives, switched out daily" at bounding box center [548, 291] width 559 height 66
click at [439, 260] on textarea "1. external hard drives, switched out daily" at bounding box center [548, 291] width 559 height 66
click at [297, 278] on textarea "1. external hard drives, switched out daily 2. pratice managment" at bounding box center [548, 291] width 559 height 66
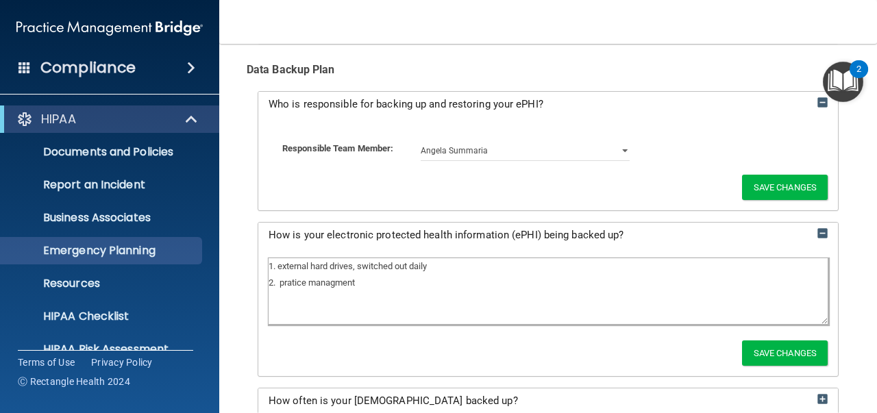
click at [292, 277] on textarea "1. external hard drives, switched out daily 2. pratice managment" at bounding box center [548, 291] width 559 height 66
click at [322, 281] on textarea "1. external hard drives, switched out daily 2. practice managment" at bounding box center [548, 291] width 559 height 66
click at [343, 279] on textarea "1. external hard drives, switched out daily 2. practice managment" at bounding box center [548, 291] width 559 height 66
click at [377, 281] on textarea "1. external hard drives, switched out daily 2. practice management" at bounding box center [548, 291] width 559 height 66
type textarea "1. external hard drives, switched out daily 2. practice management software bac…"
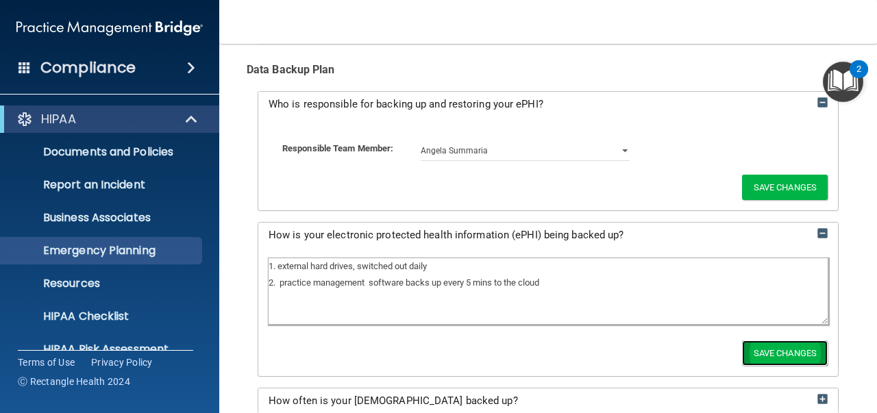
click at [752, 343] on button "Save Changes" at bounding box center [785, 352] width 86 height 25
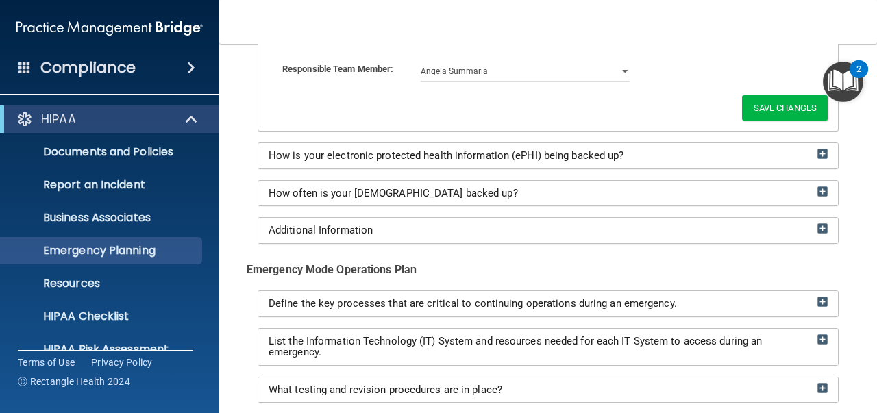
scroll to position [1319, 0]
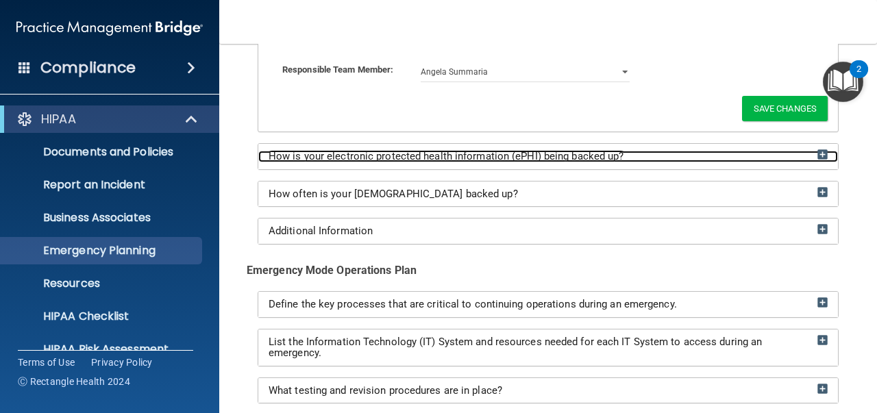
click at [821, 151] on div "How is your electronic protected health information (ePHI) being backed up?" at bounding box center [547, 157] width 579 height 12
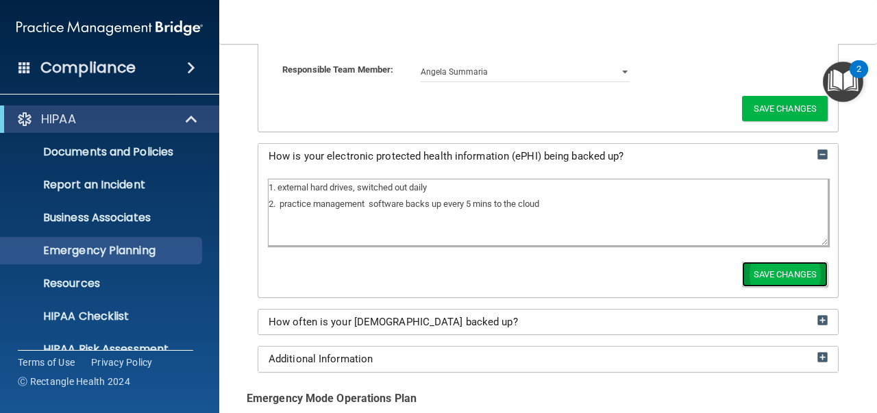
click at [774, 281] on button "Save Changes" at bounding box center [785, 274] width 86 height 25
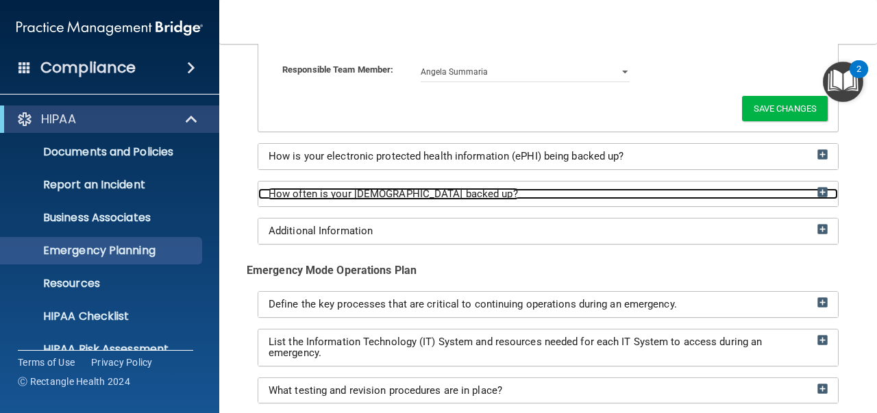
click at [817, 189] on img at bounding box center [822, 192] width 10 height 10
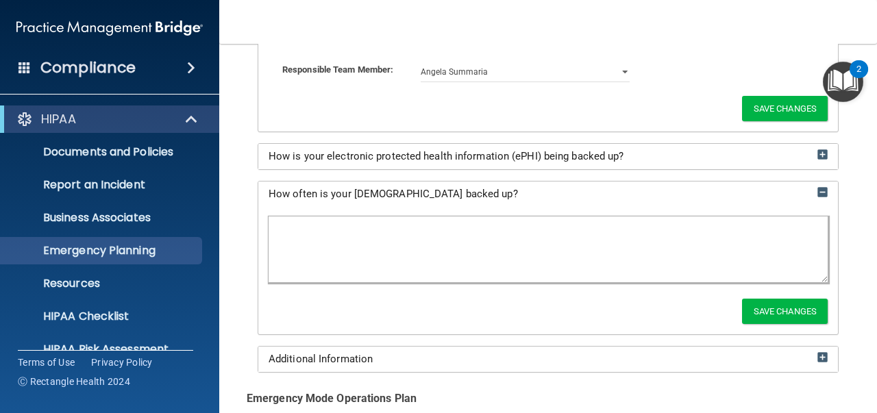
click at [374, 243] on textarea at bounding box center [548, 249] width 559 height 66
type textarea "every 5 mins"
click at [750, 308] on button "Save Changes" at bounding box center [785, 311] width 86 height 25
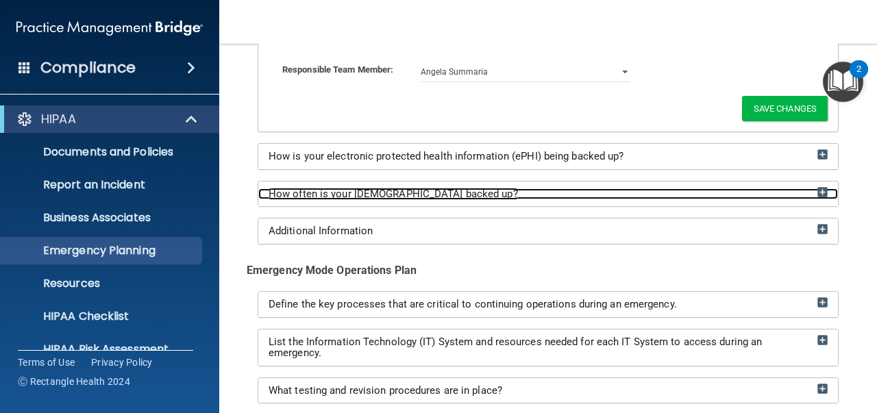
click at [817, 187] on img at bounding box center [822, 192] width 10 height 10
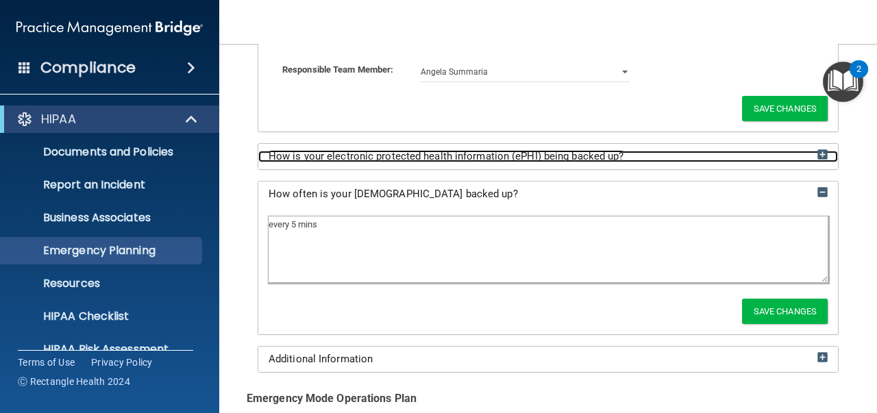
click at [817, 150] on img at bounding box center [822, 154] width 10 height 10
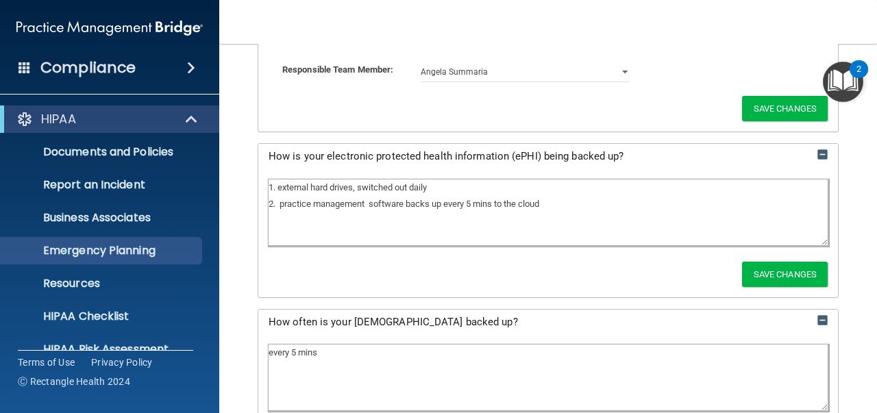
drag, startPoint x: 429, startPoint y: 182, endPoint x: 260, endPoint y: 181, distance: 168.5
click at [260, 181] on div "1. external hard drives, switched out daily 2. practice management software bac…" at bounding box center [547, 212] width 579 height 66
drag, startPoint x: 551, startPoint y: 208, endPoint x: 251, endPoint y: 187, distance: 300.7
click at [251, 187] on div "Who is responsible for backing up and restoring your ePHI? Responsible Team Mem…" at bounding box center [548, 256] width 603 height 488
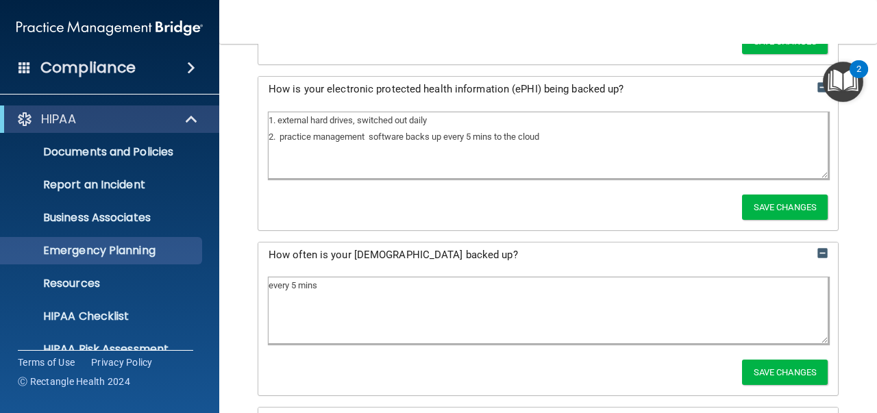
scroll to position [1387, 0]
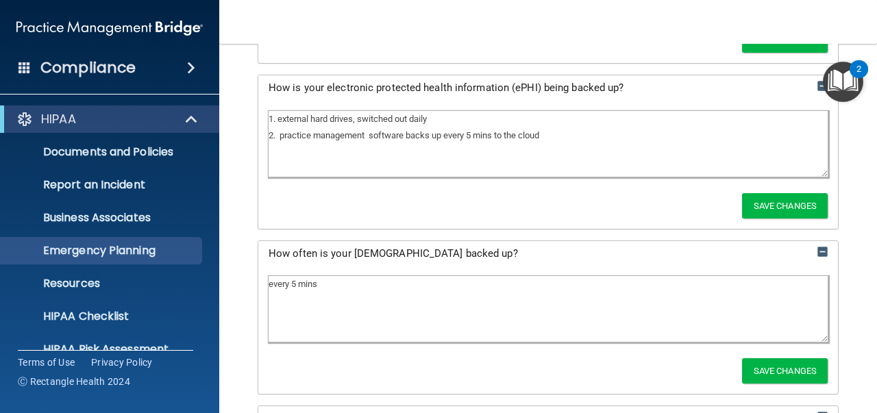
click at [343, 287] on textarea "every 5 mins" at bounding box center [548, 309] width 559 height 66
type textarea "e"
click at [279, 282] on textarea at bounding box center [548, 309] width 559 height 66
paste textarea "1. external hard drives, switched out daily 2. practice management software bac…"
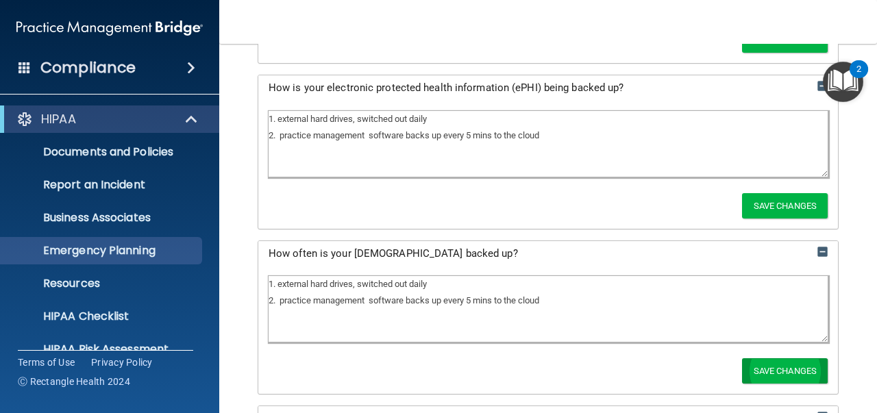
type textarea "1. external hard drives, switched out daily 2. practice management software bac…"
click at [776, 362] on button "Save Changes" at bounding box center [785, 370] width 86 height 25
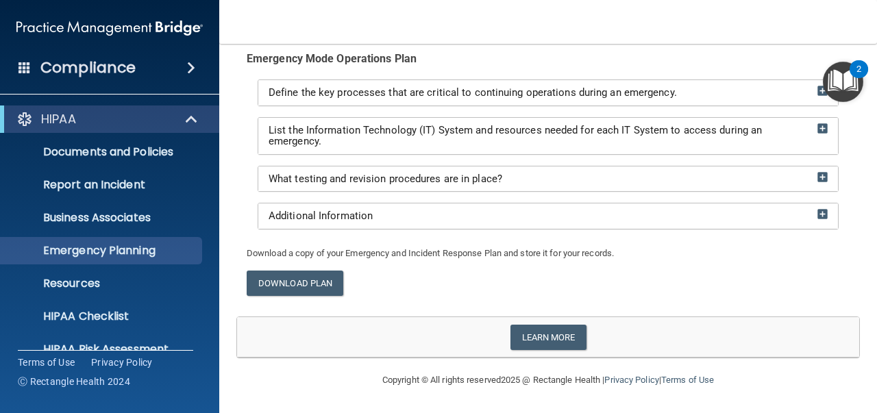
scroll to position [1523, 0]
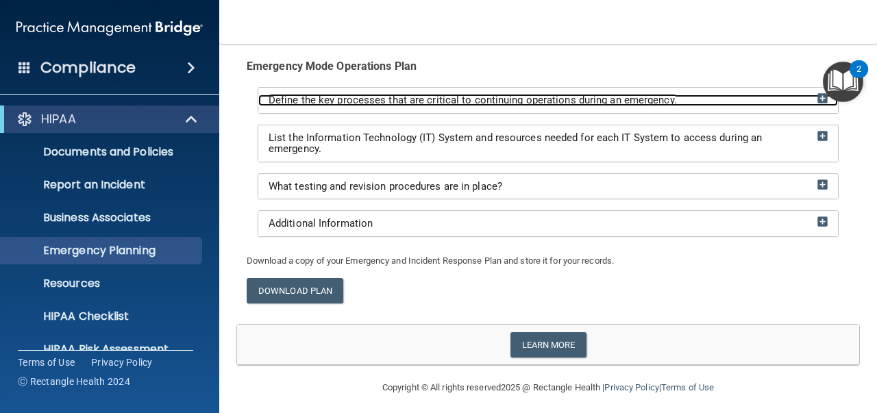
click at [817, 93] on img at bounding box center [822, 98] width 10 height 10
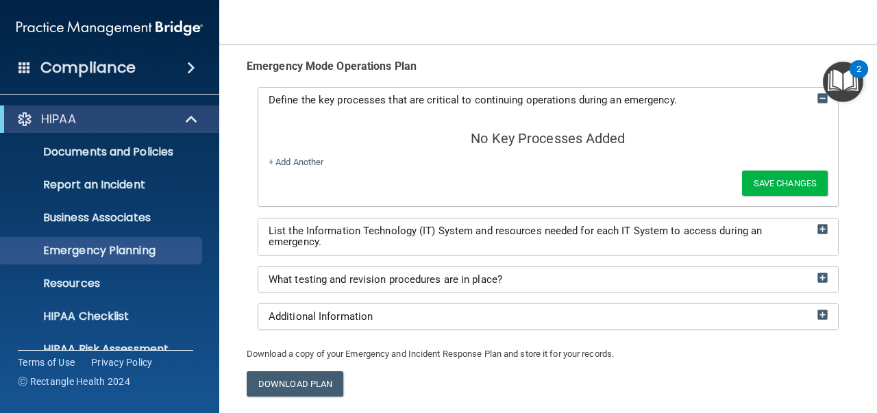
click at [275, 131] on h5 "No Key Processes Added" at bounding box center [548, 138] width 559 height 15
click at [271, 160] on link "+ Add Another" at bounding box center [296, 162] width 55 height 10
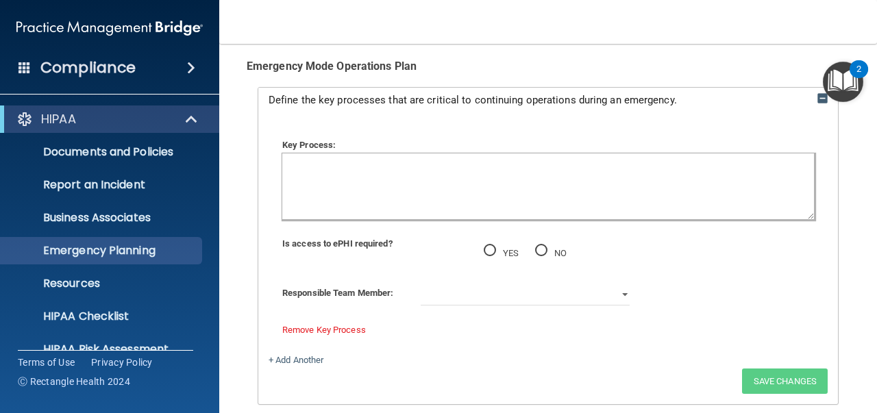
click at [311, 162] on textarea at bounding box center [548, 186] width 532 height 66
type textarea "1. Call [PERSON_NAME]"
click at [485, 246] on input "YES" at bounding box center [490, 251] width 12 height 10
radio input "true"
click at [616, 290] on select "[PERSON_NAME] [PERSON_NAME] [PERSON_NAME]" at bounding box center [526, 295] width 210 height 21
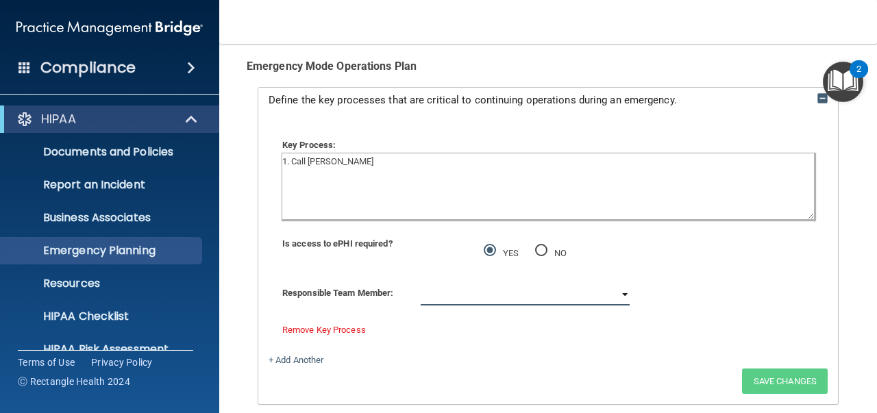
select select "1"
click at [421, 285] on select "[PERSON_NAME] [PERSON_NAME] [PERSON_NAME]" at bounding box center [526, 295] width 210 height 21
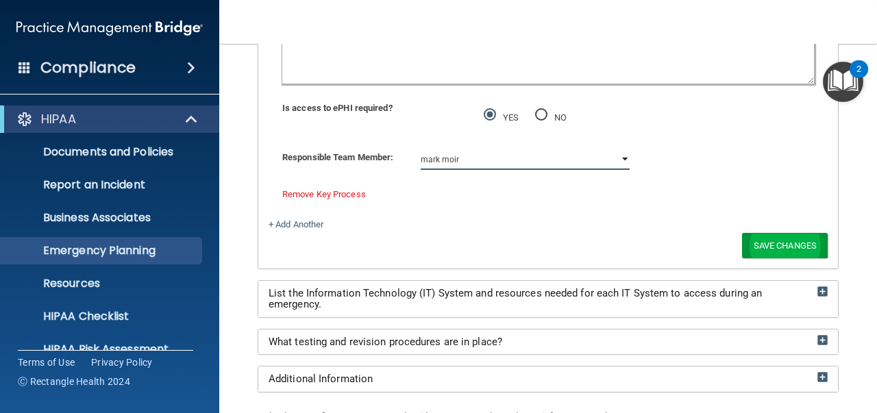
scroll to position [1659, 0]
click at [770, 242] on button "Save Changes" at bounding box center [785, 244] width 86 height 25
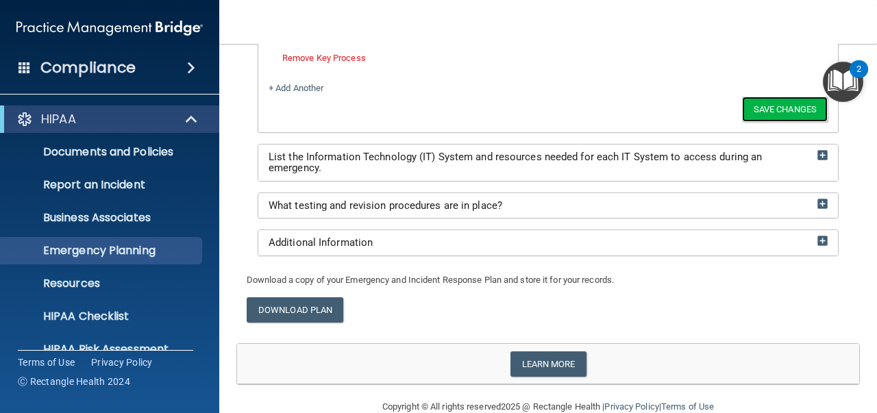
scroll to position [1795, 0]
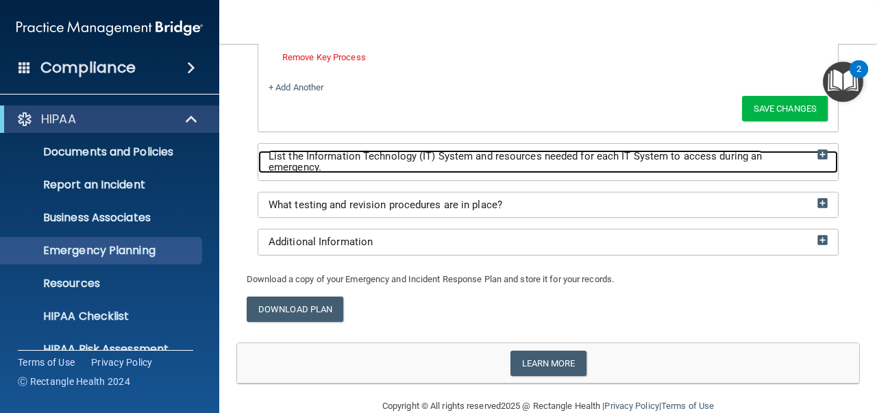
click at [817, 149] on img at bounding box center [822, 154] width 10 height 10
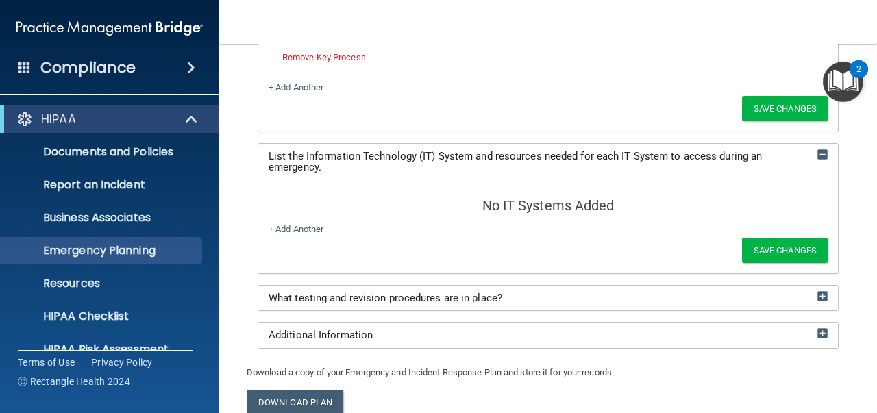
click at [276, 186] on div "No IT Systems Added + Add Another Save Changes" at bounding box center [547, 226] width 579 height 93
click at [273, 226] on link "+ Add Another" at bounding box center [296, 229] width 55 height 10
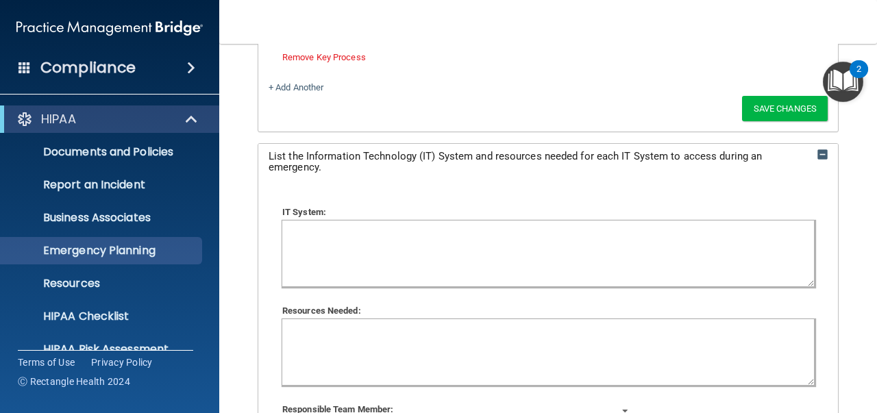
click at [295, 225] on textarea at bounding box center [548, 254] width 532 height 66
click at [357, 224] on textarea "Denticon, Softdent, Faircoms" at bounding box center [548, 254] width 532 height 66
click at [404, 225] on textarea "Denticon, Softdent/ Faircoms" at bounding box center [548, 254] width 532 height 66
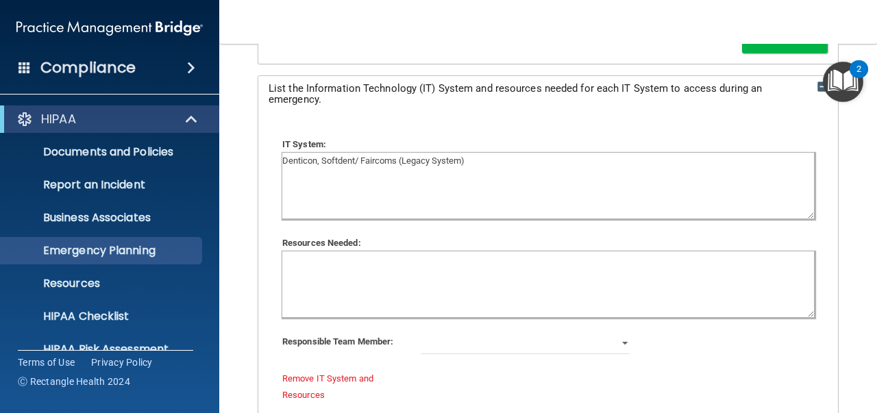
scroll to position [1864, 0]
type textarea "Denticon, Softdent/ Faircoms (Legacy System)"
click at [310, 264] on textarea at bounding box center [548, 284] width 532 height 66
type textarea "Phone"
click at [617, 336] on select "[PERSON_NAME] [PERSON_NAME] [PERSON_NAME]" at bounding box center [526, 343] width 210 height 21
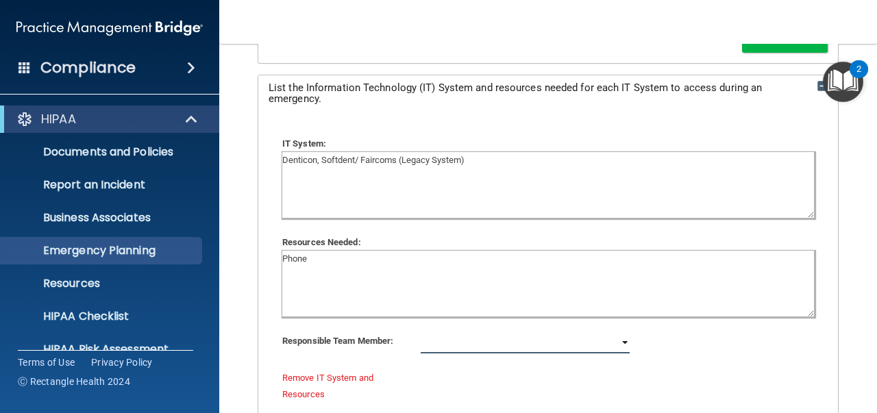
select select "1"
click at [421, 333] on select "[PERSON_NAME] [PERSON_NAME] [PERSON_NAME]" at bounding box center [526, 343] width 210 height 21
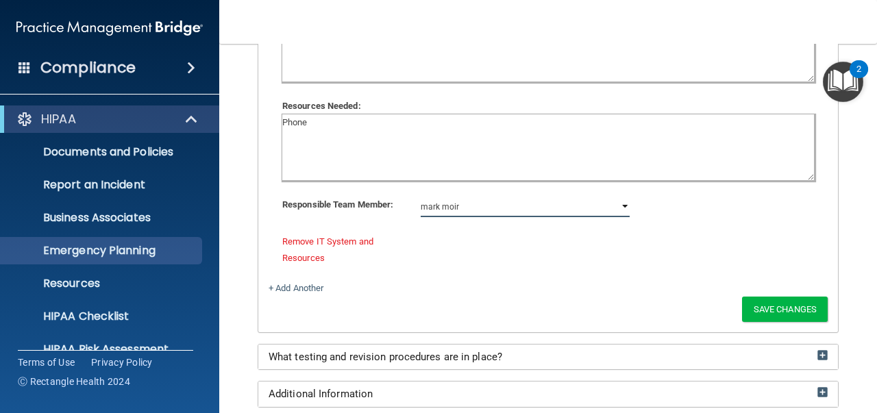
scroll to position [2001, 0]
click at [774, 304] on button "Save Changes" at bounding box center [785, 308] width 86 height 25
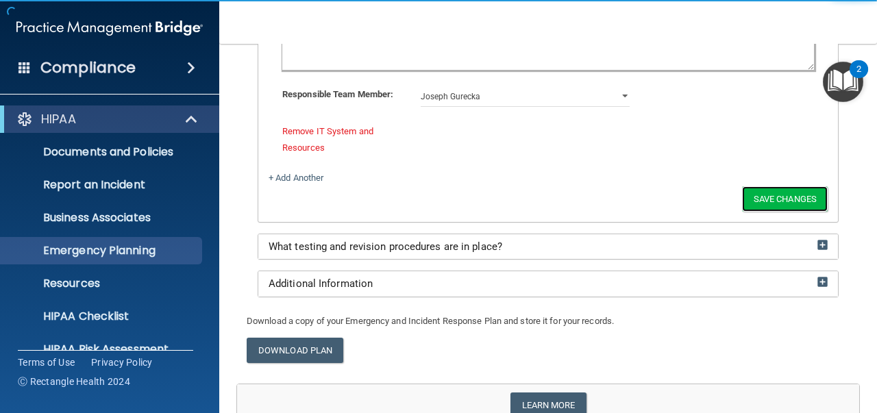
scroll to position [2230, 0]
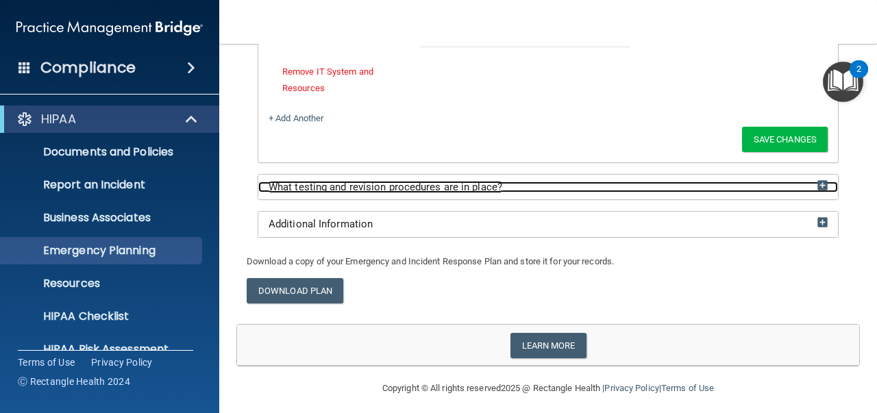
click at [817, 180] on img at bounding box center [822, 185] width 10 height 10
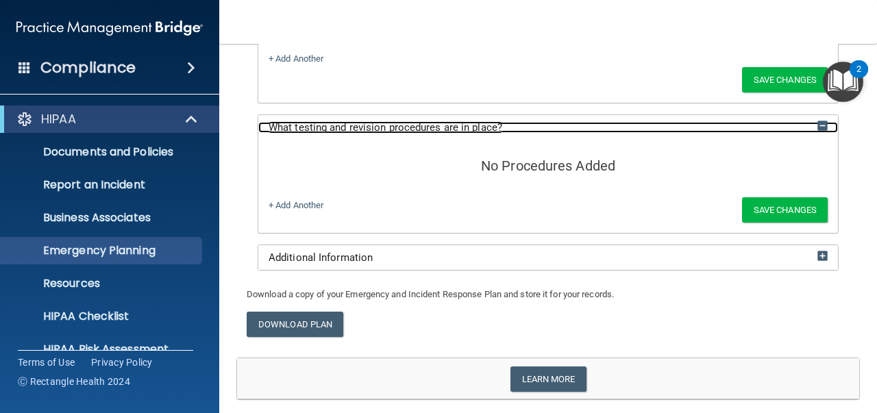
scroll to position [2170, 0]
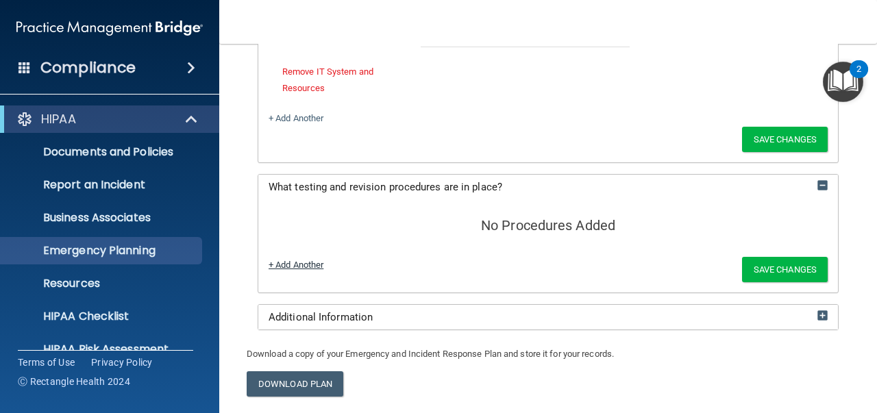
click at [273, 260] on link "+ Add Another" at bounding box center [296, 265] width 55 height 10
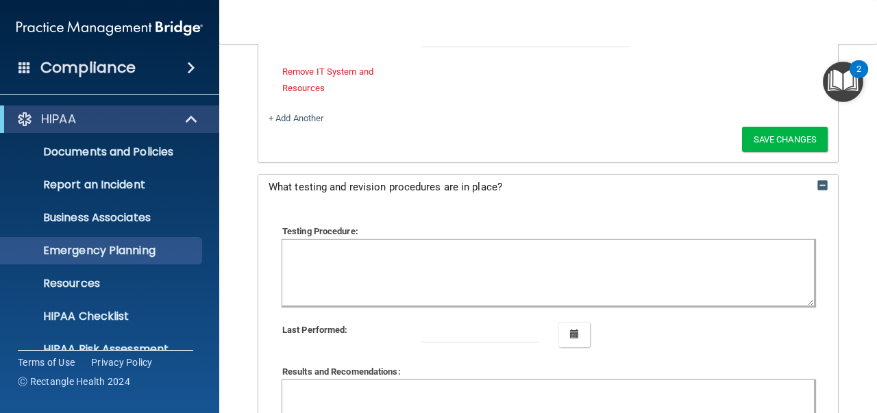
click at [336, 253] on textarea at bounding box center [548, 273] width 532 height 66
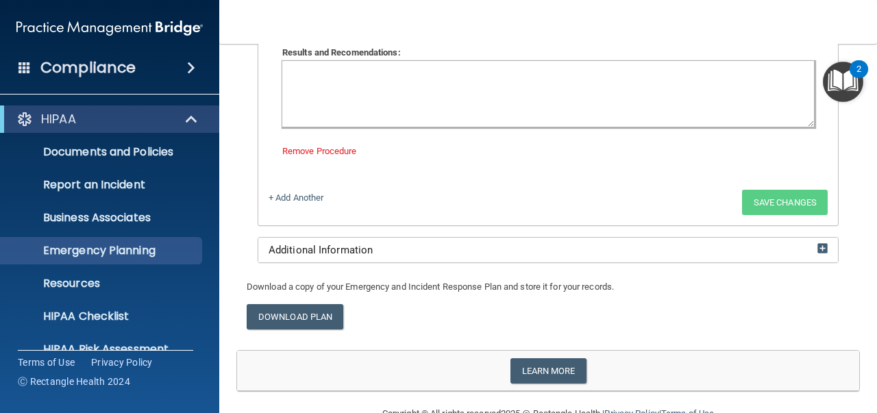
scroll to position [2515, 0]
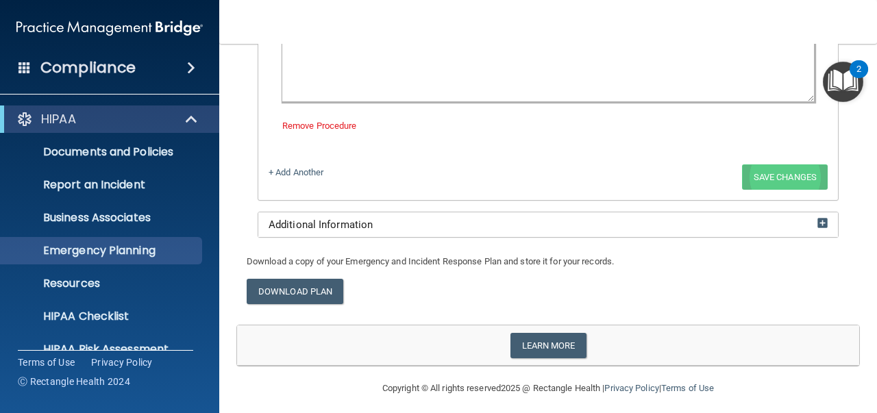
type textarea "IT monitors our computers & checks for failures"
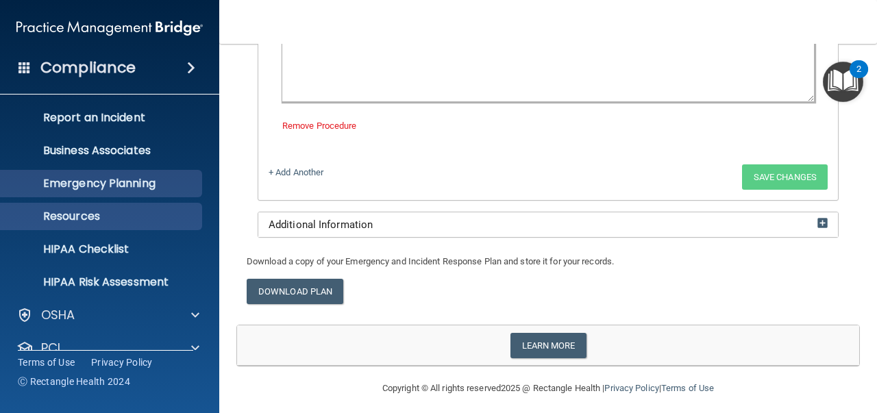
scroll to position [68, 0]
click at [114, 282] on p "HIPAA Risk Assessment" at bounding box center [102, 282] width 187 height 14
